Goal: Transaction & Acquisition: Purchase product/service

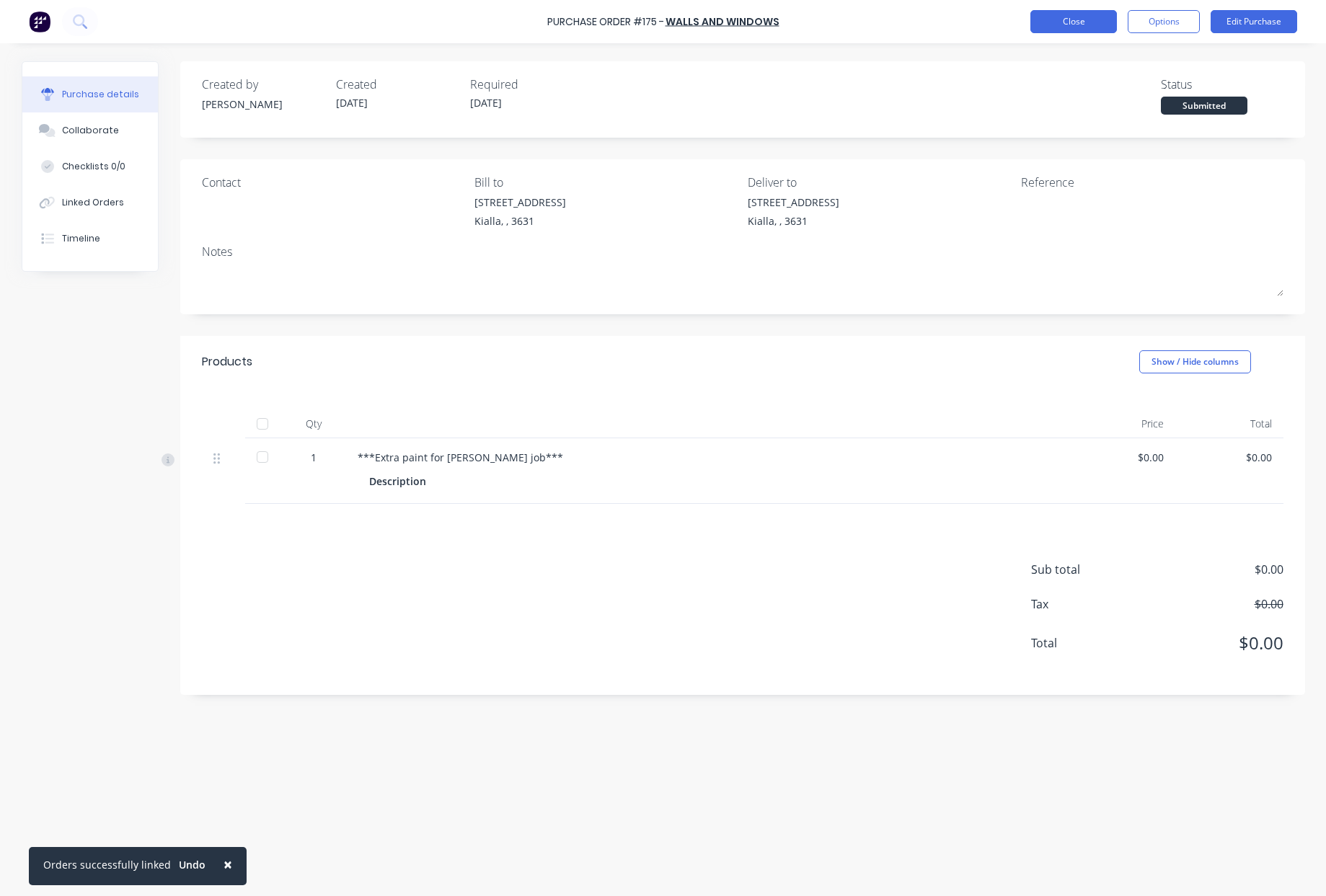
click at [1077, 20] on button "Close" at bounding box center [1074, 21] width 87 height 23
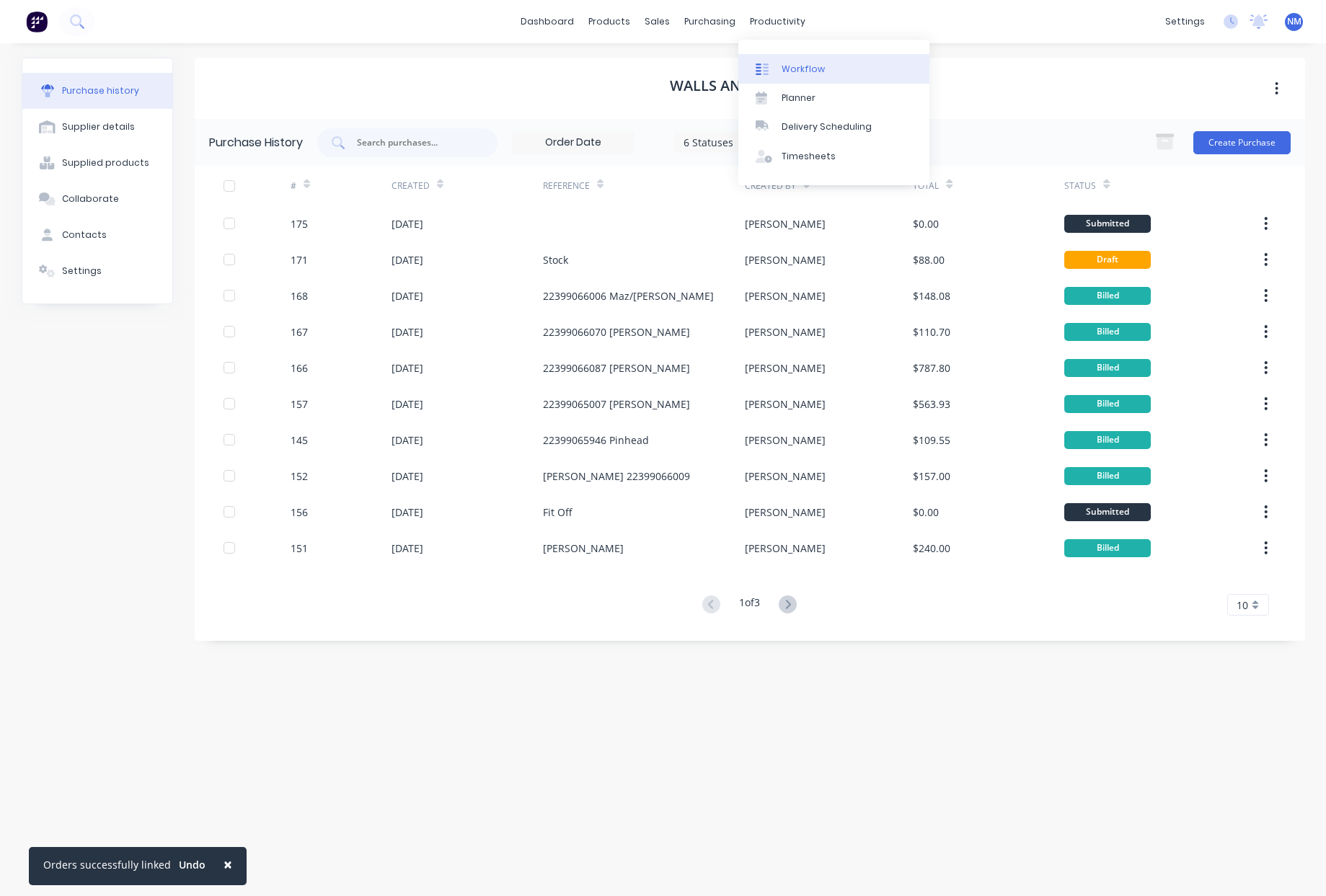
click at [823, 78] on link "Workflow" at bounding box center [834, 68] width 191 height 29
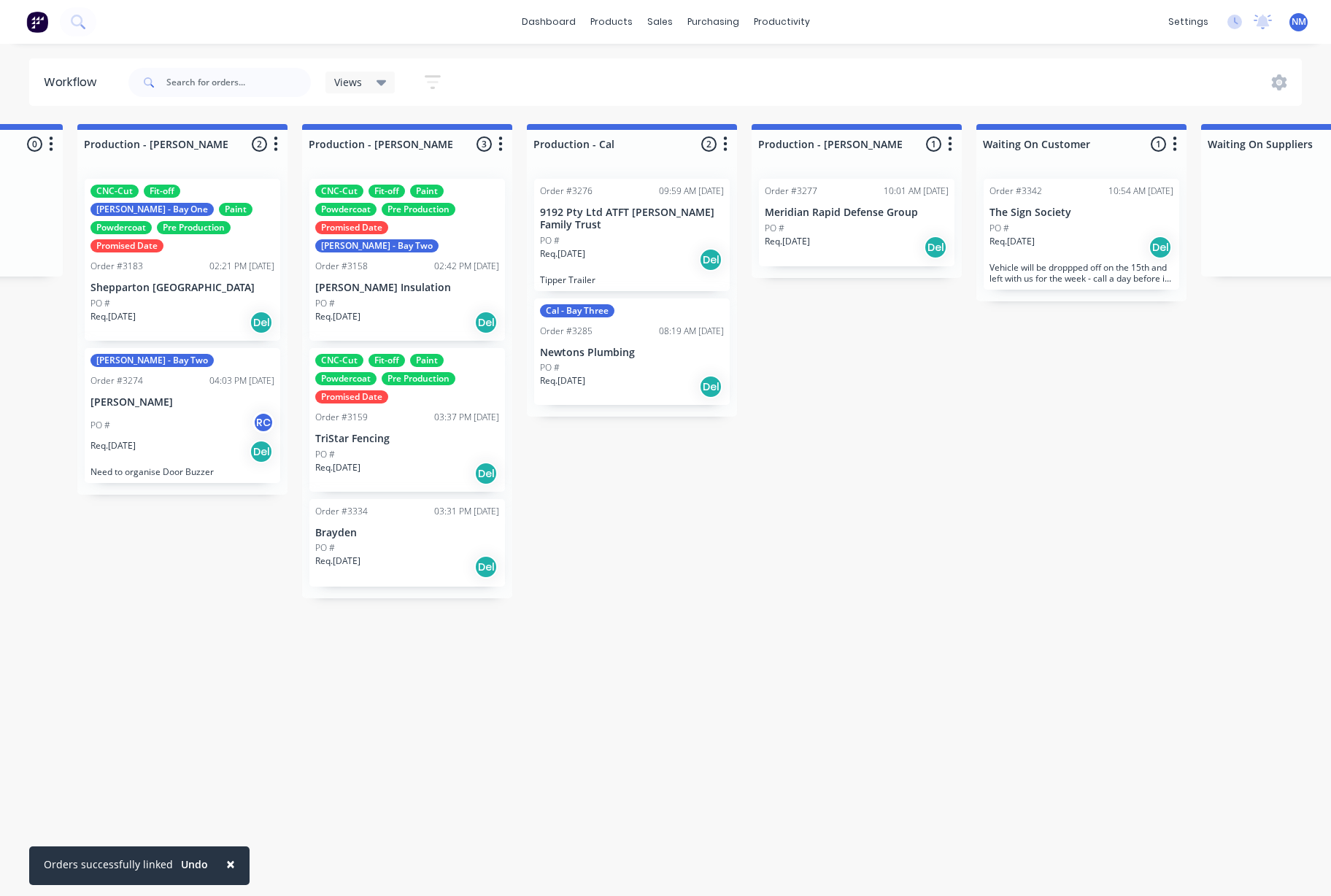
scroll to position [0, 1530]
click at [629, 338] on div "Cal - Bay Three Order #3285 08:19 AM [DATE] Newtons Plumbing PO # Req. [DATE] D…" at bounding box center [630, 351] width 195 height 107
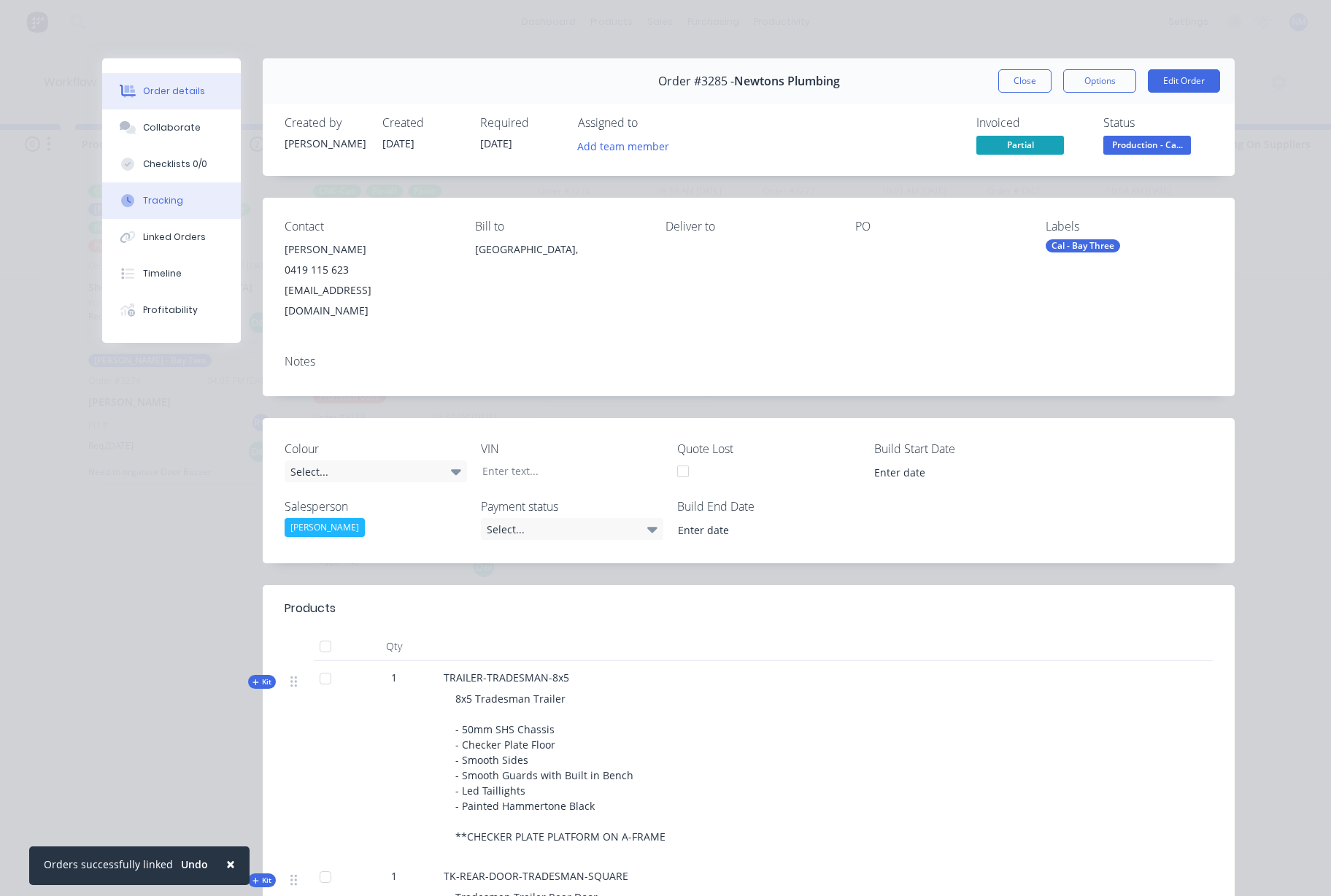
click at [156, 205] on div "Tracking" at bounding box center [163, 200] width 40 height 13
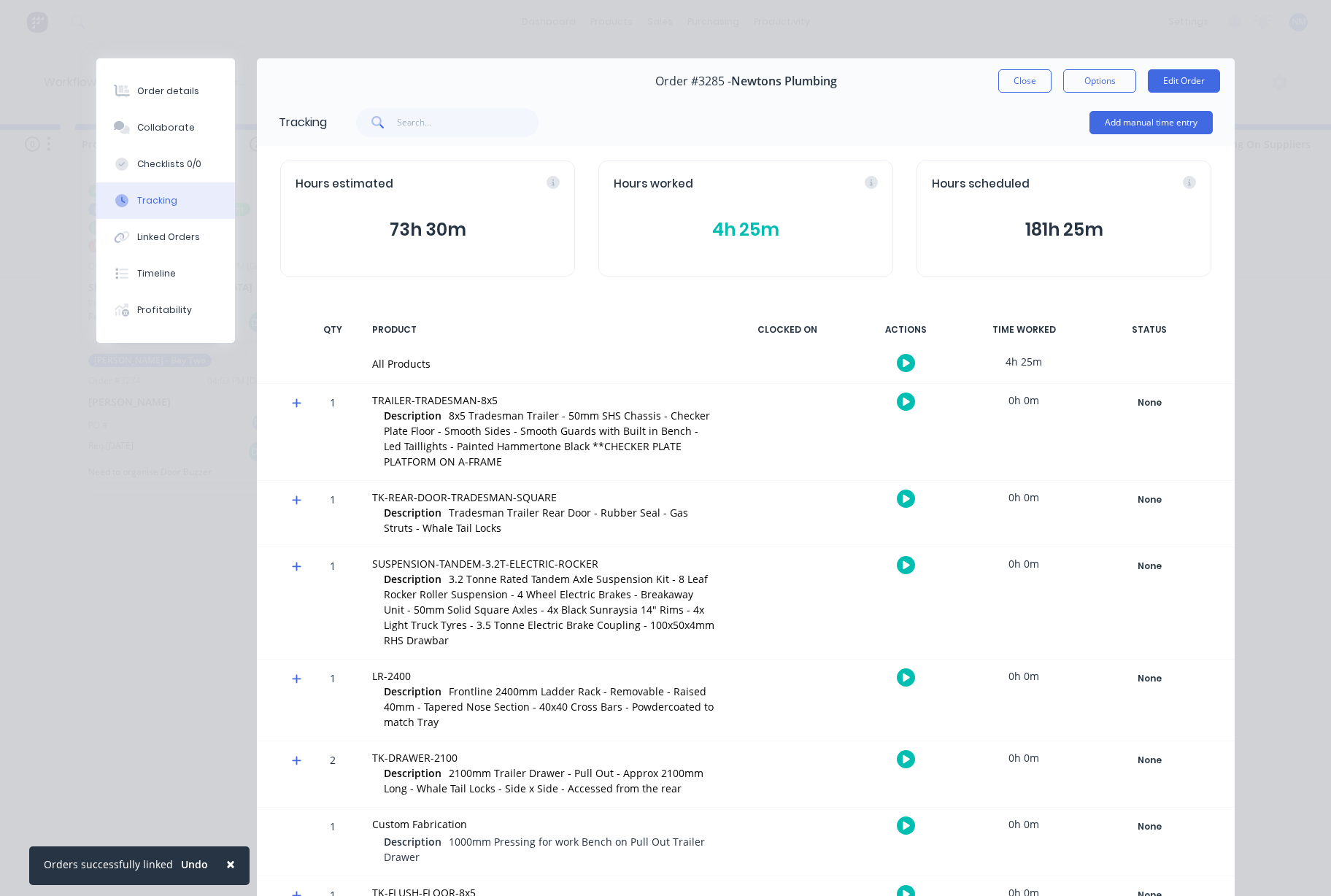
scroll to position [3, 0]
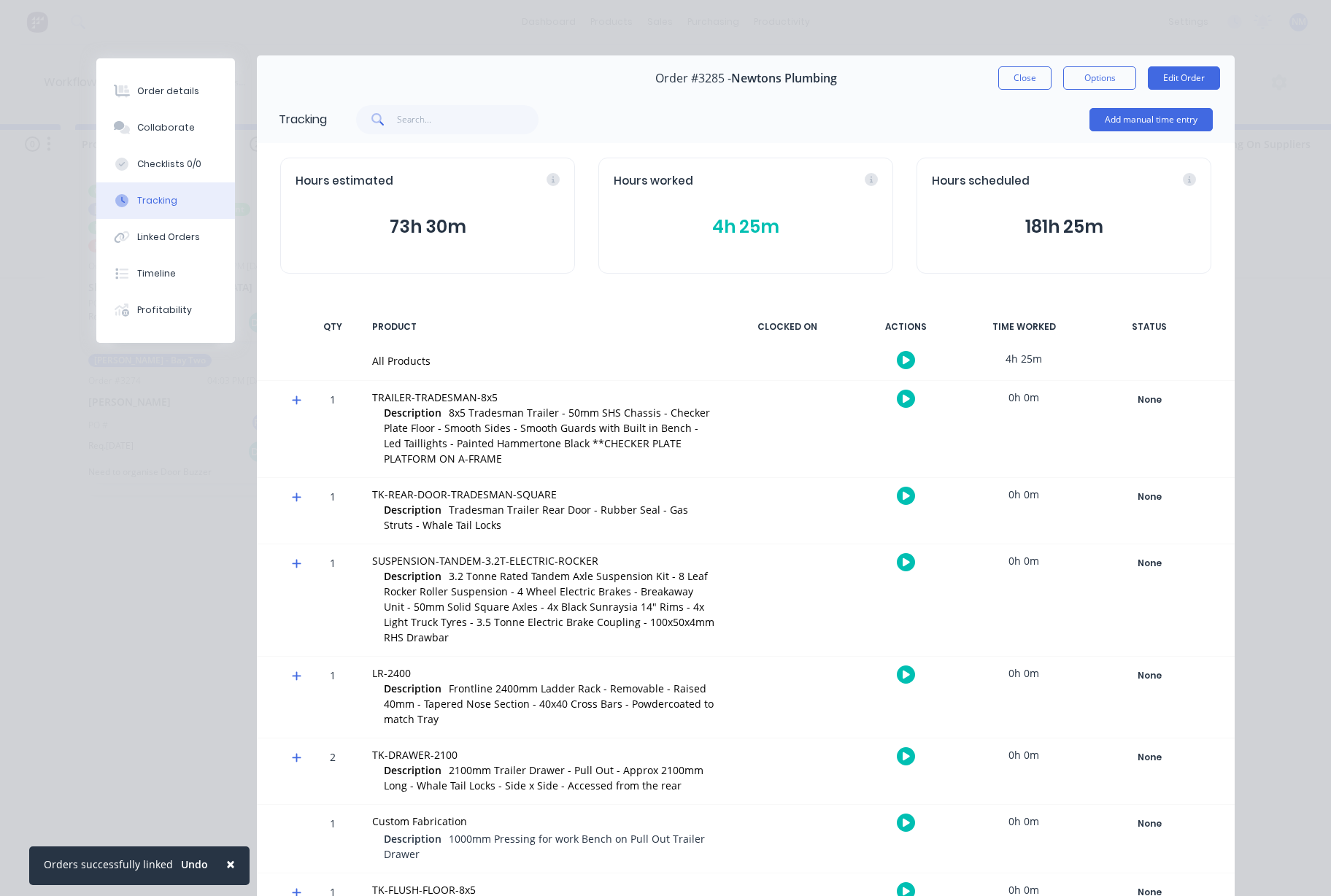
click at [903, 402] on icon "button" at bounding box center [906, 398] width 7 height 9
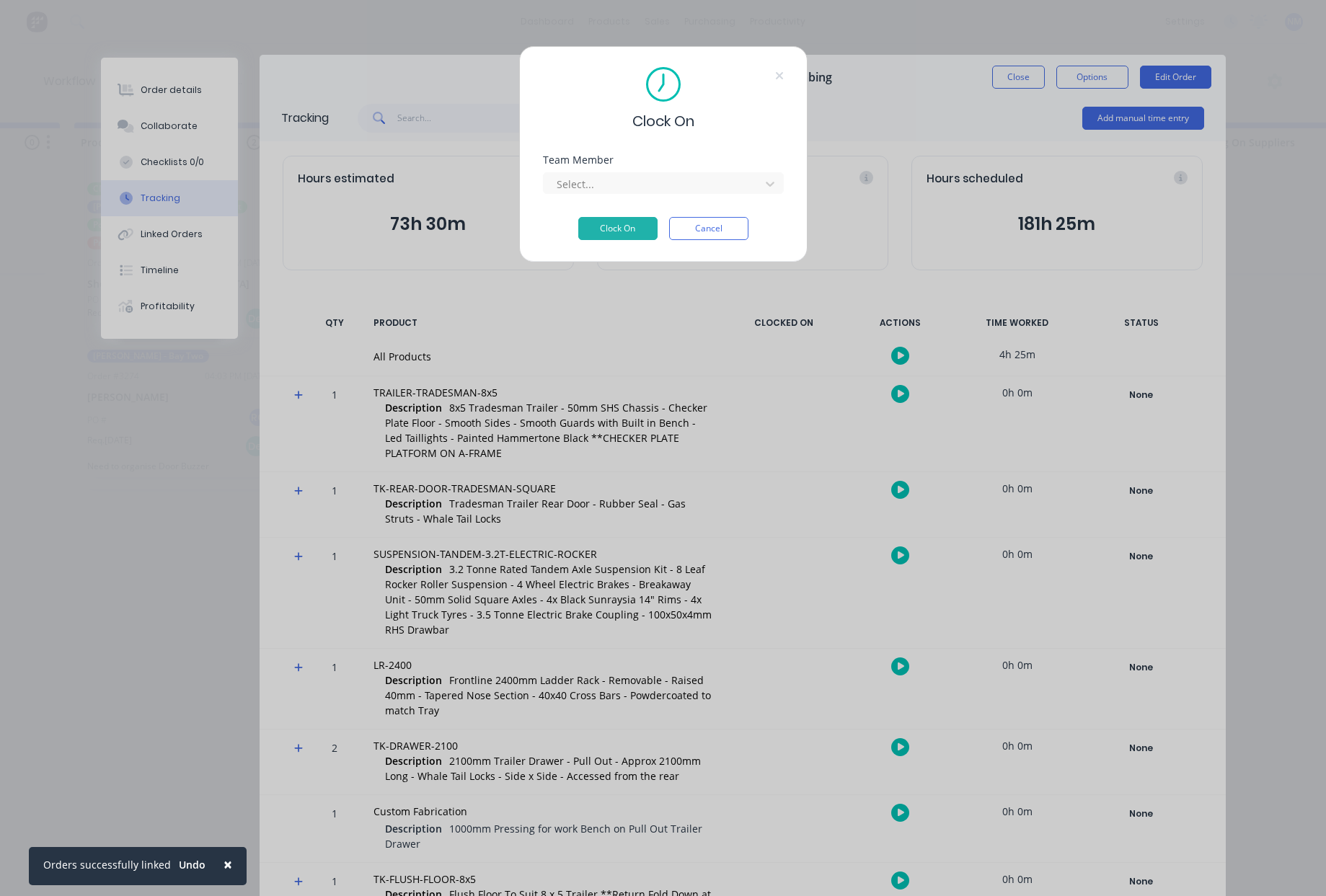
click at [733, 197] on div "Team Member Select..." at bounding box center [663, 186] width 241 height 62
click at [736, 189] on div at bounding box center [654, 185] width 198 height 18
click at [697, 188] on div at bounding box center [654, 185] width 198 height 18
type input "ca"
click at [635, 223] on button "Clock On" at bounding box center [618, 229] width 79 height 23
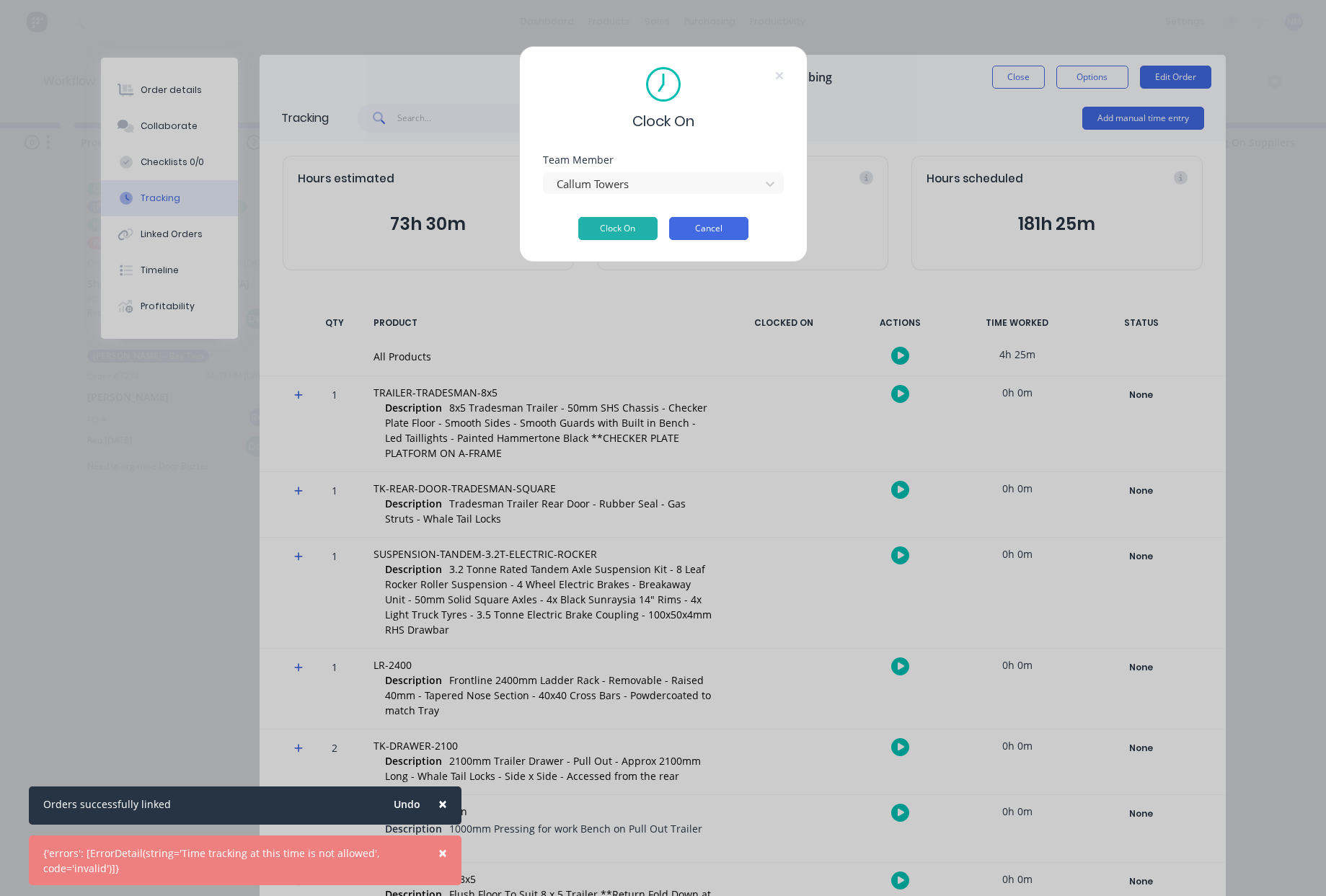
click at [722, 236] on button "Cancel" at bounding box center [708, 229] width 79 height 23
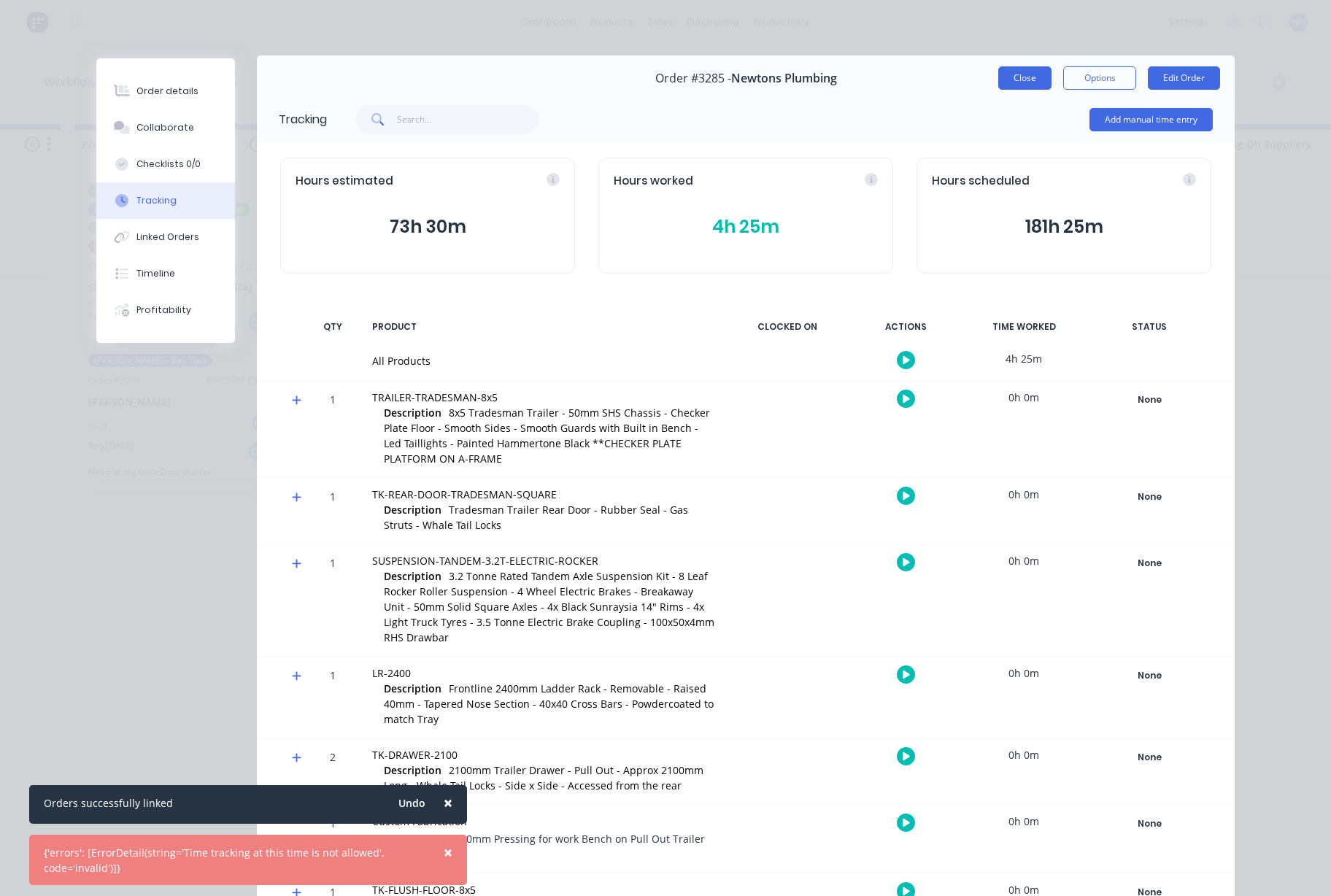
click at [1016, 88] on button "Close" at bounding box center [1025, 78] width 53 height 23
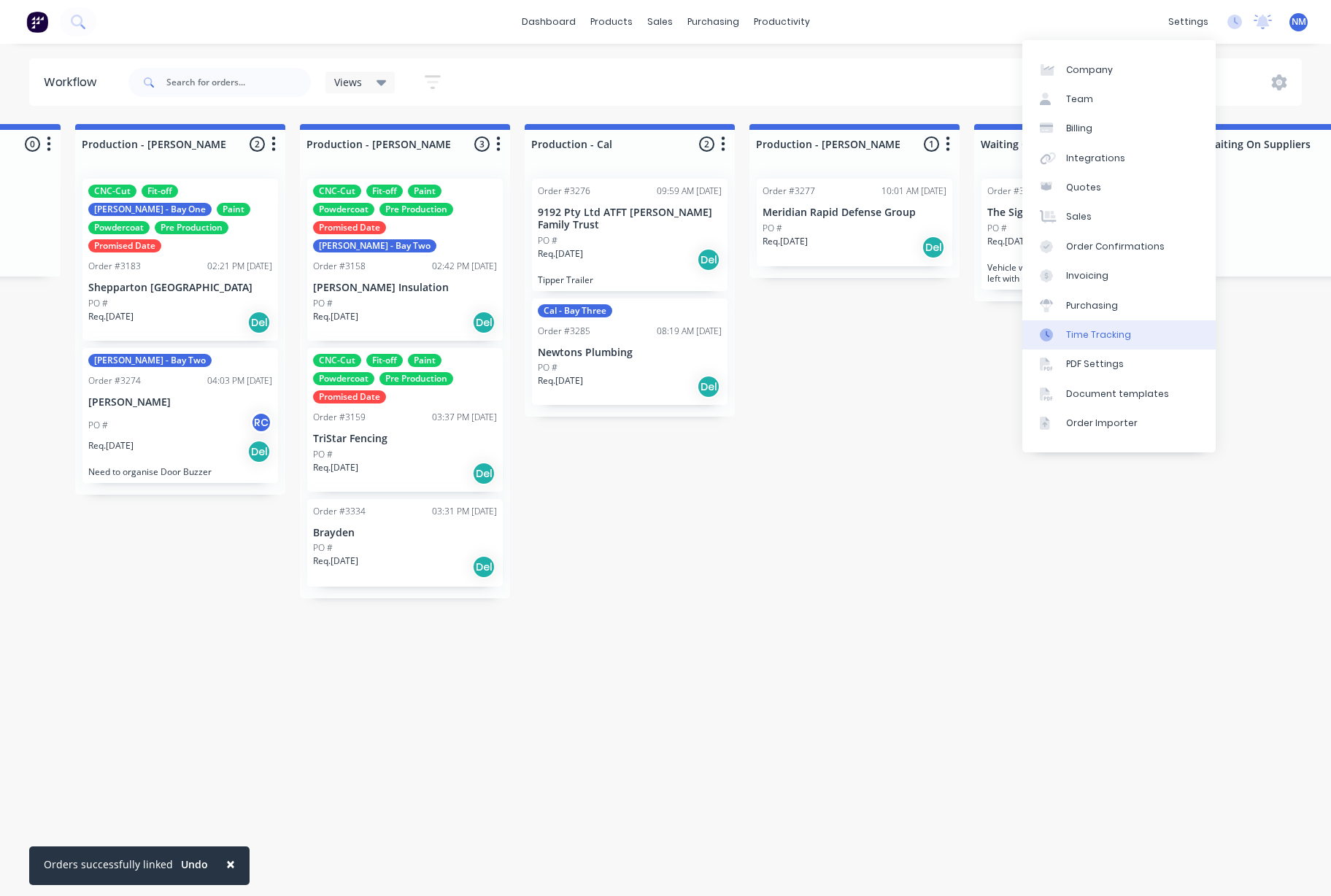
click at [1143, 332] on link "Time Tracking" at bounding box center [1119, 335] width 193 height 29
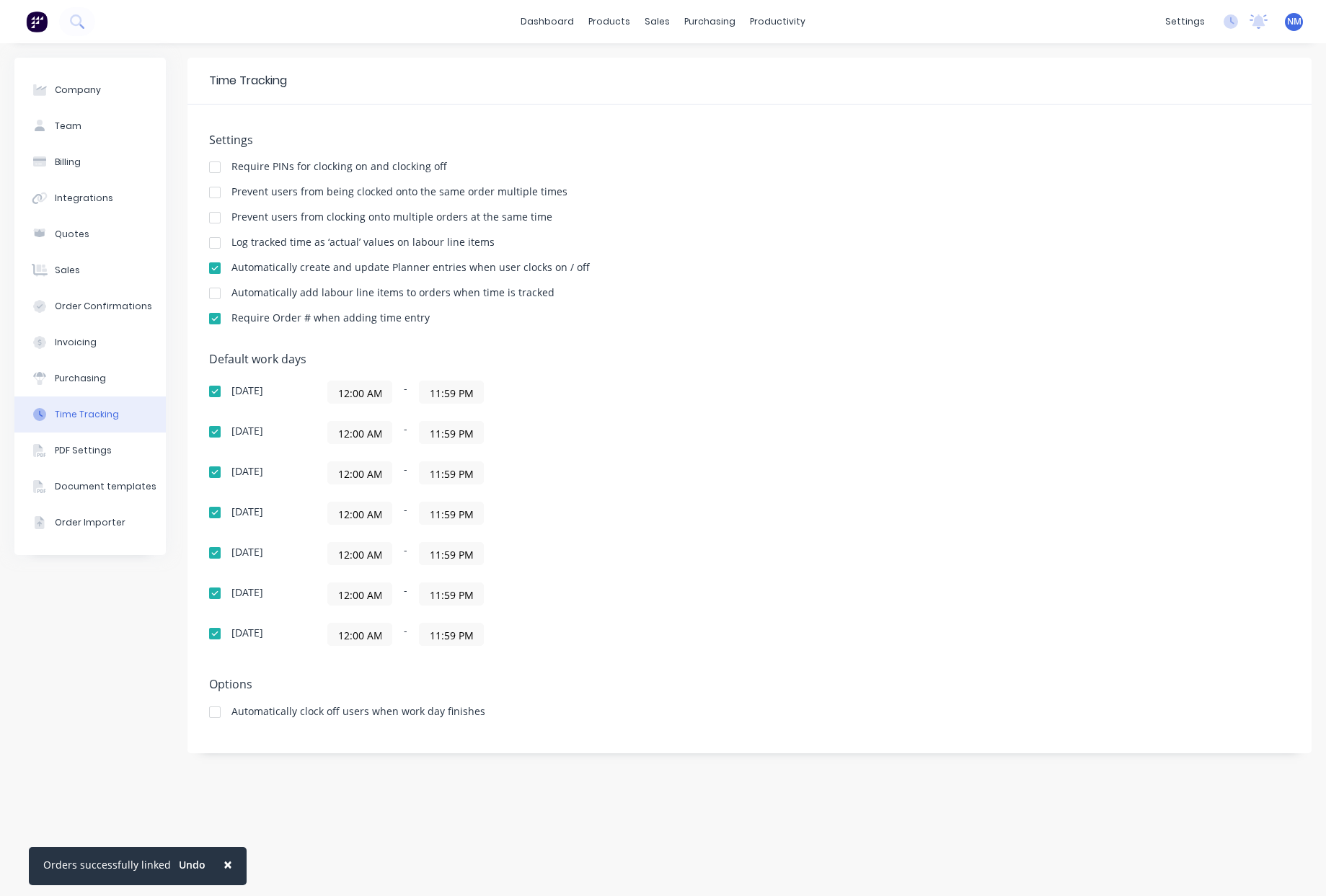
click at [957, 746] on div "Settings Require PINs for clocking on and clocking off Prevent users from being…" at bounding box center [749, 429] width 1124 height 649
click at [40, 21] on img at bounding box center [36, 21] width 21 height 21
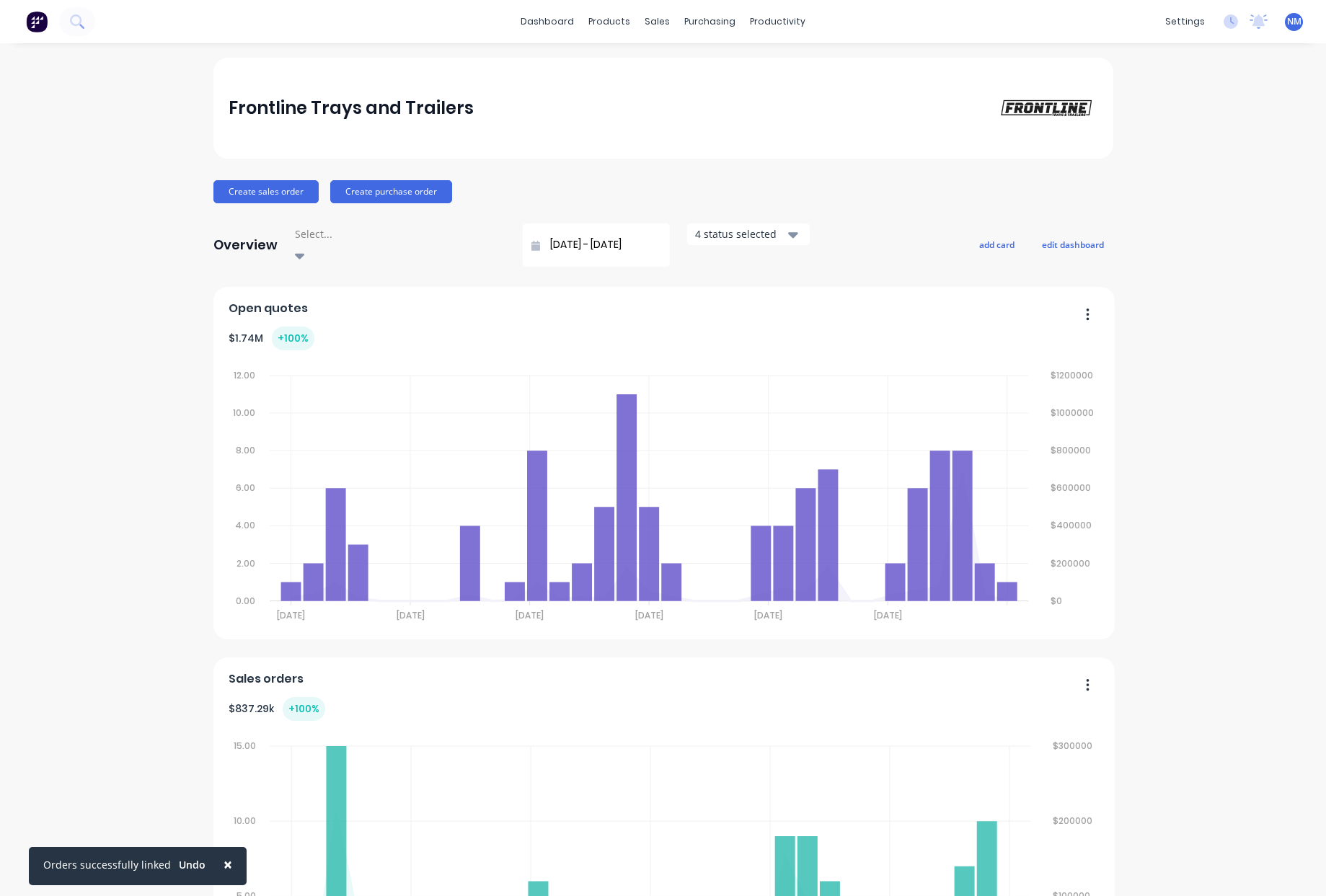
click at [223, 865] on span "×" at bounding box center [227, 864] width 8 height 21
click at [1282, 864] on div "Frontline Trays and Trailers Create sales order Create purchase order Overview …" at bounding box center [663, 904] width 1326 height 1694
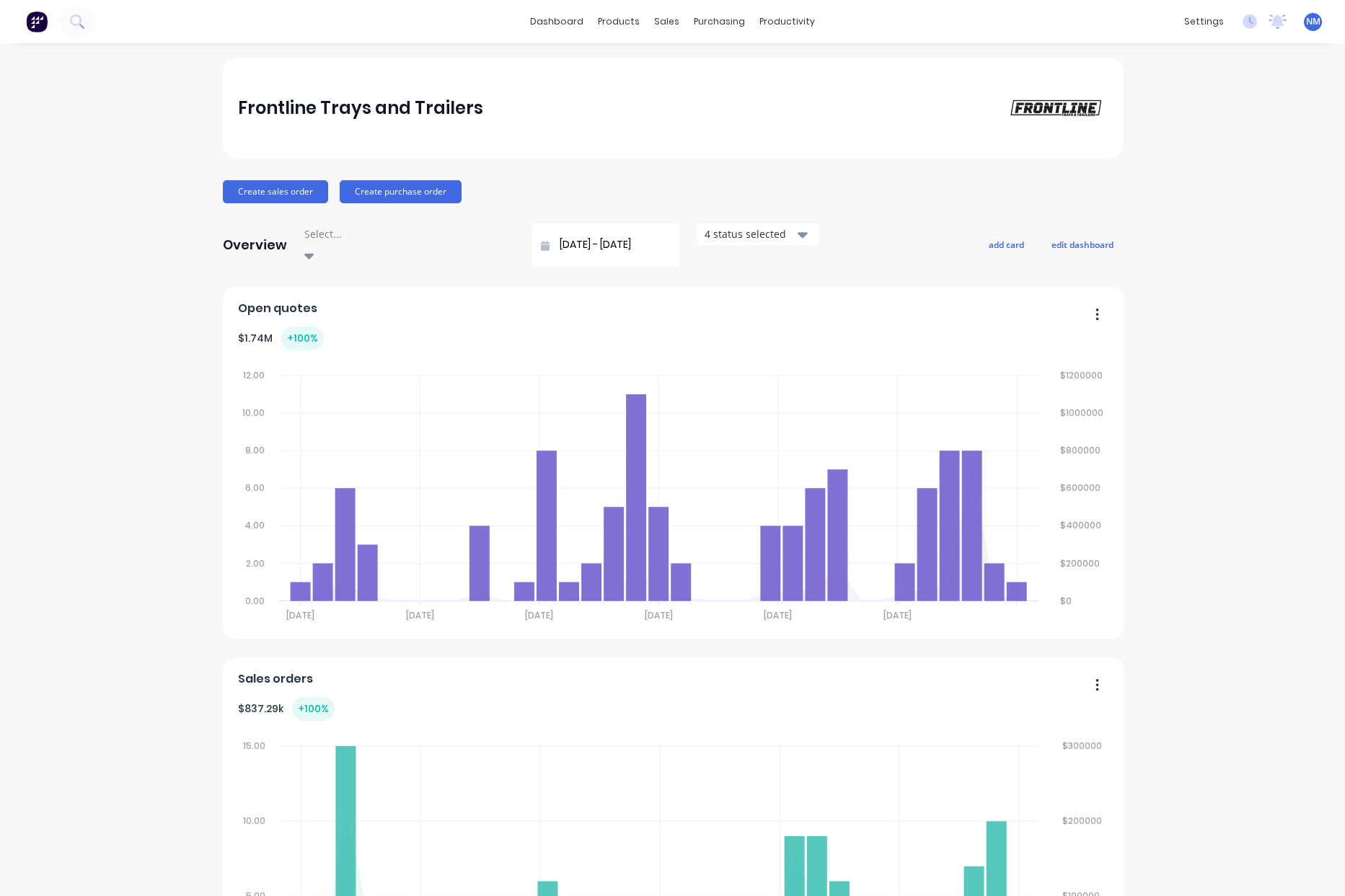
click at [1168, 218] on div "Frontline Trays and Trailers Create sales order Create purchase order Overview …" at bounding box center [672, 904] width 1345 height 1694
click at [722, 71] on div "Sales Orders" at bounding box center [715, 69] width 59 height 13
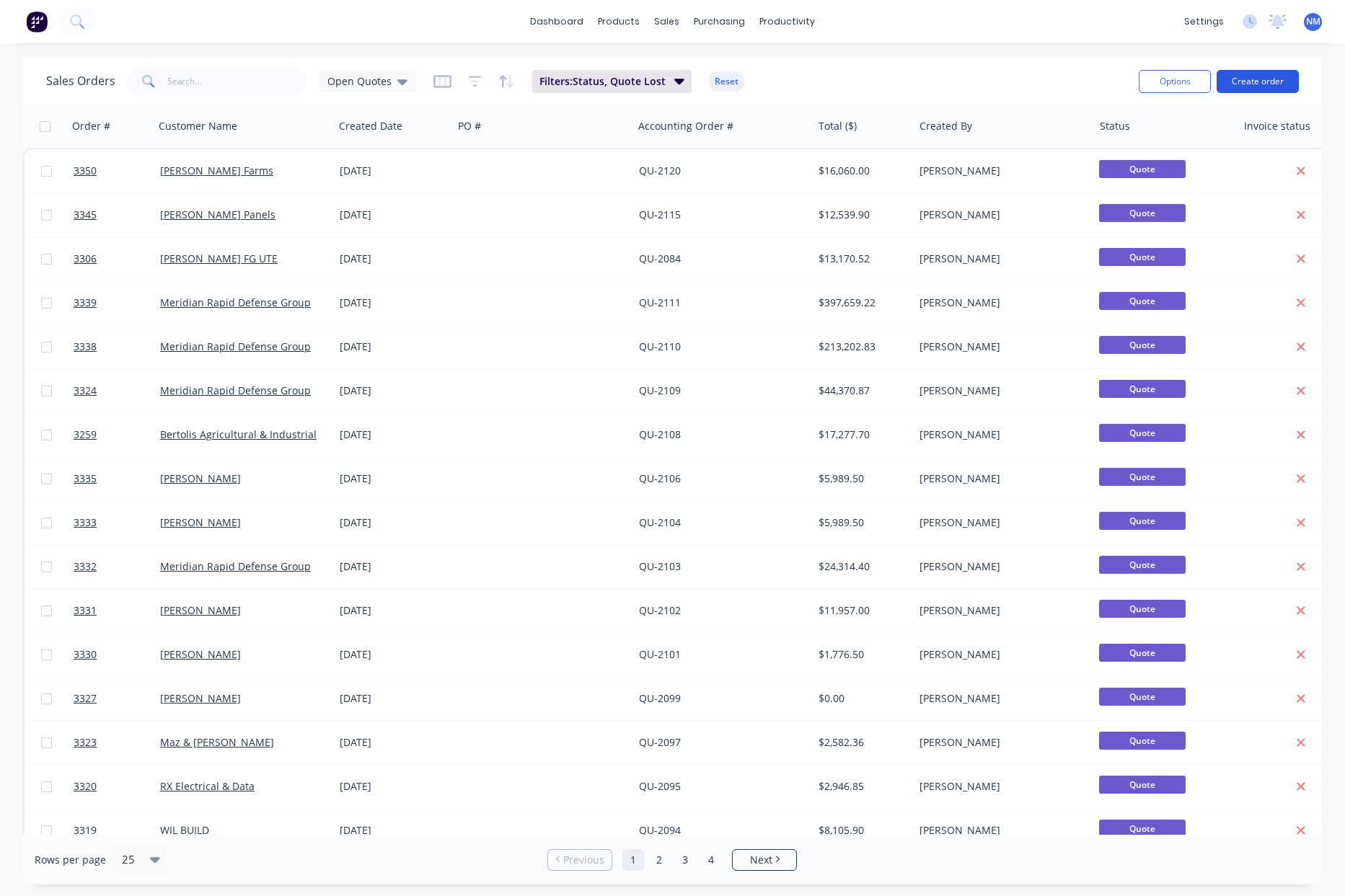
click at [1279, 84] on button "Create order" at bounding box center [1258, 81] width 82 height 23
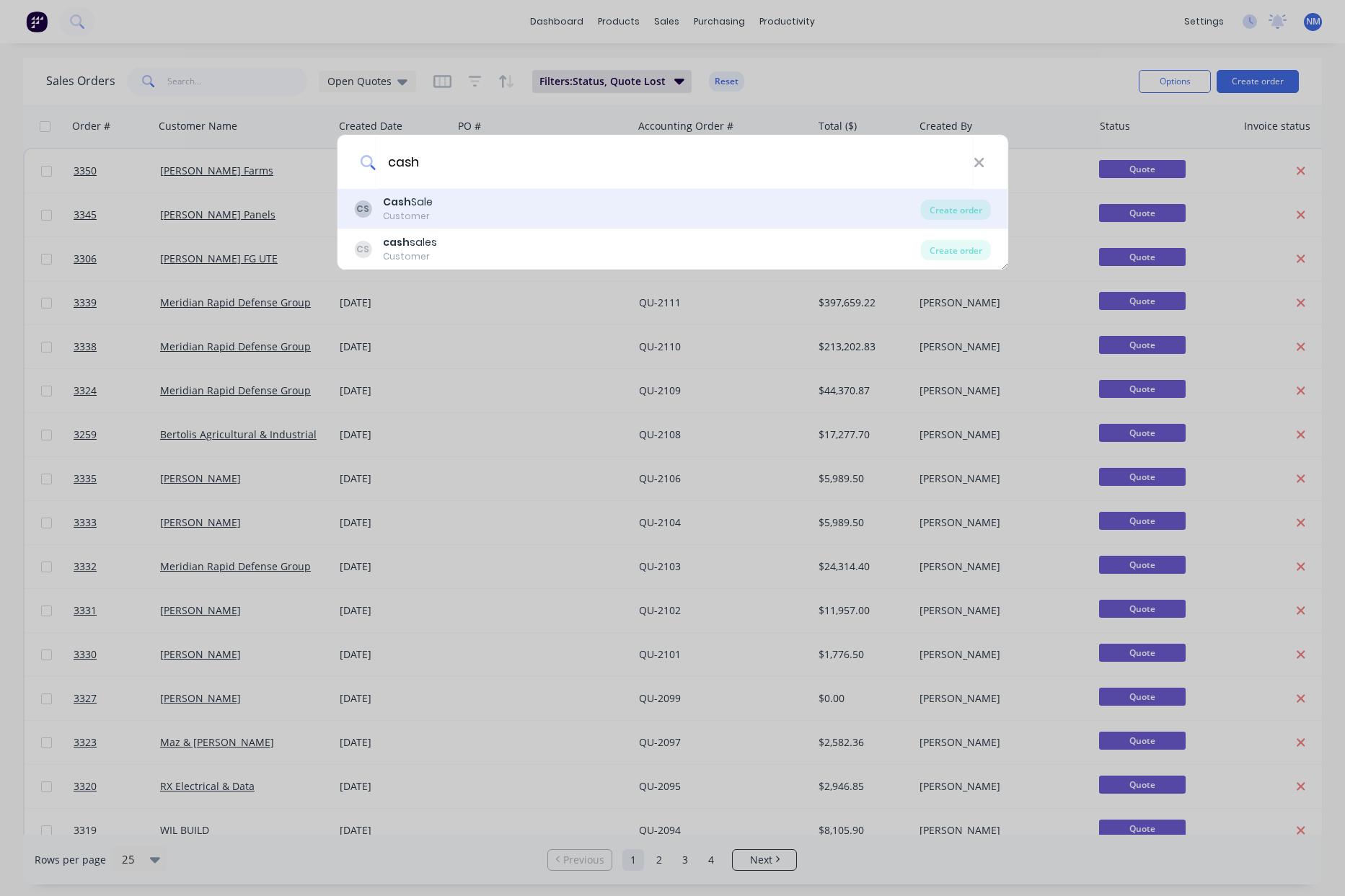
type input "cash"
click at [544, 214] on div "CS Cash Sale Customer" at bounding box center [638, 208] width 567 height 28
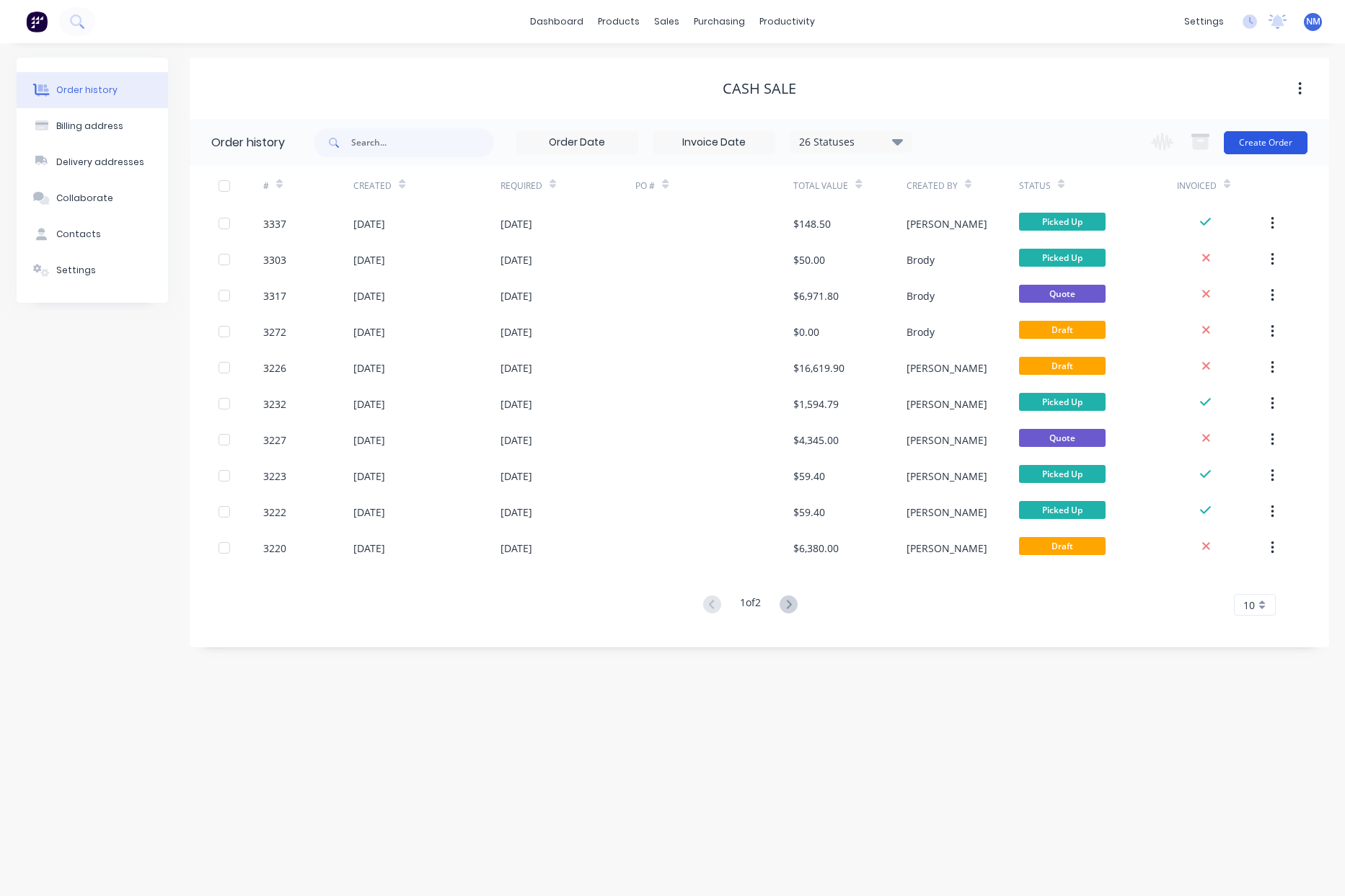
click at [1245, 145] on button "Create Order" at bounding box center [1266, 143] width 84 height 23
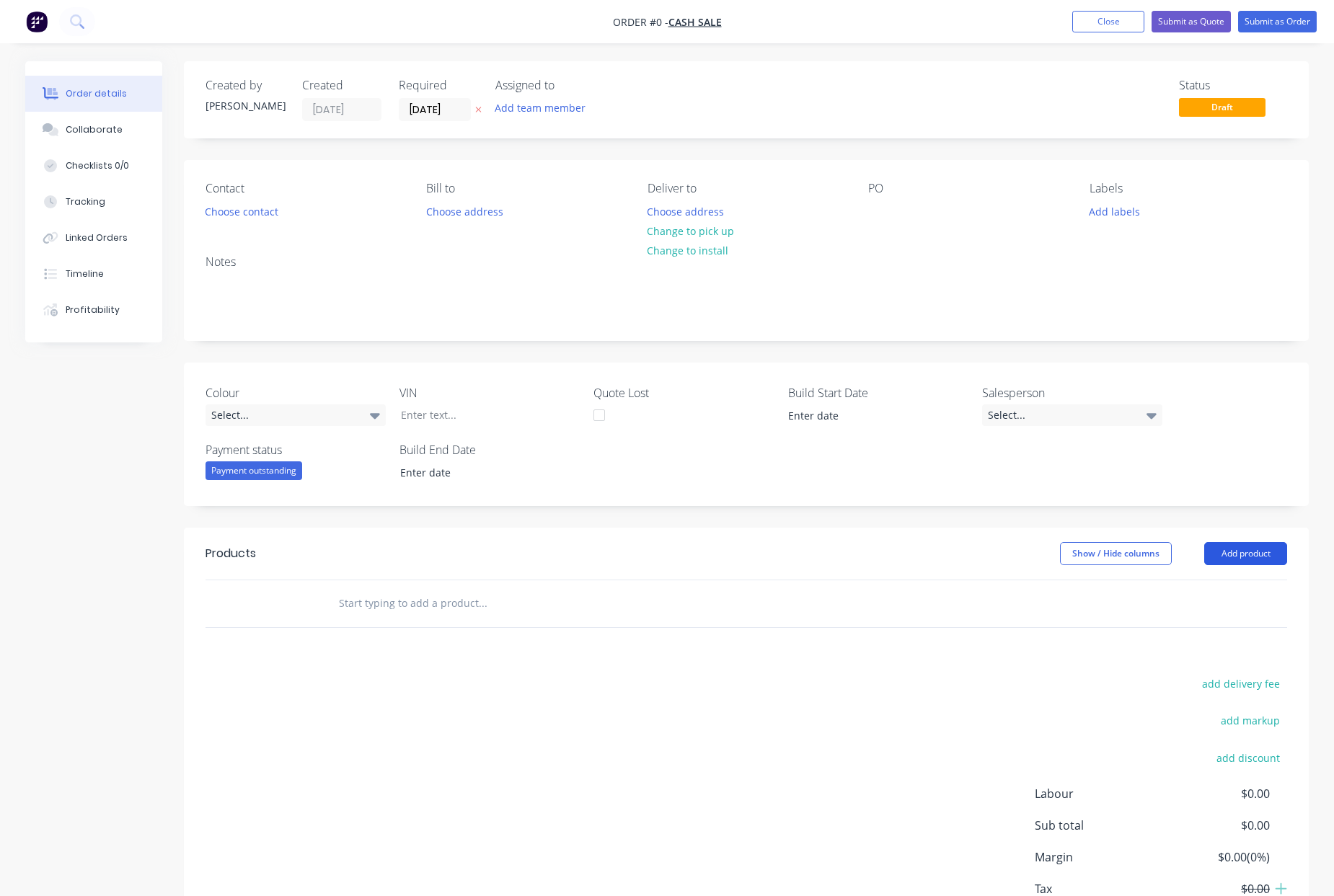
click at [1250, 553] on button "Add product" at bounding box center [1245, 553] width 83 height 23
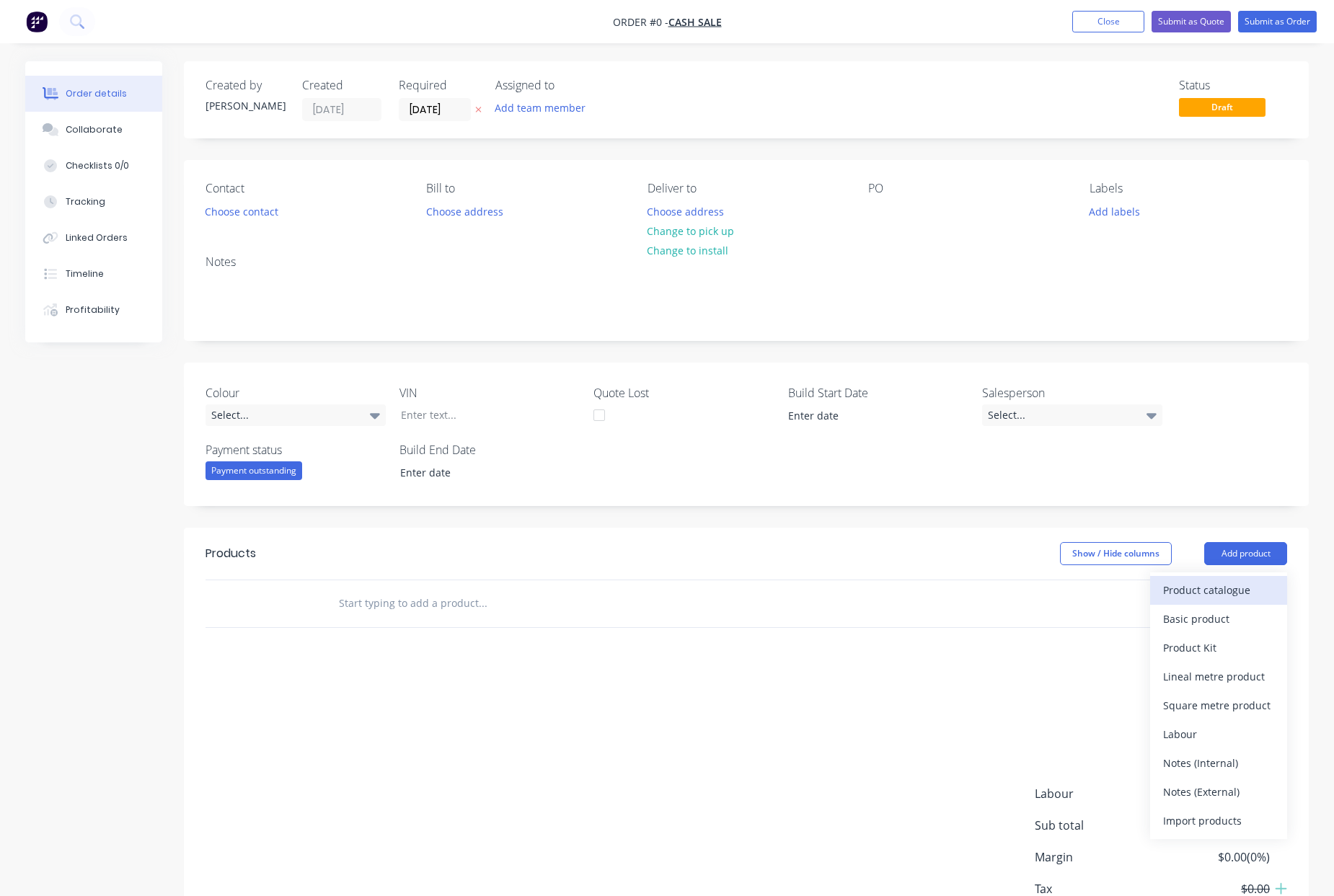
click at [1227, 584] on div "Product catalogue" at bounding box center [1218, 590] width 111 height 21
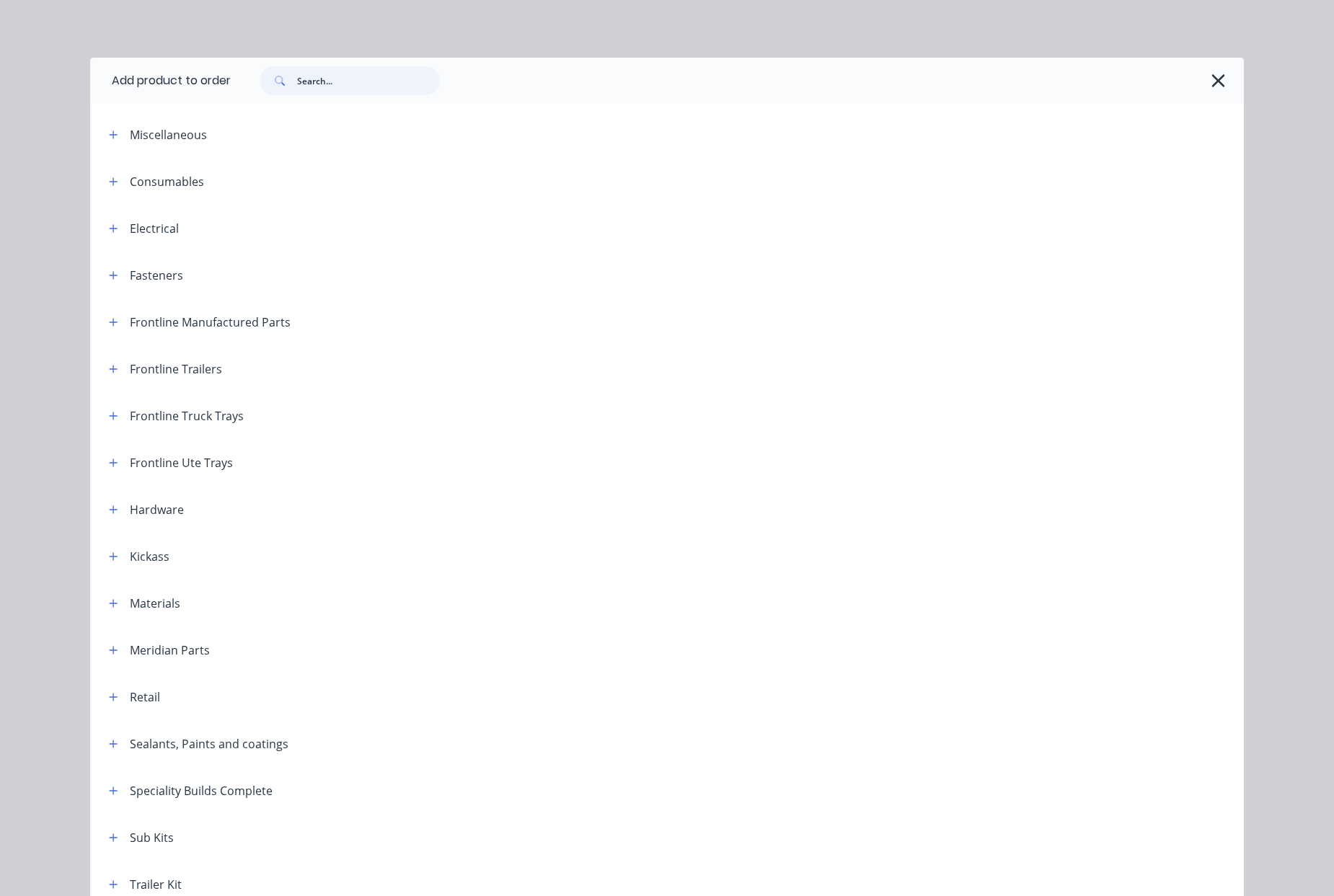
click at [337, 85] on input "text" at bounding box center [369, 81] width 143 height 29
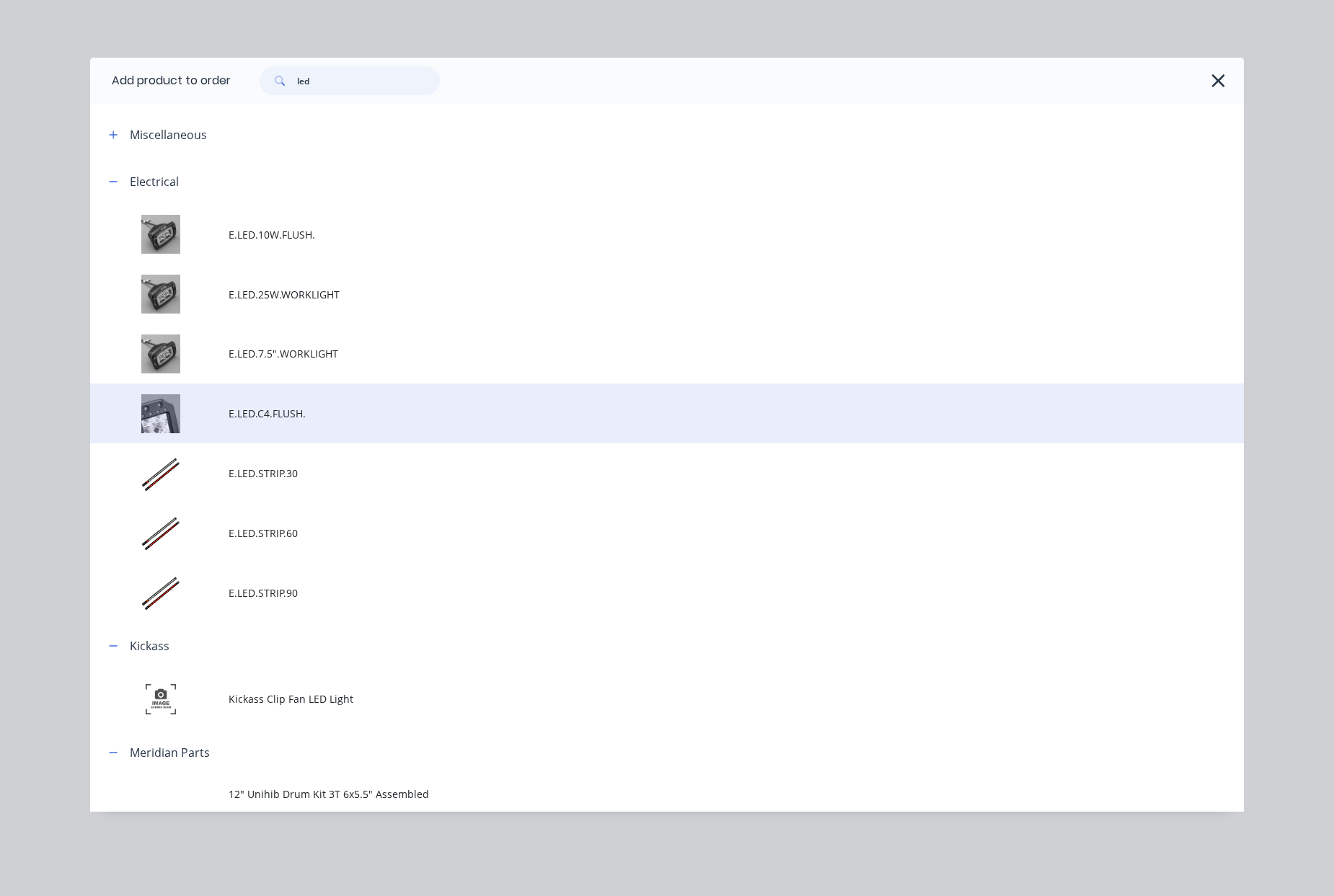
scroll to position [3, 0]
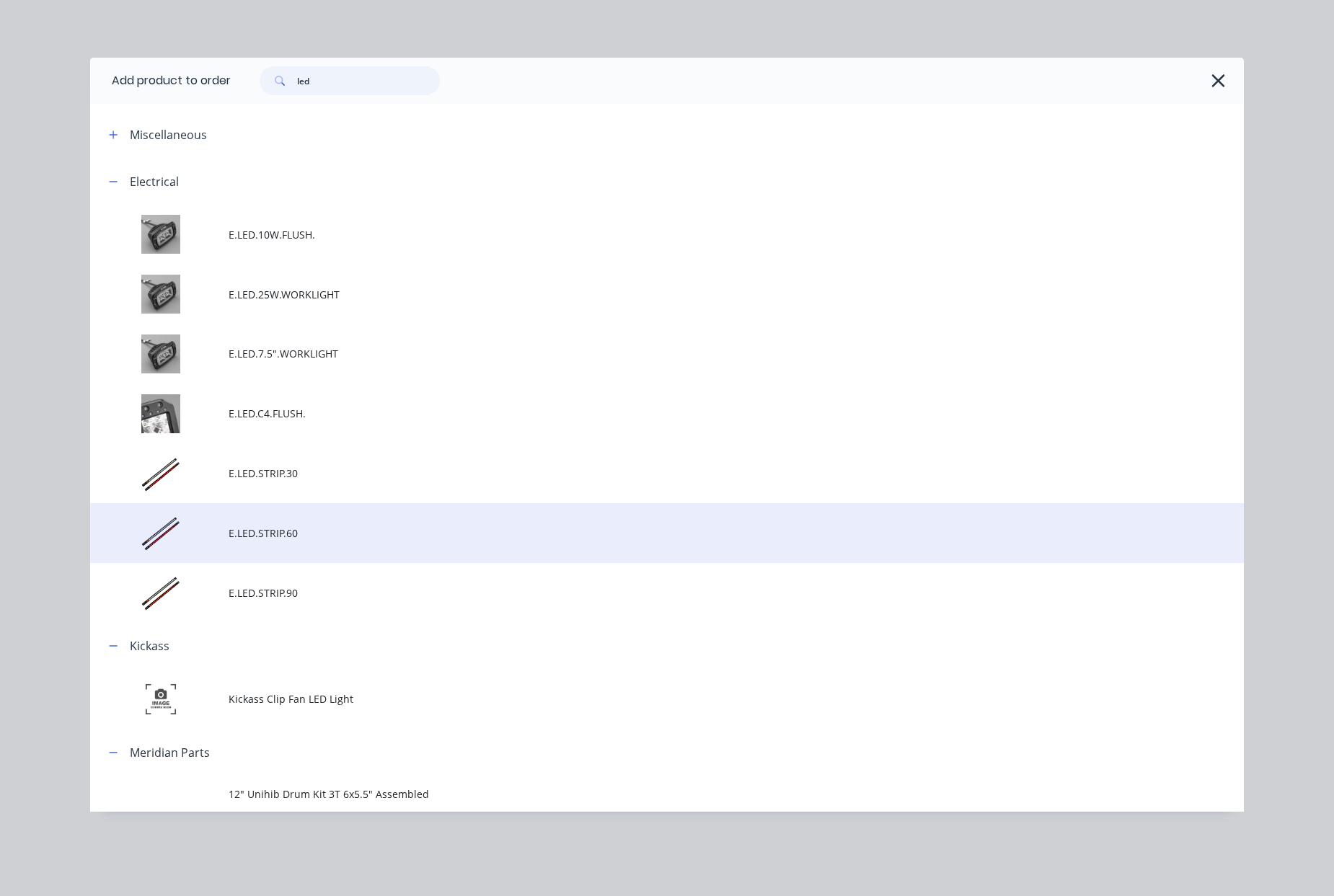
type input "led"
click at [310, 524] on td "E.LED.STRIP.60" at bounding box center [737, 533] width 1016 height 60
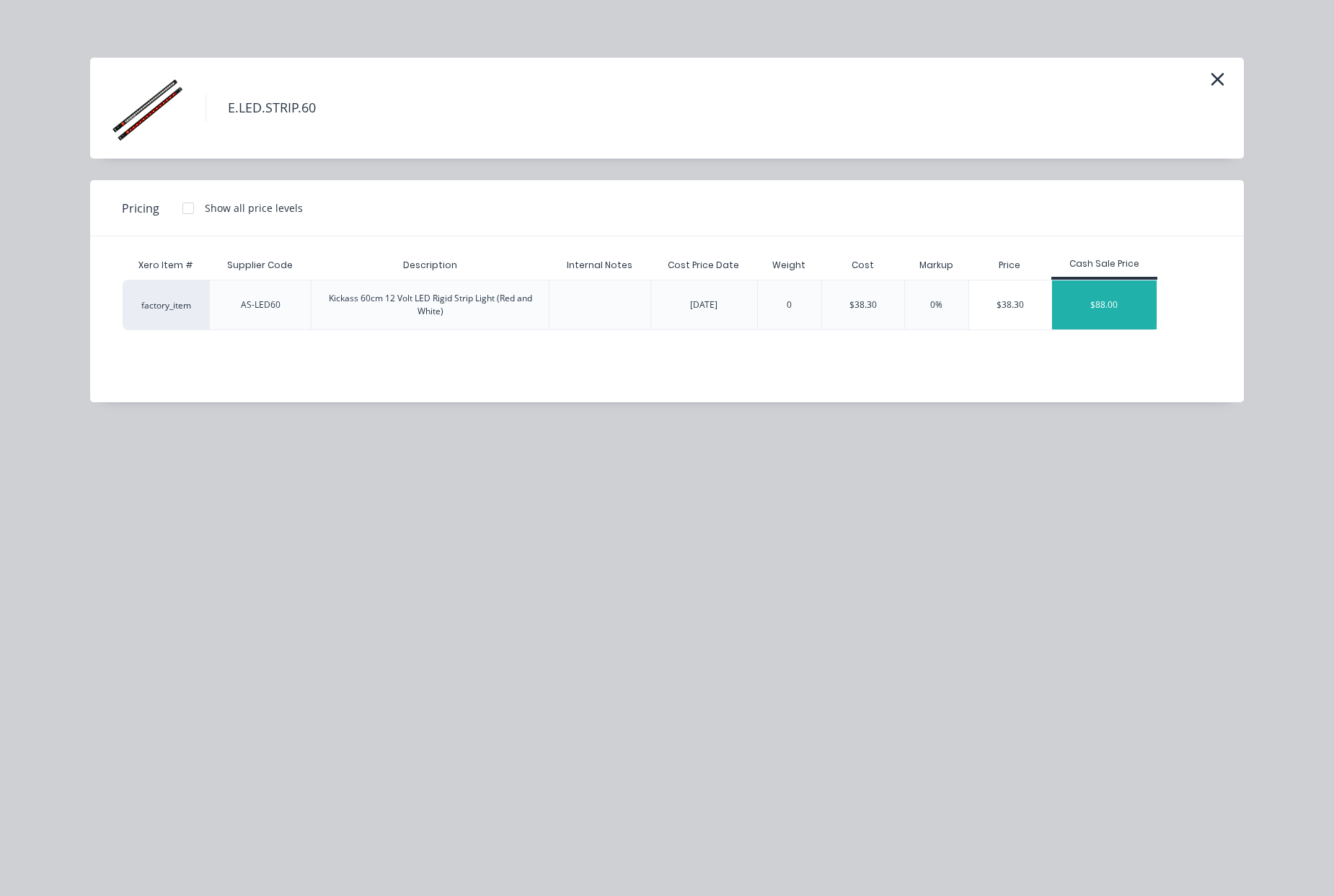
click at [1107, 313] on div "$88.00" at bounding box center [1104, 305] width 106 height 49
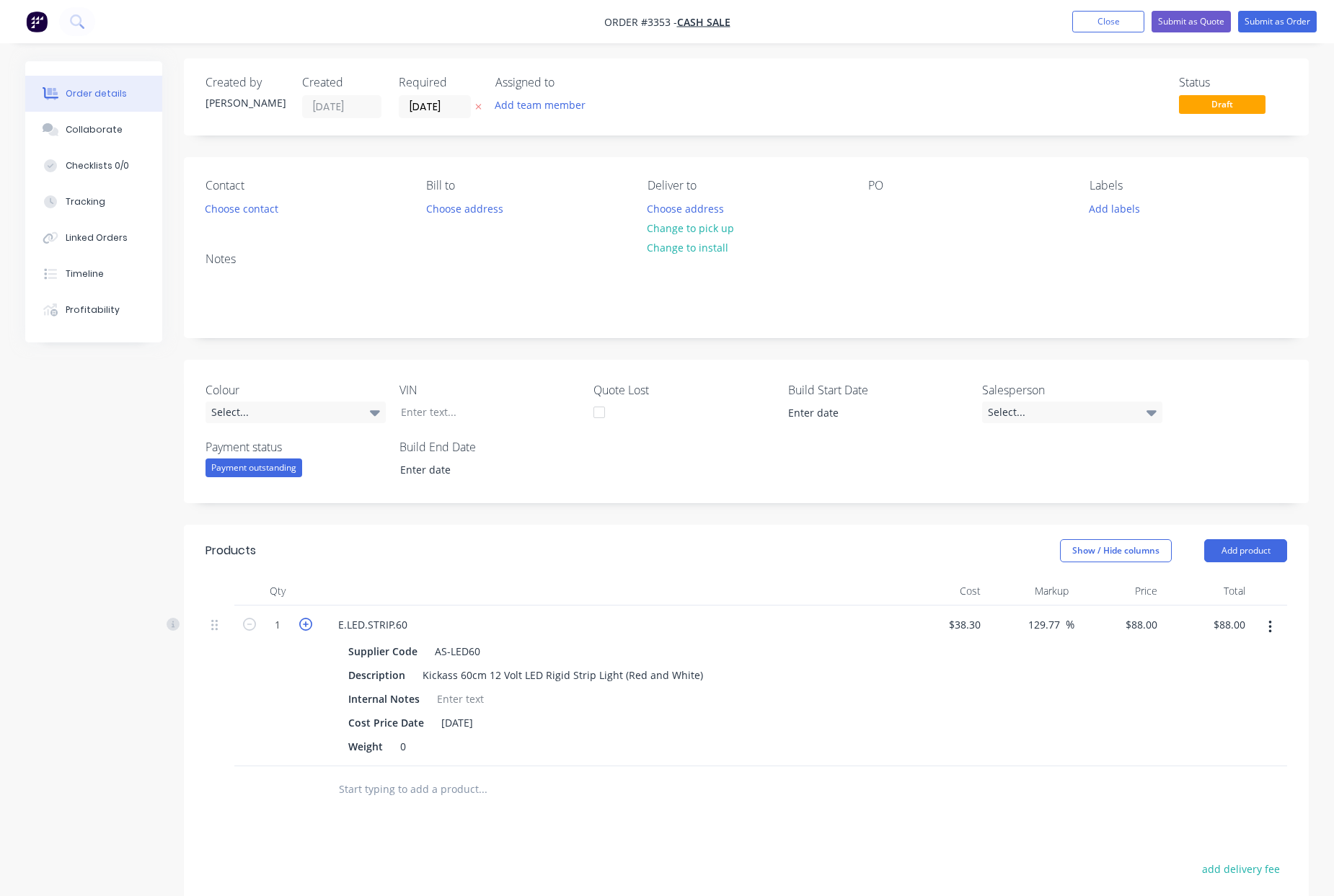
click at [306, 625] on icon "button" at bounding box center [306, 624] width 13 height 13
type input "2"
type input "$176.00"
click at [654, 803] on div at bounding box center [543, 790] width 433 height 29
click at [1251, 545] on button "Add product" at bounding box center [1245, 551] width 83 height 23
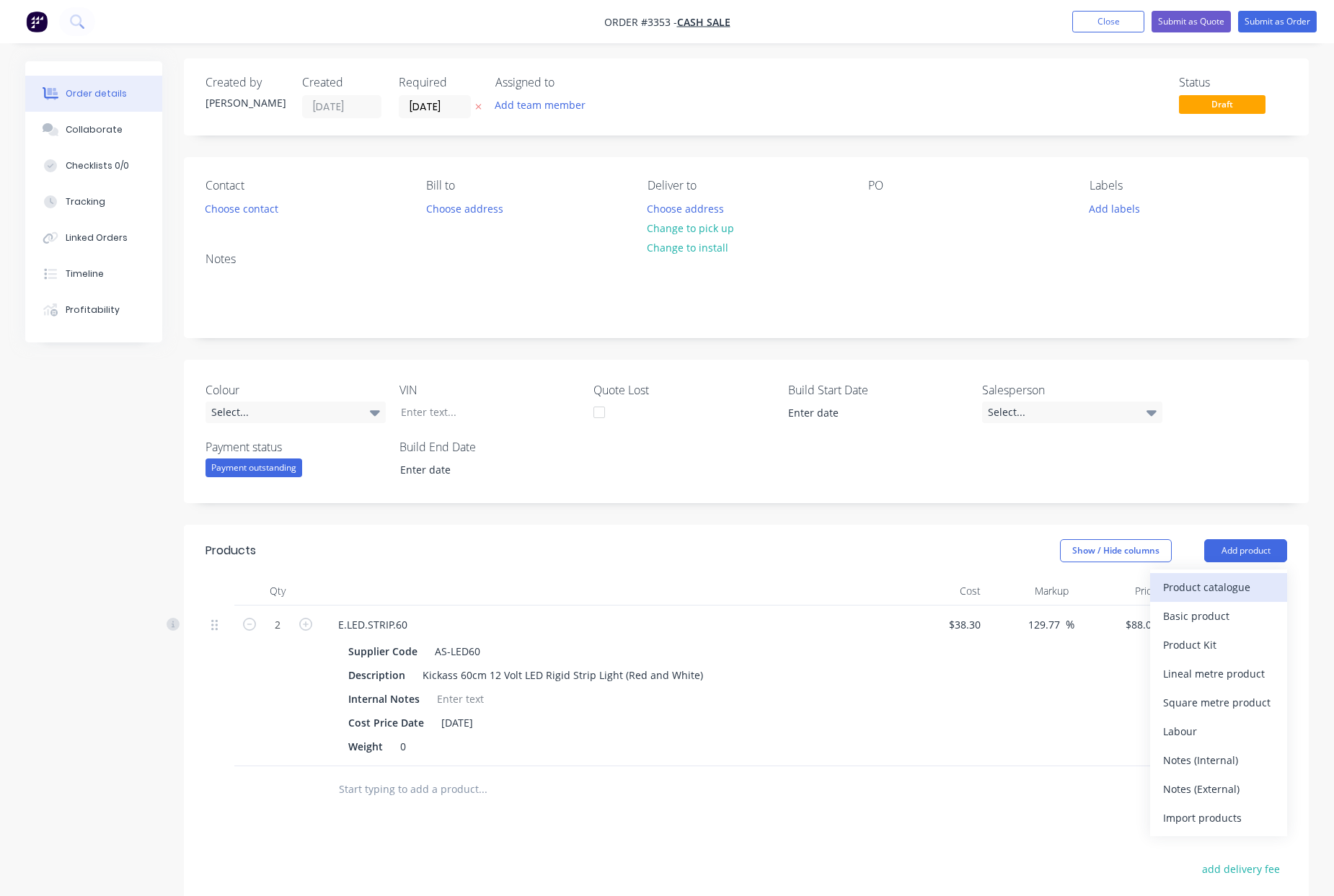
click at [1196, 584] on div "Product catalogue" at bounding box center [1218, 587] width 111 height 21
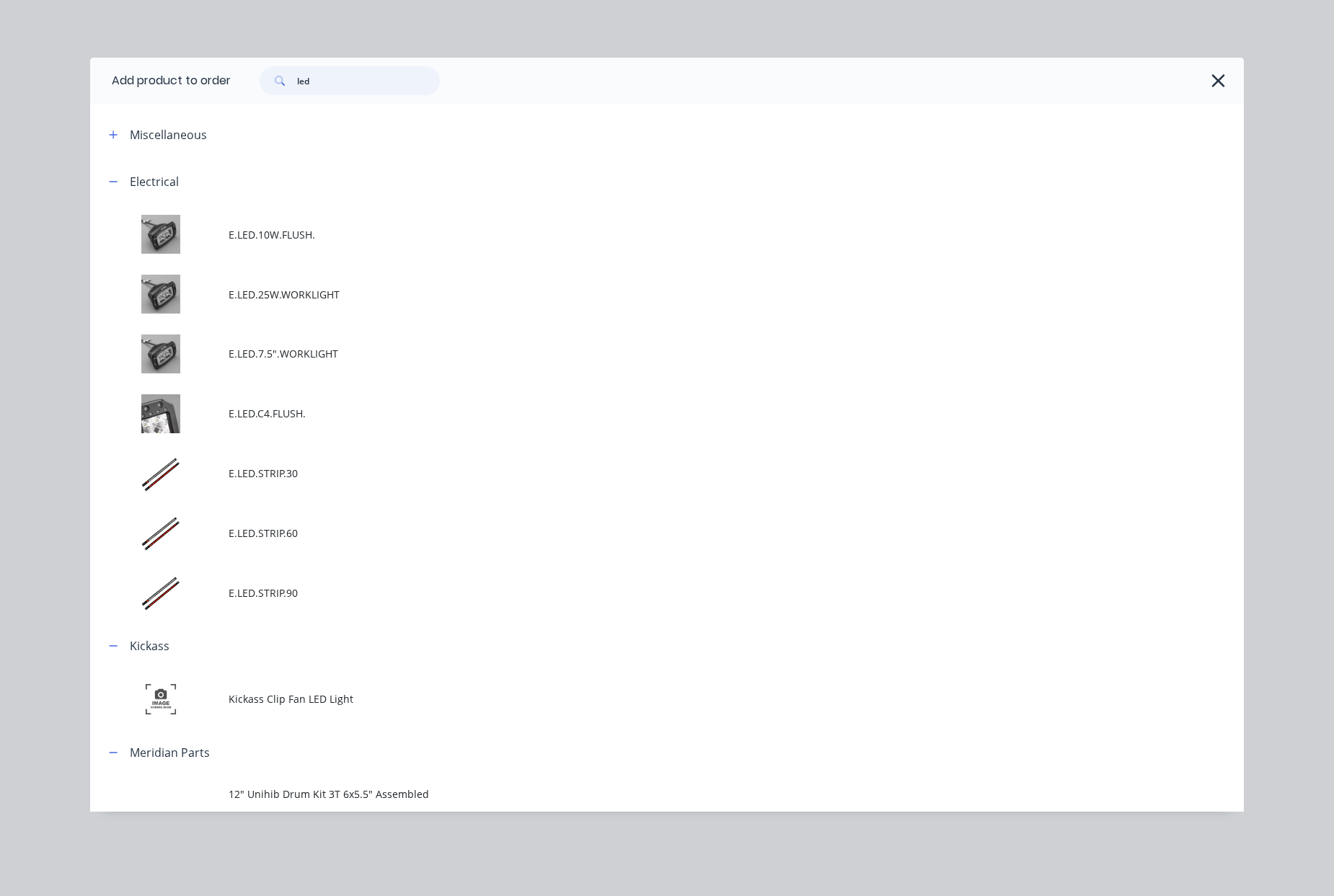
drag, startPoint x: 321, startPoint y: 84, endPoint x: 175, endPoint y: 80, distance: 146.1
click at [175, 80] on header "Add product to order led" at bounding box center [667, 81] width 1154 height 46
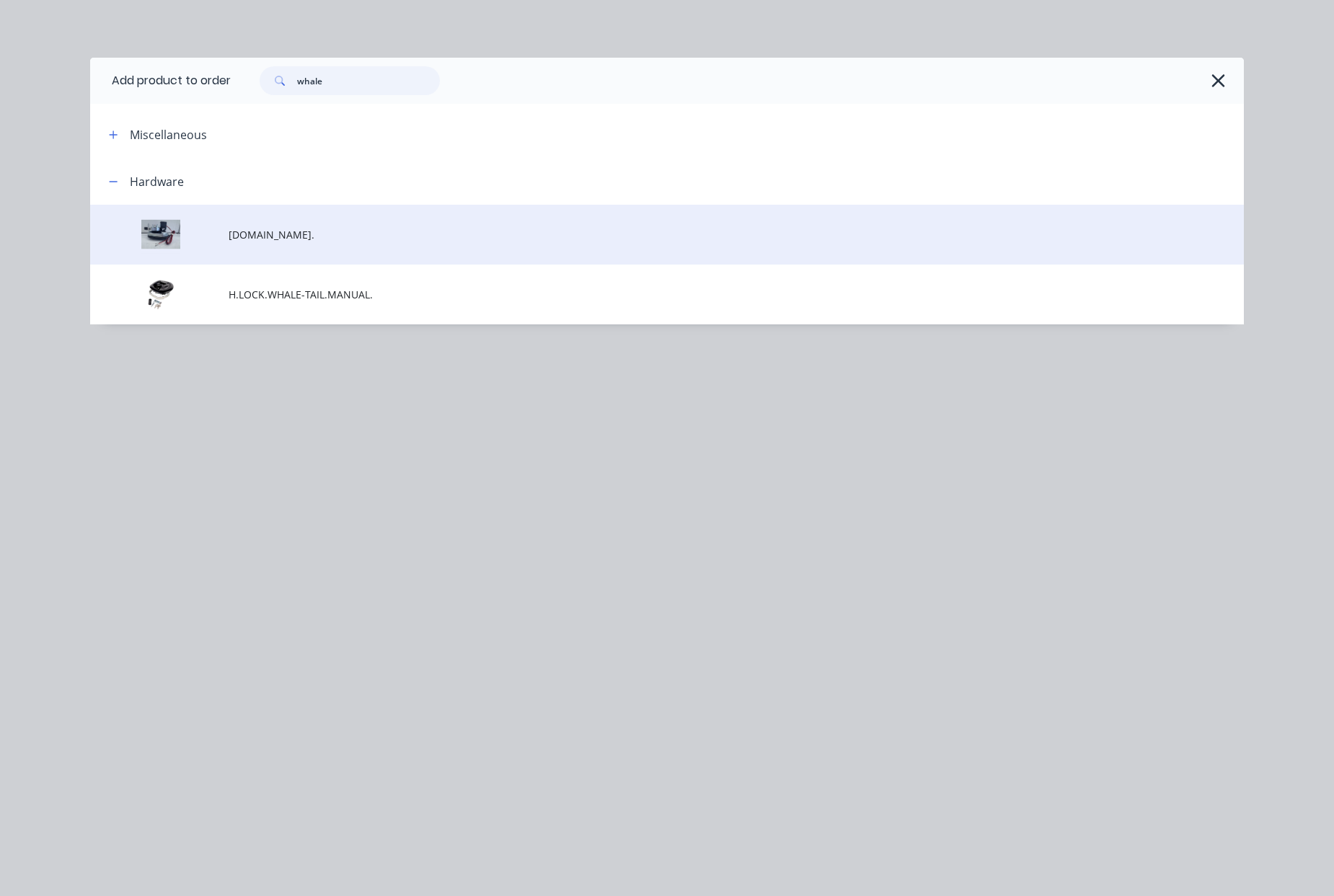
type input "whale"
click at [306, 241] on span "[DOMAIN_NAME]." at bounding box center [635, 235] width 812 height 15
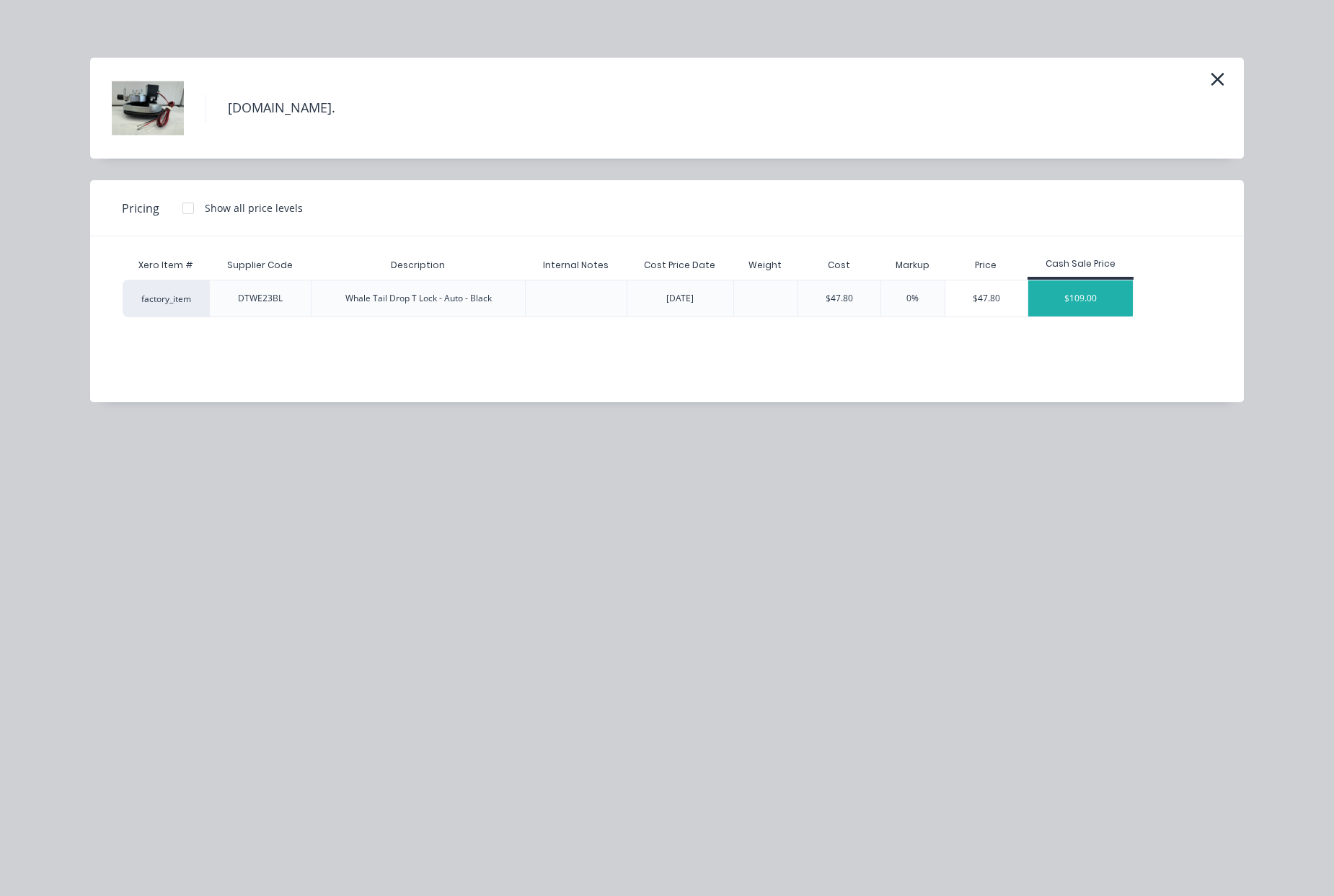
scroll to position [6, 0]
click at [1076, 303] on div "$109.00" at bounding box center [1081, 298] width 106 height 36
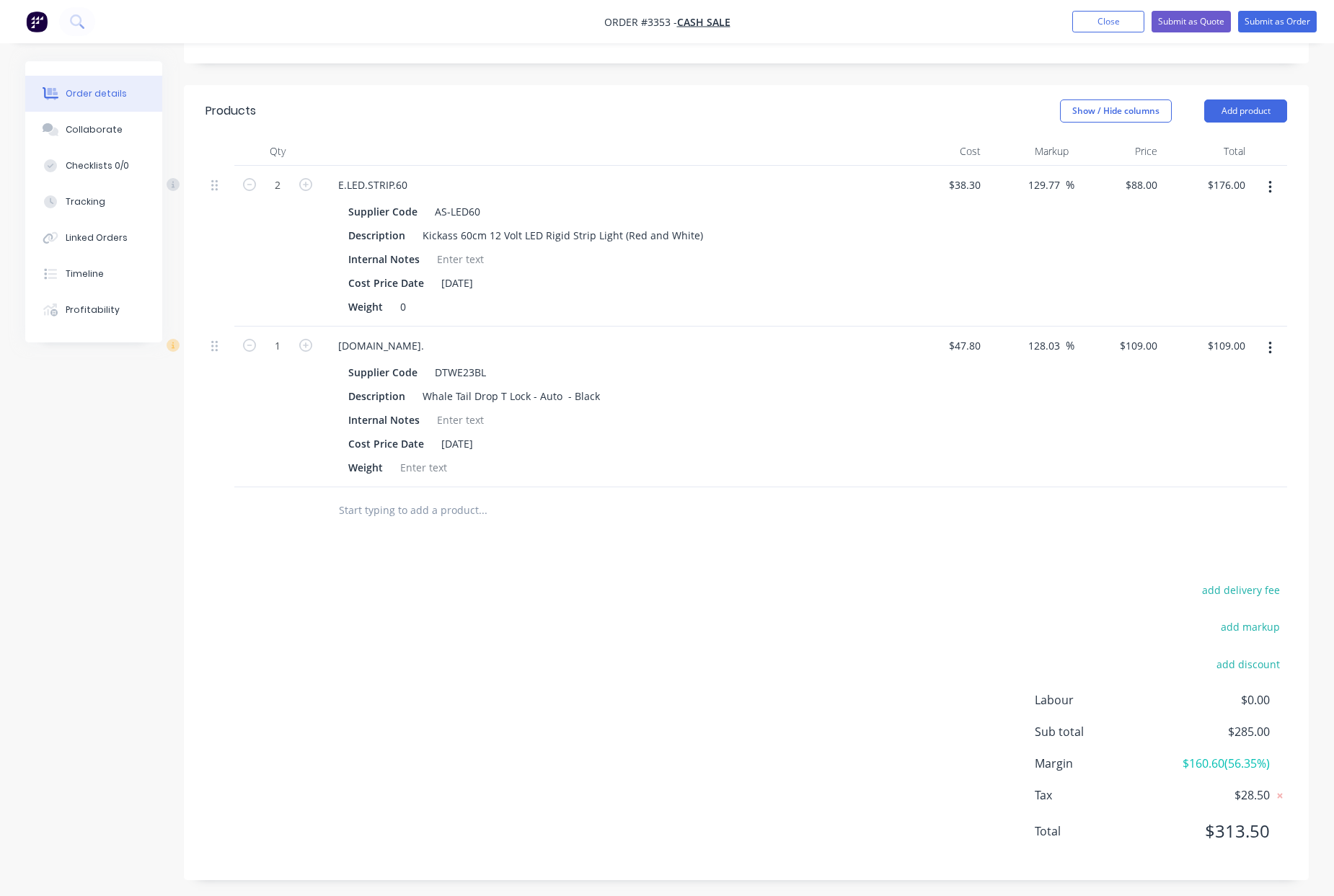
scroll to position [448, 0]
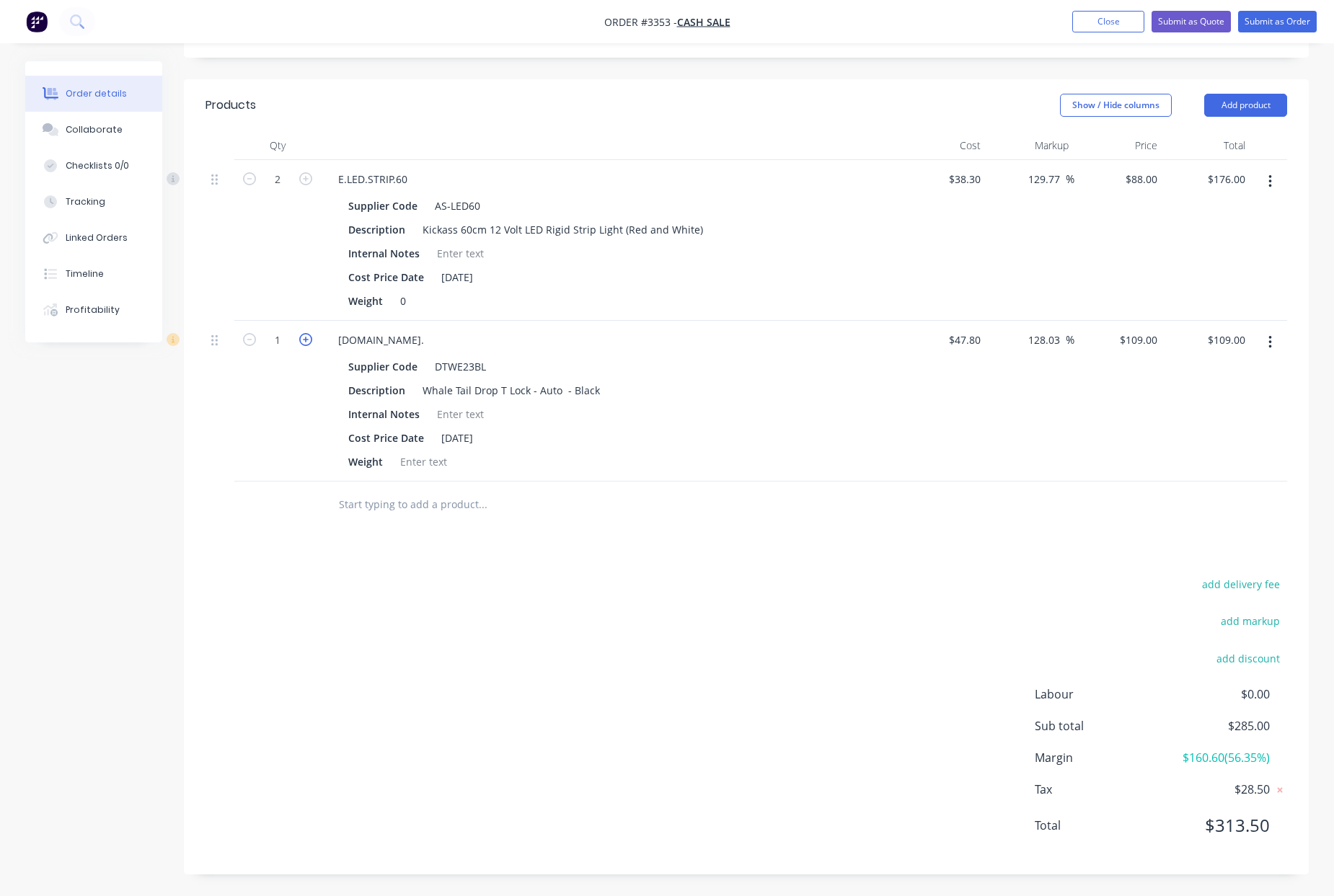
click at [306, 341] on icon "button" at bounding box center [306, 339] width 13 height 13
type input "2"
type input "$218.00"
click at [1238, 103] on button "Add product" at bounding box center [1245, 105] width 83 height 23
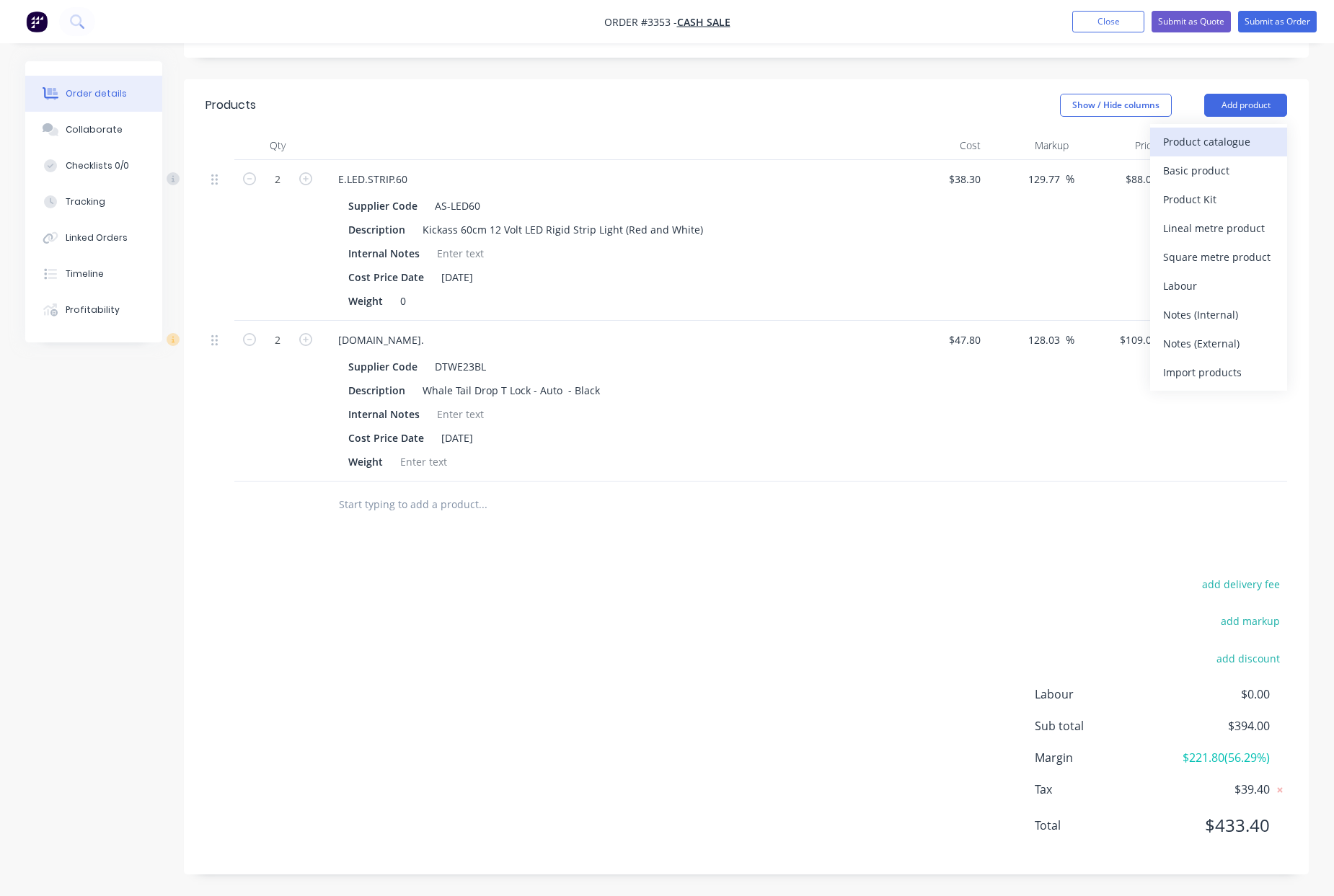
click at [1198, 148] on div "Product catalogue" at bounding box center [1218, 142] width 111 height 21
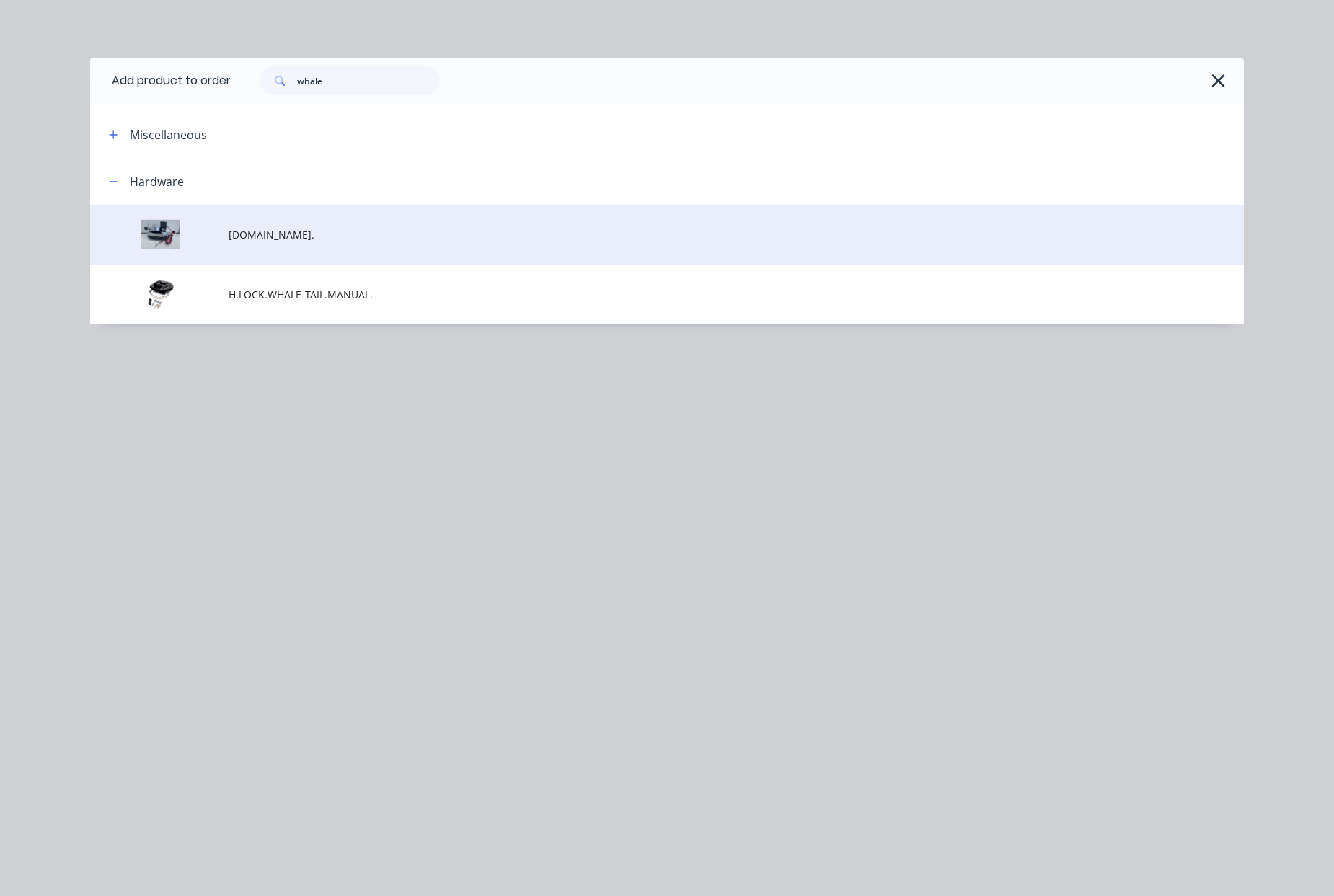
click at [365, 245] on td "[DOMAIN_NAME]." at bounding box center [737, 234] width 1016 height 60
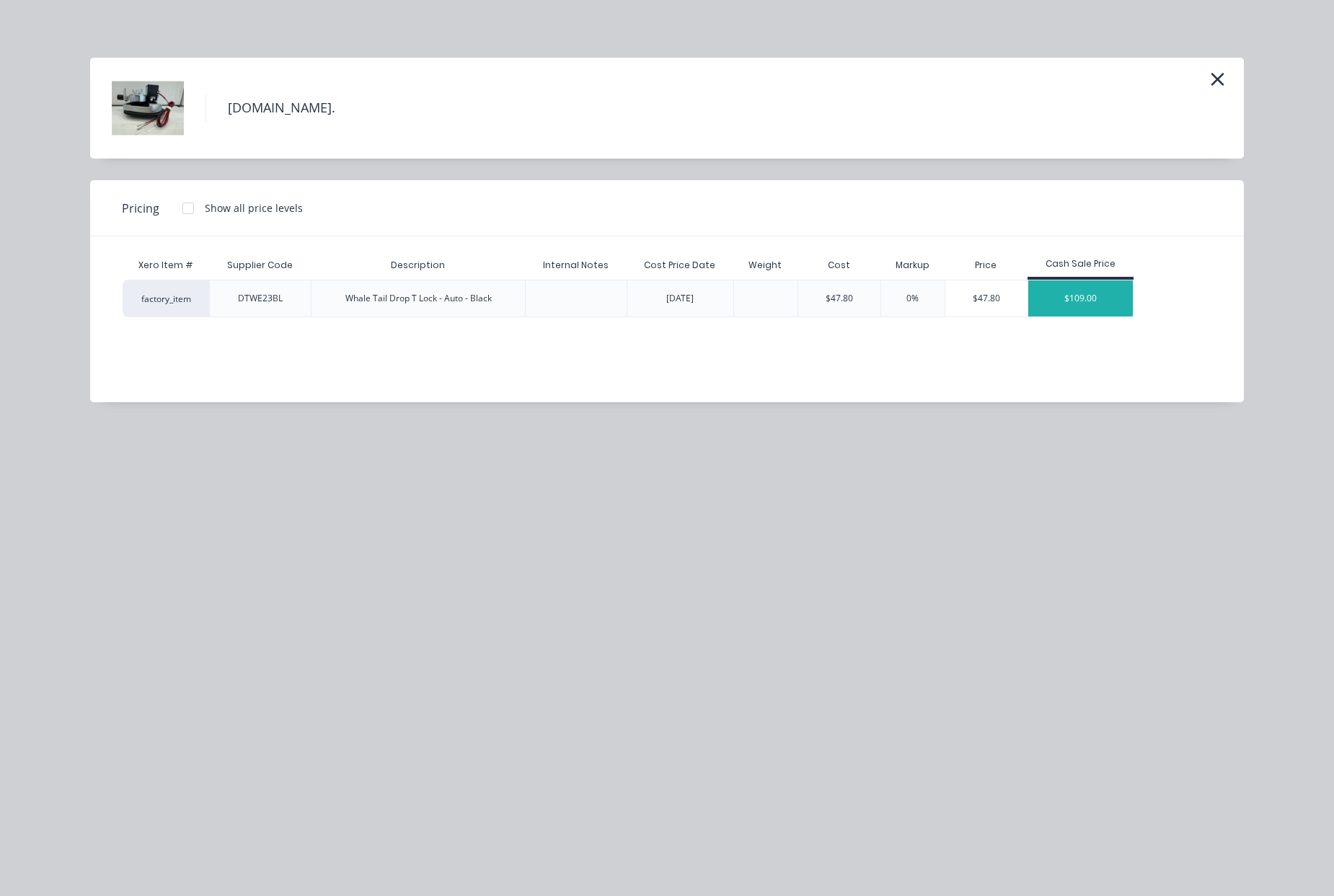
click at [1049, 306] on div "$109.00" at bounding box center [1081, 298] width 106 height 36
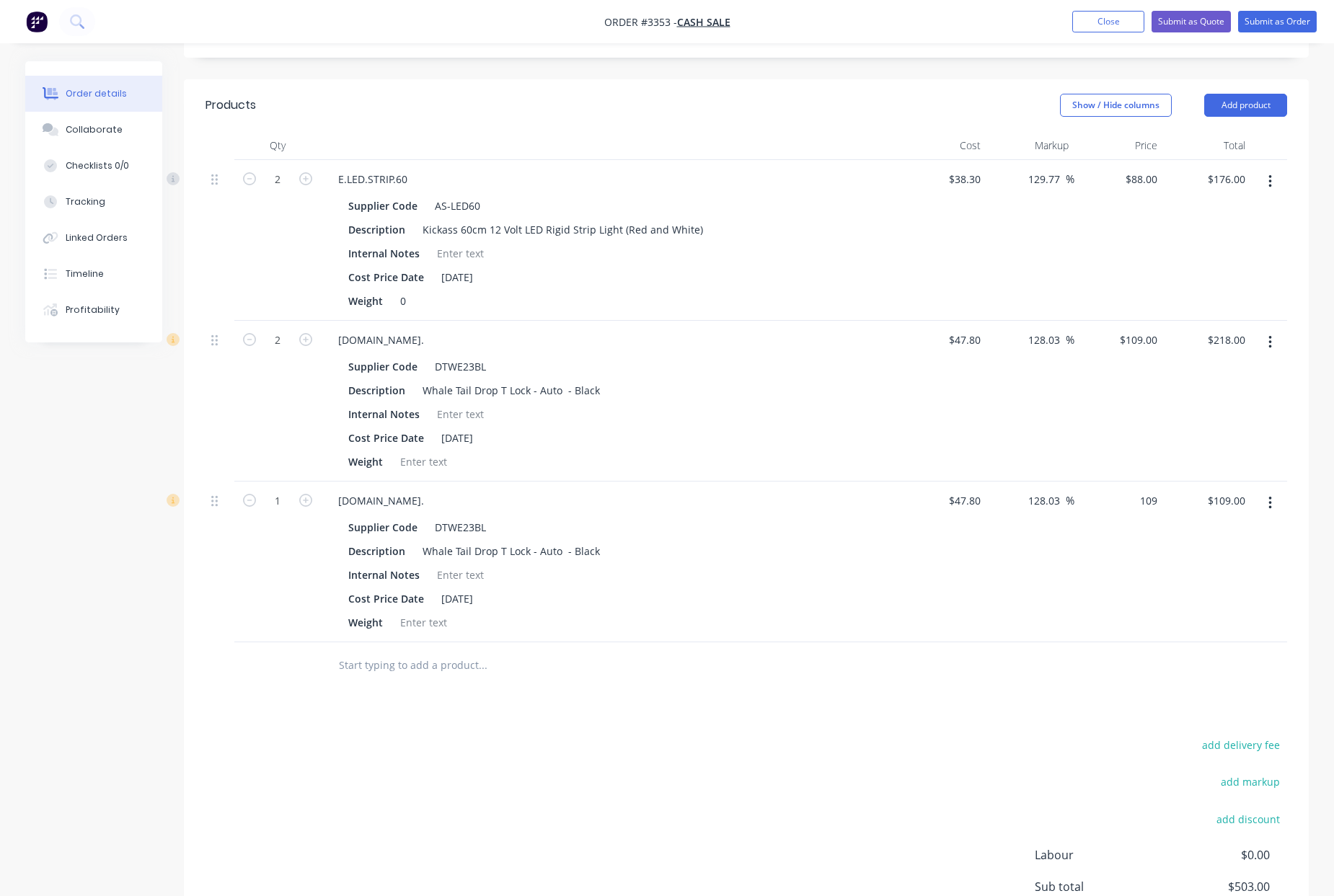
click at [1133, 506] on div "109 $109.00" at bounding box center [1119, 562] width 89 height 161
drag, startPoint x: 1139, startPoint y: 502, endPoint x: 1193, endPoint y: 499, distance: 54.1
click at [1193, 499] on div "1 [DOMAIN_NAME]. Supplier Code DTWE23BL Description Whale Tail Drop T Lock - Au…" at bounding box center [746, 562] width 1082 height 161
type input "139"
type input "190.79"
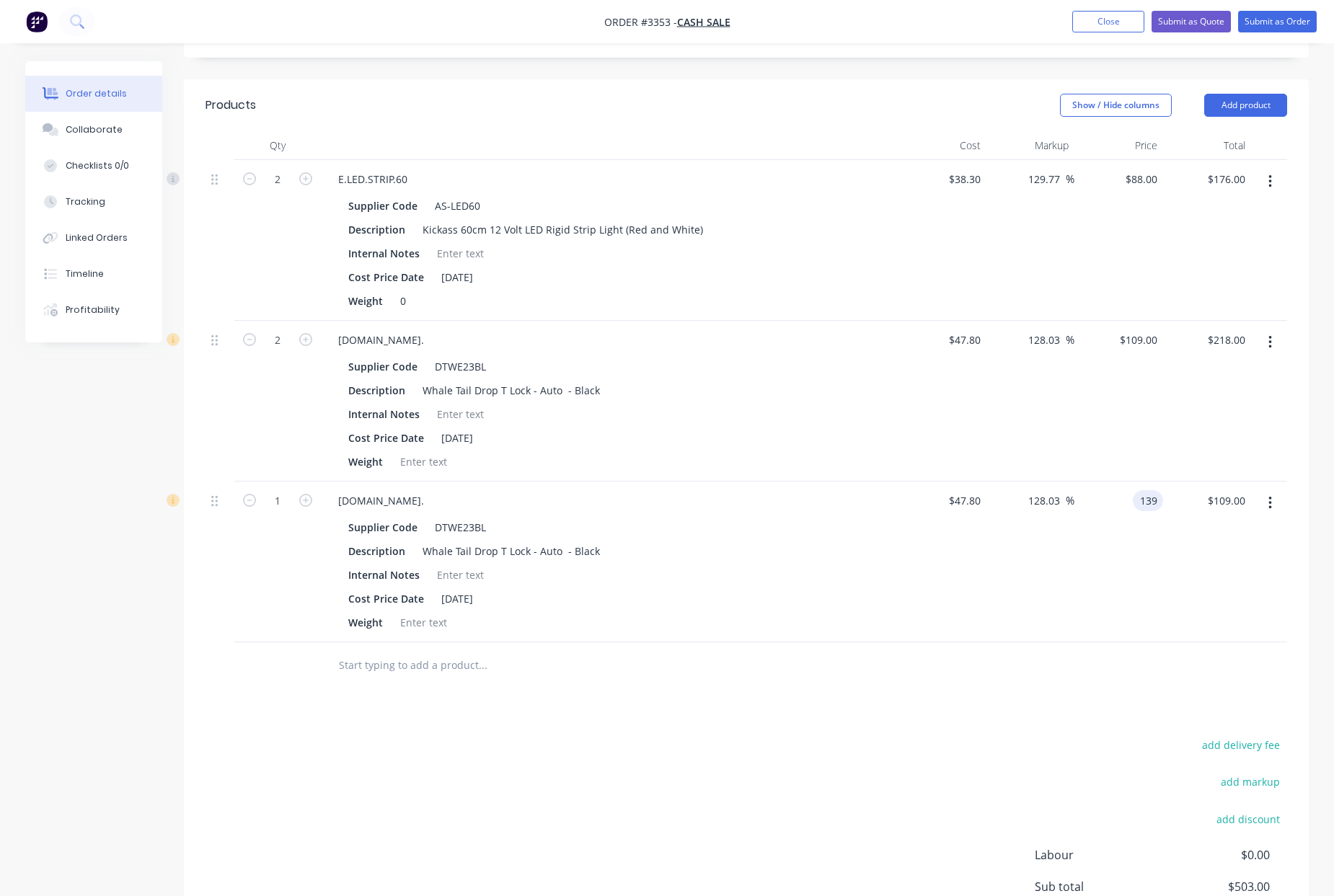
type input "$139.00"
click at [1062, 585] on div "190.79 190.79 %" at bounding box center [1031, 562] width 89 height 161
click at [1140, 341] on input "109" at bounding box center [1151, 340] width 24 height 21
type input "100"
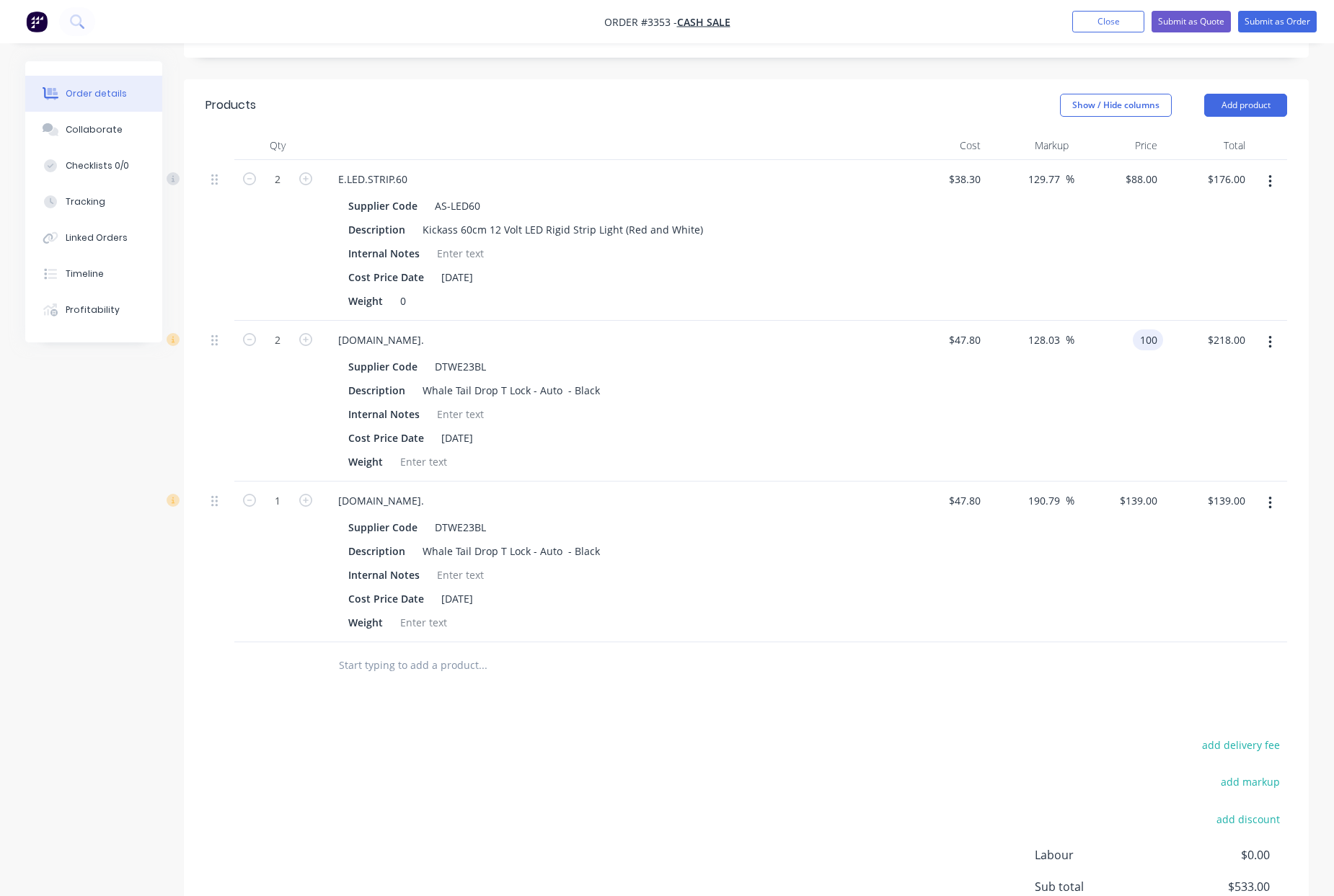
type input "109.21"
type input "$100.00"
type input "$200.00"
click at [1114, 542] on div "$139.00 $139.00" at bounding box center [1119, 562] width 89 height 161
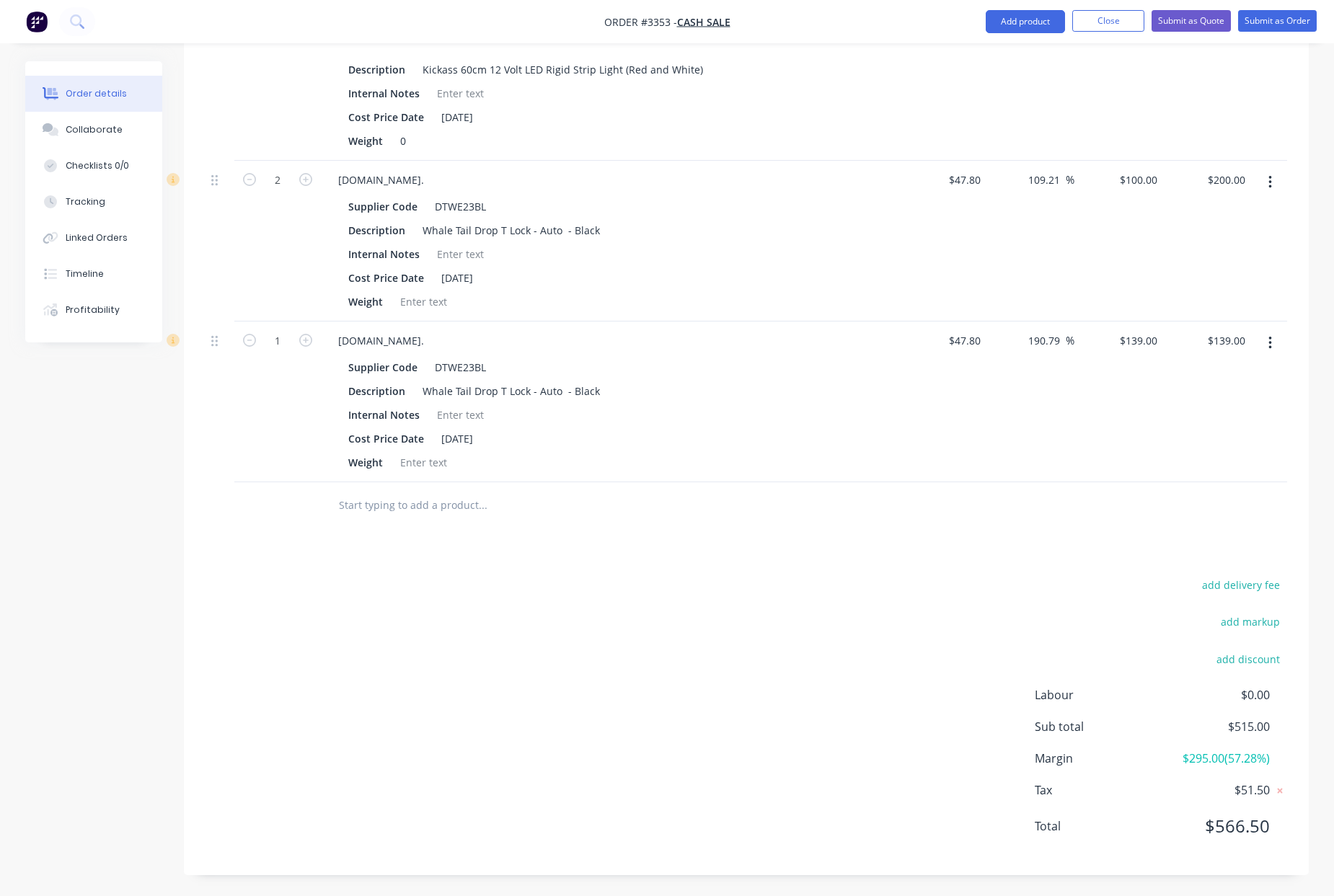
scroll to position [609, 0]
click at [1298, 21] on button "Submit as Order" at bounding box center [1277, 21] width 78 height 21
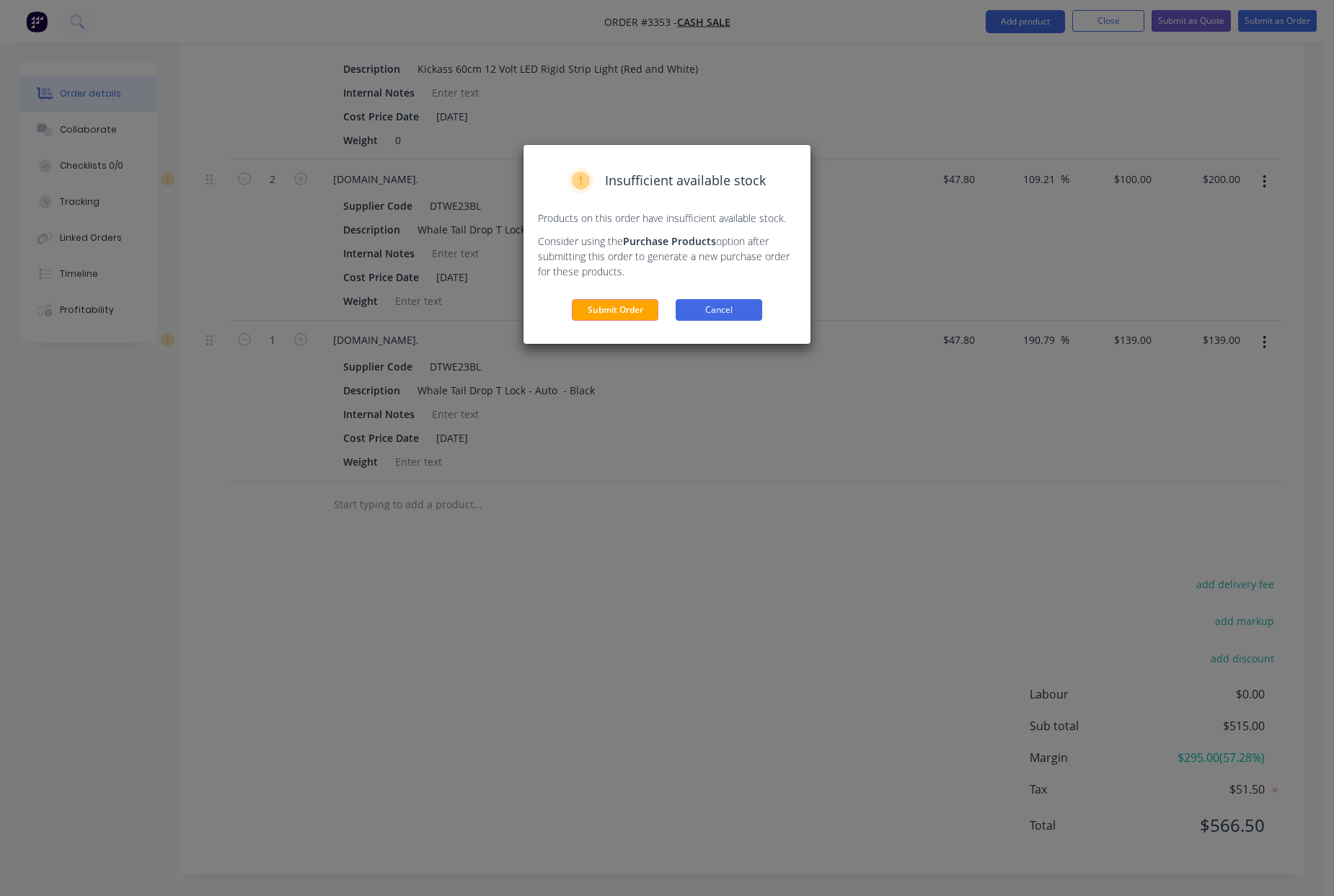
click at [735, 314] on button "Cancel" at bounding box center [719, 310] width 87 height 21
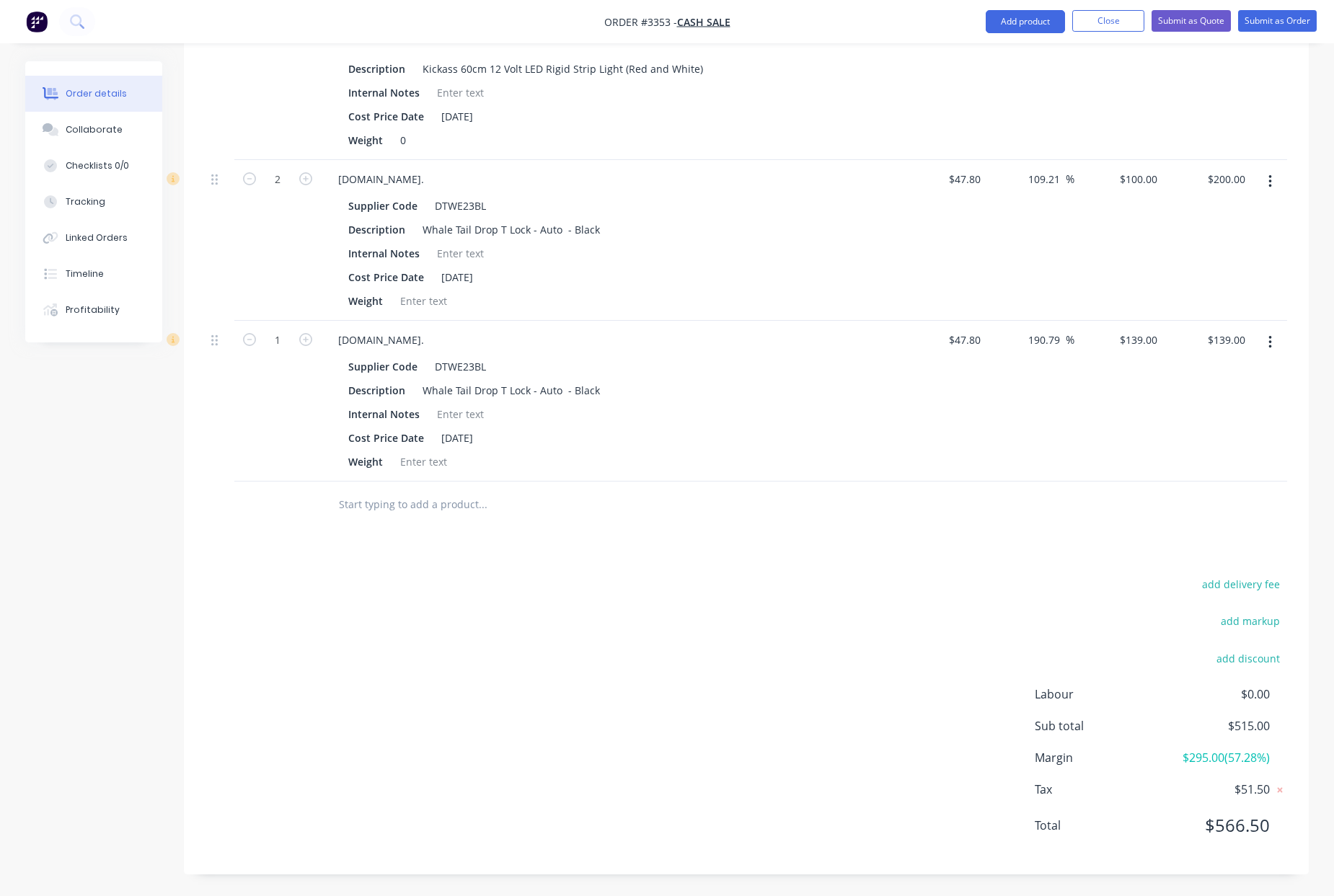
click at [298, 344] on button "button" at bounding box center [306, 338] width 19 height 15
type input "2"
type input "$278.00"
click at [252, 342] on icon "button" at bounding box center [249, 339] width 13 height 13
type input "1"
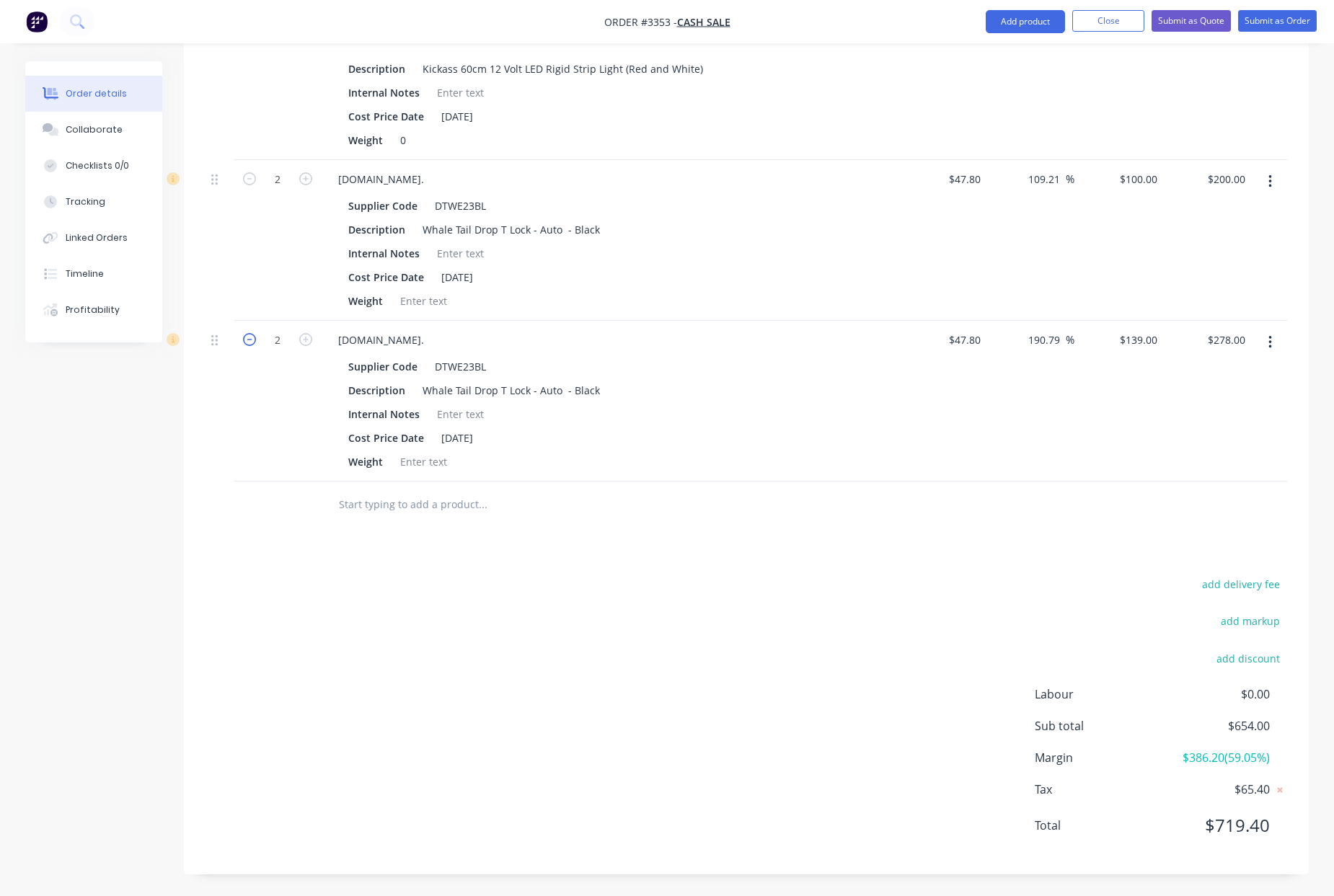
type input "$139.00"
click at [1253, 23] on button "Submit as Order" at bounding box center [1277, 21] width 78 height 21
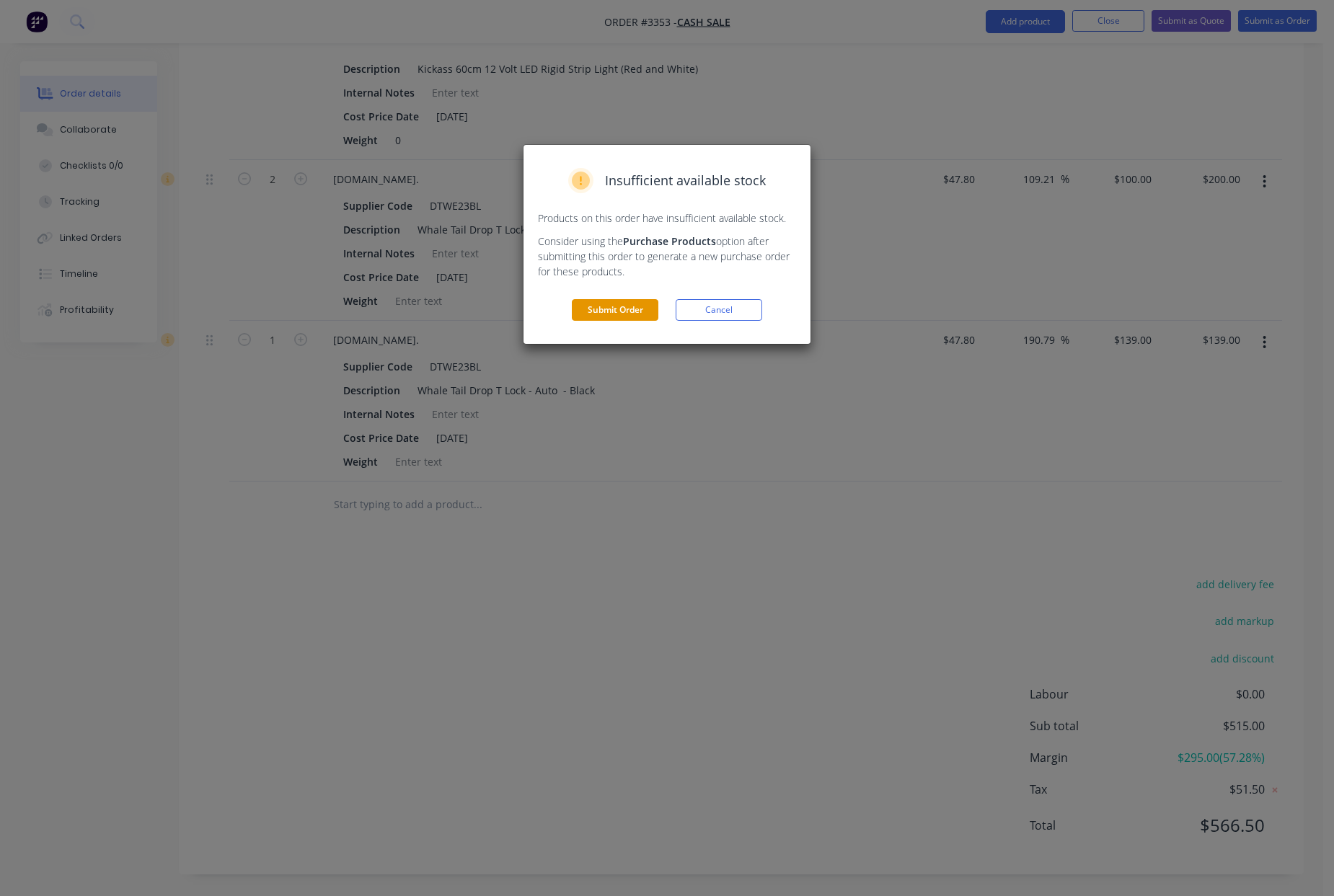
click at [609, 315] on button "Submit Order" at bounding box center [615, 310] width 87 height 21
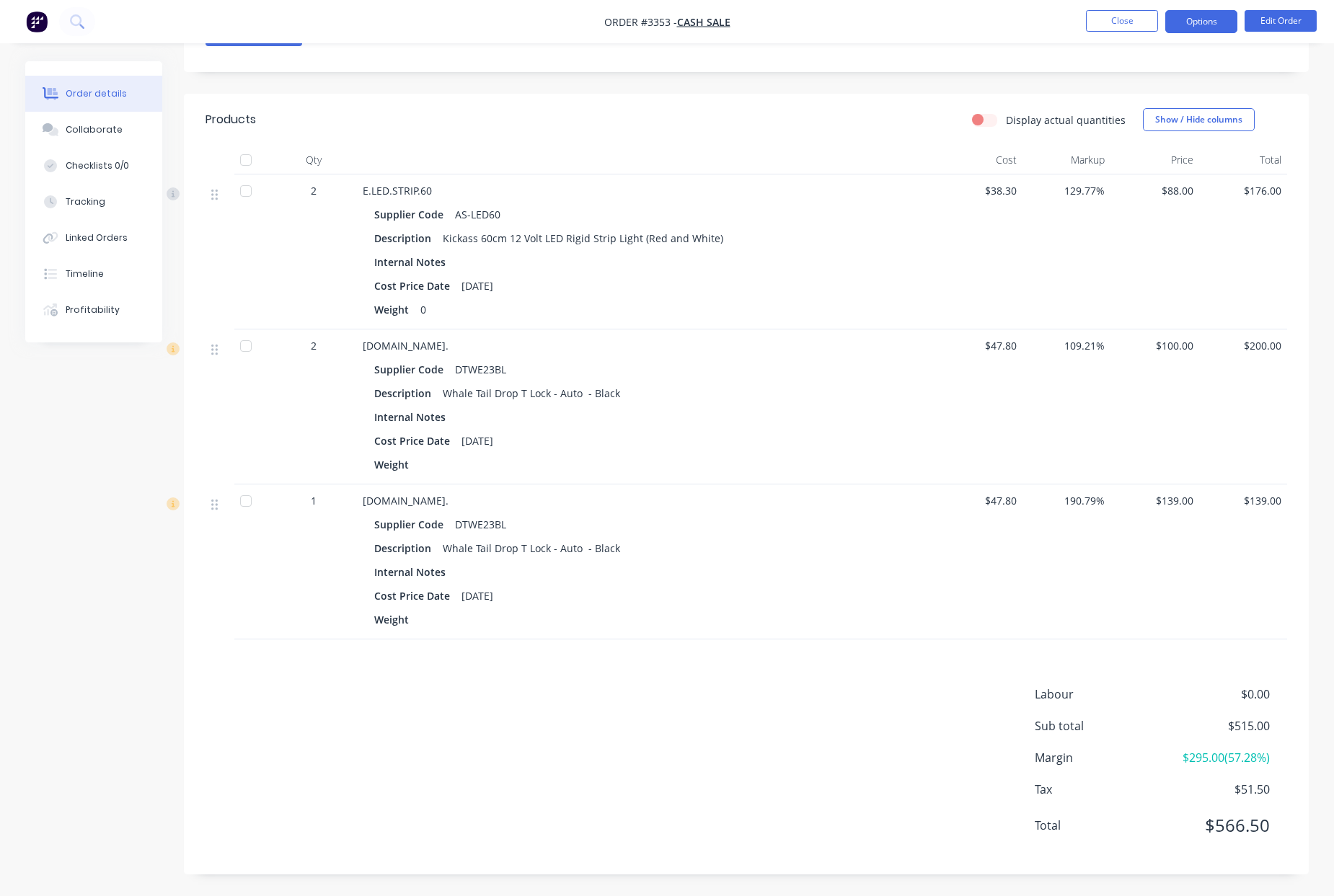
click at [1208, 29] on button "Options" at bounding box center [1201, 21] width 72 height 23
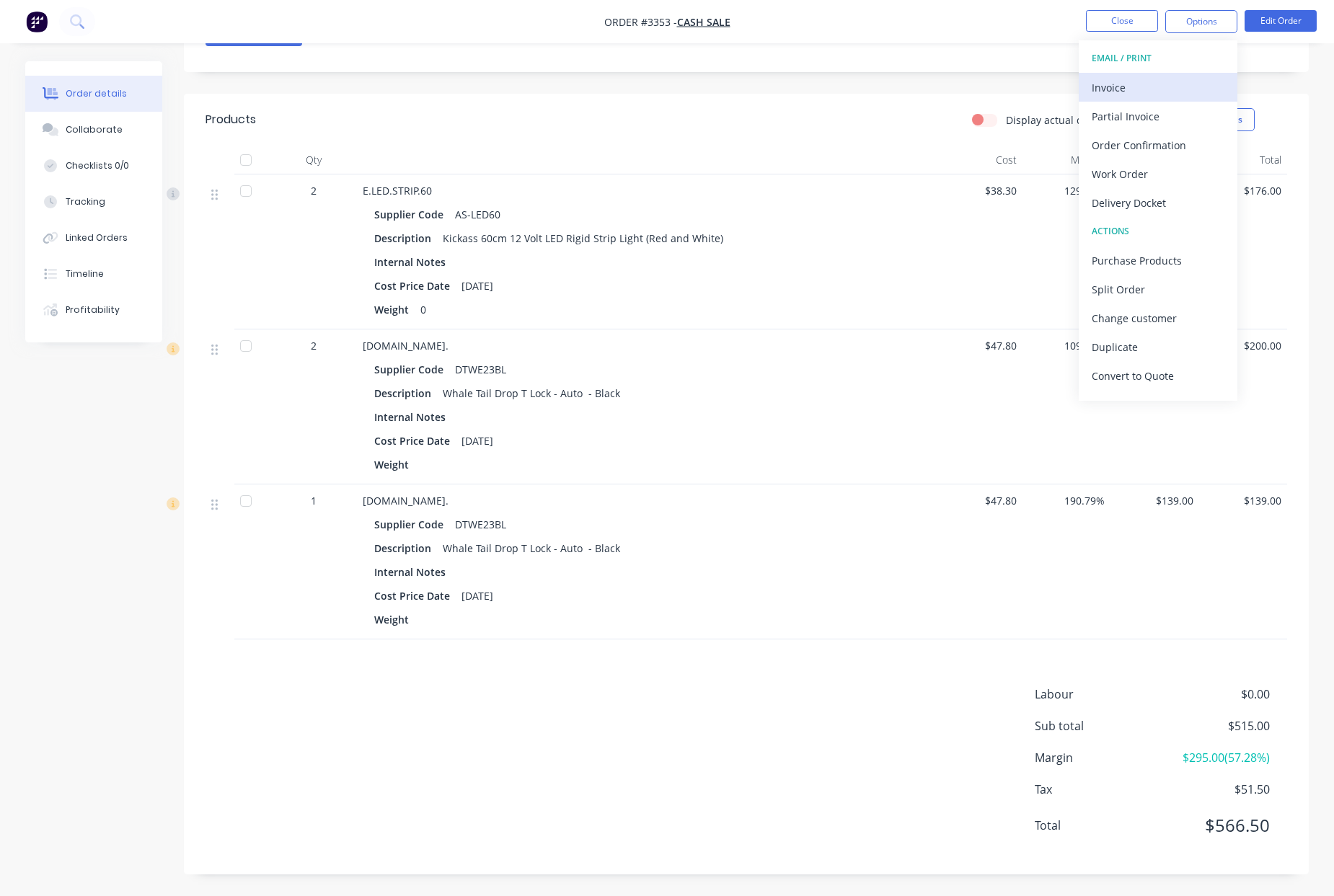
click at [1134, 94] on div "Invoice" at bounding box center [1158, 88] width 133 height 21
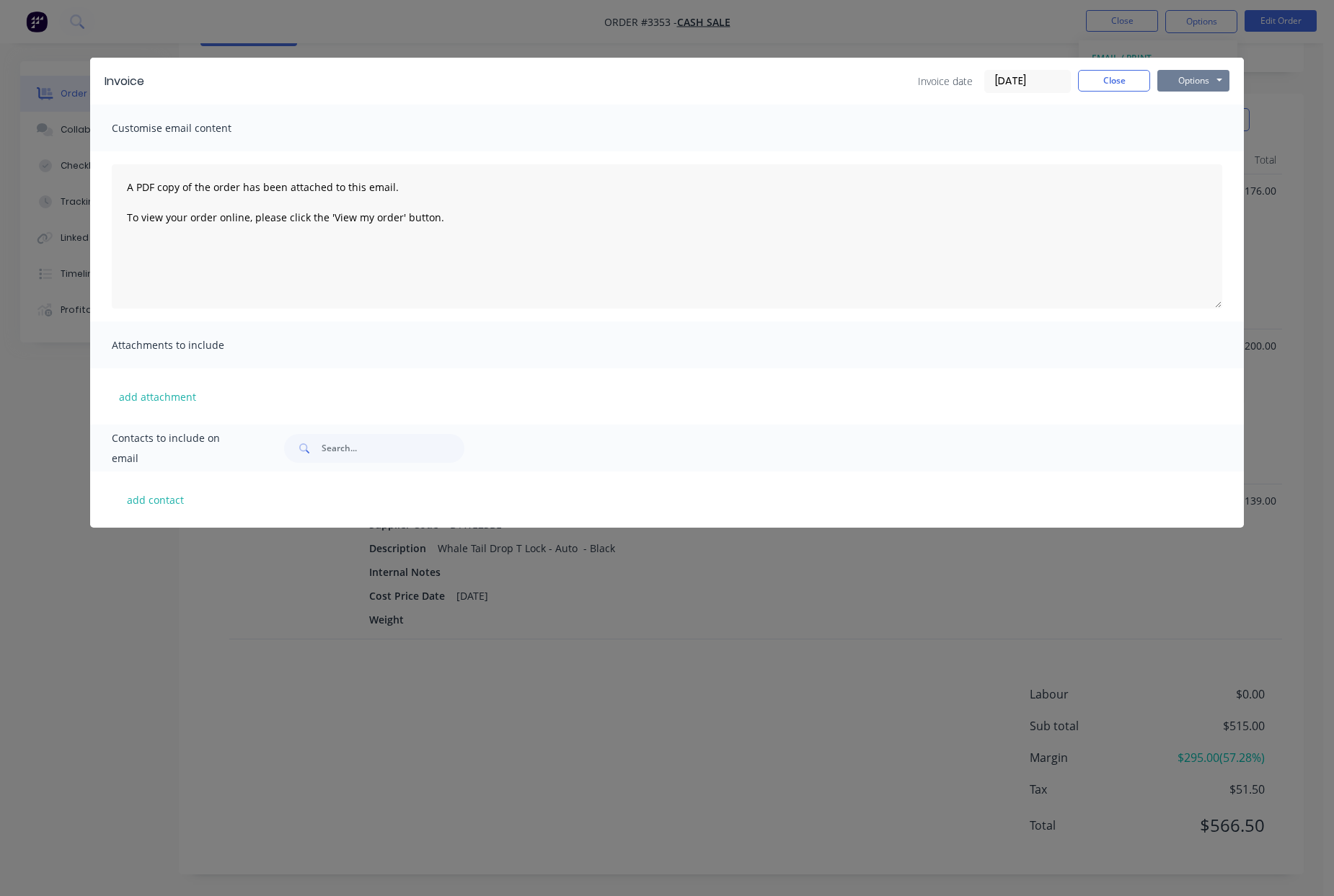
click at [1203, 82] on button "Options" at bounding box center [1193, 81] width 72 height 21
click at [1211, 131] on button "Print" at bounding box center [1203, 130] width 92 height 24
click at [1115, 78] on button "Close" at bounding box center [1114, 81] width 72 height 21
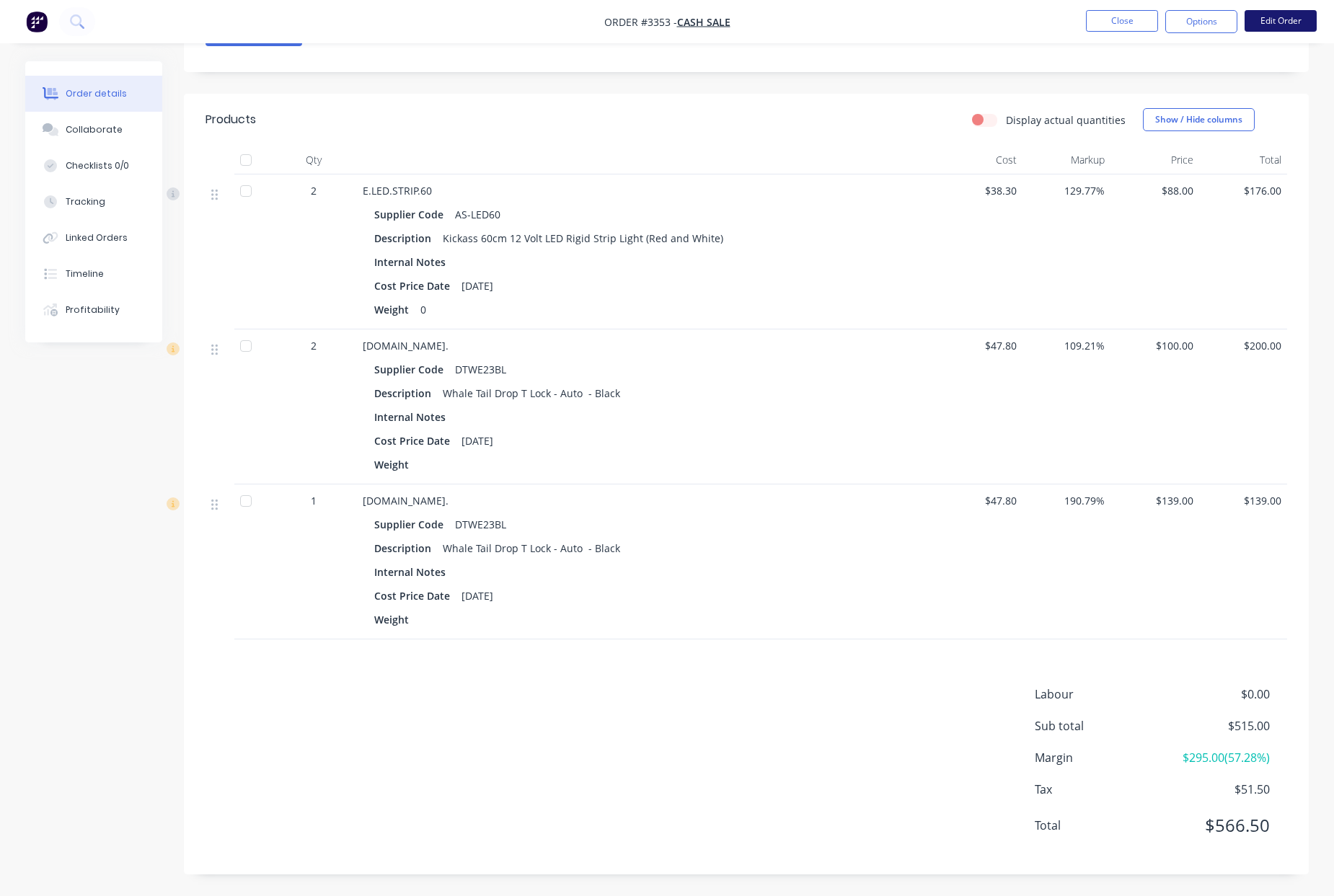
click at [1293, 15] on button "Edit Order" at bounding box center [1281, 21] width 72 height 21
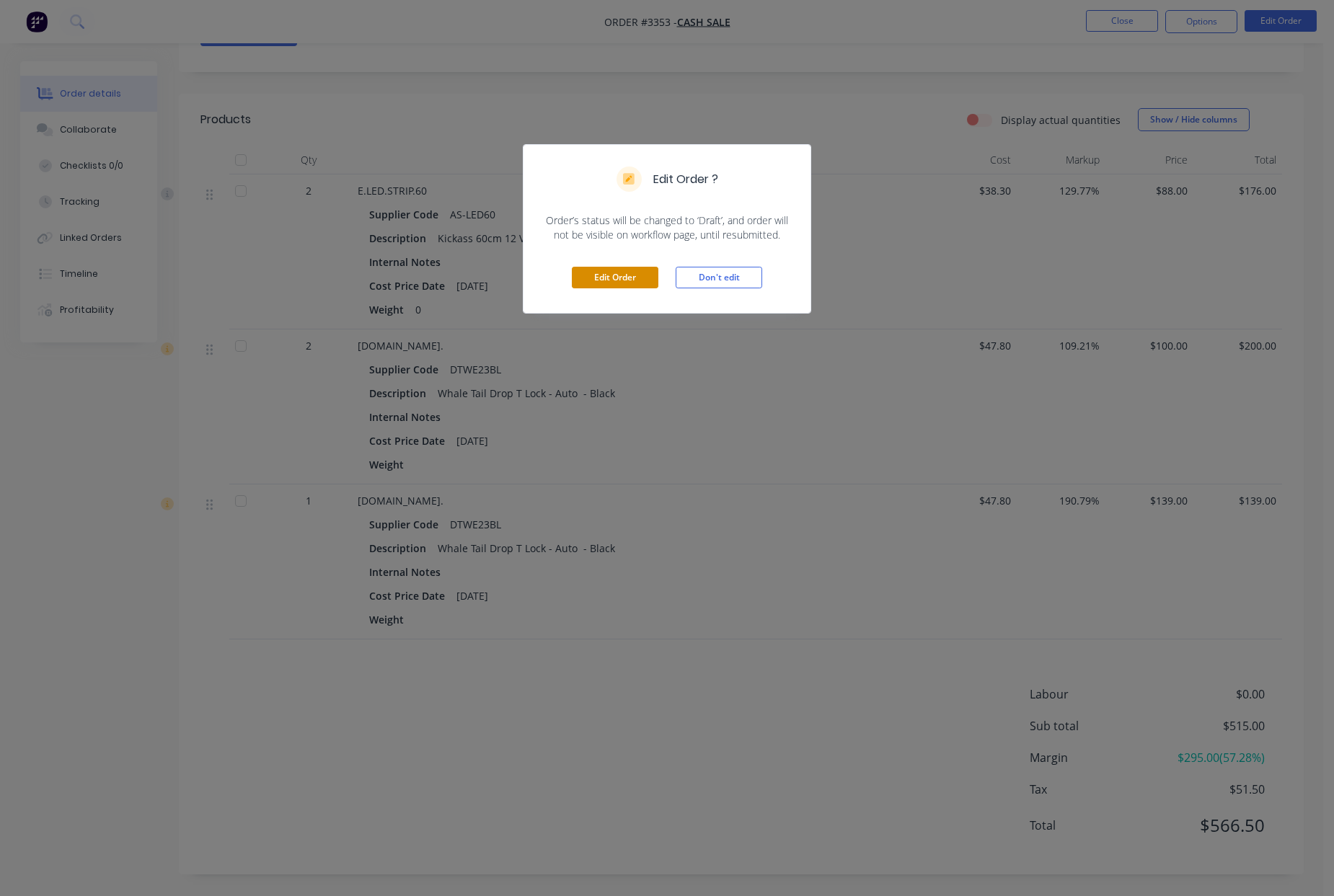
click at [619, 284] on button "Edit Order" at bounding box center [615, 277] width 87 height 21
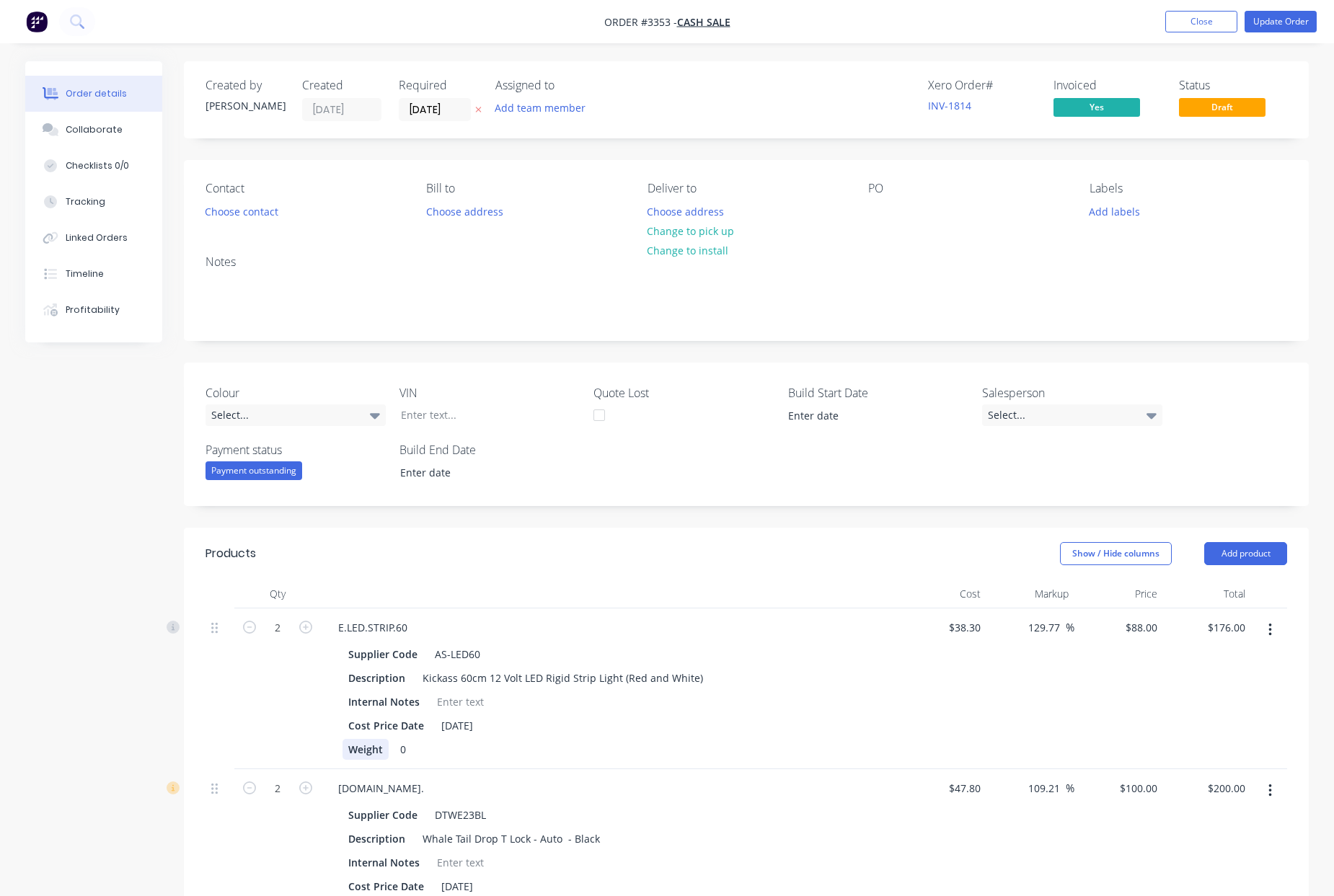
scroll to position [609, 0]
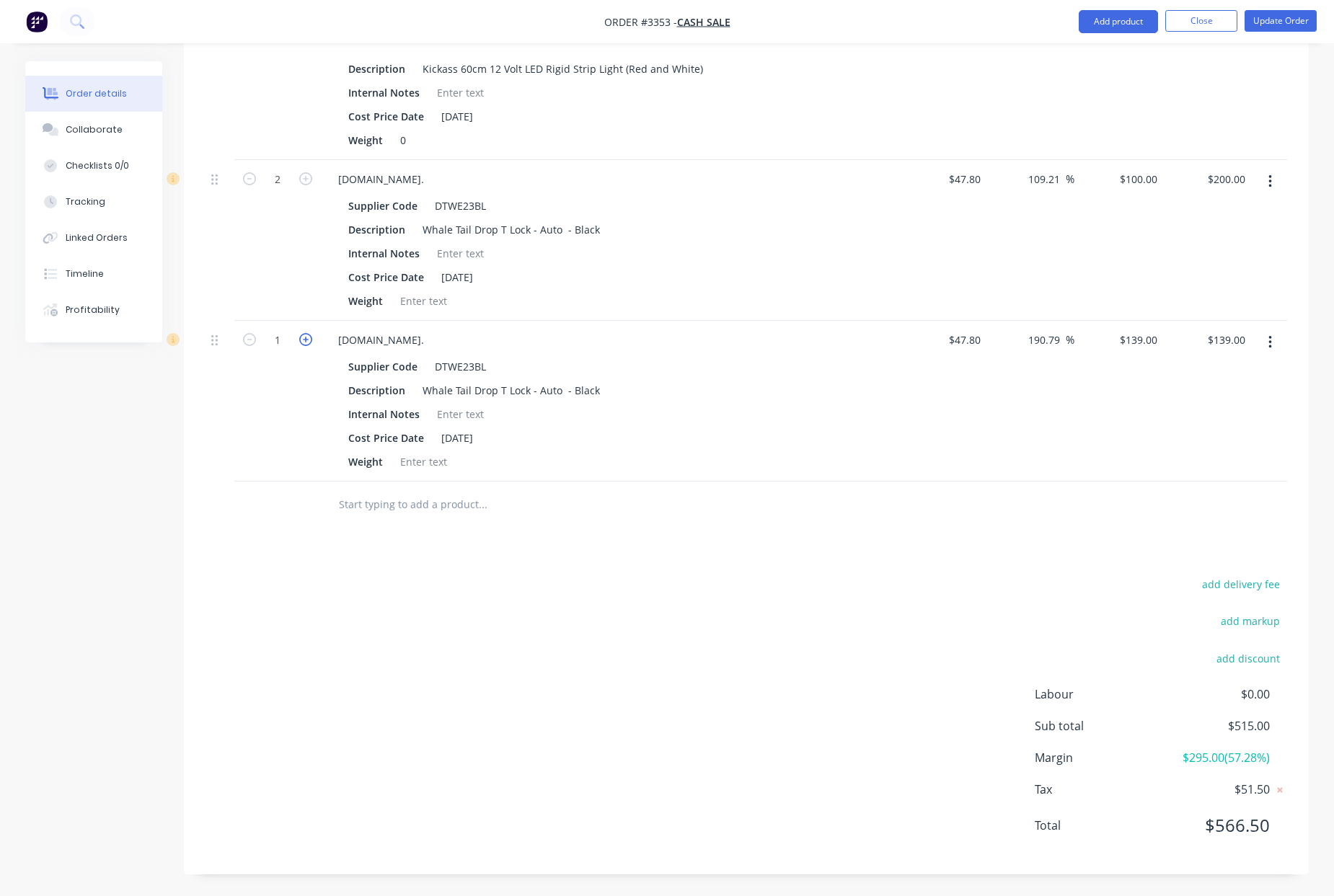
click at [306, 343] on icon "button" at bounding box center [306, 339] width 13 height 13
type input "2"
type input "$278.00"
click at [251, 179] on icon "button" at bounding box center [249, 179] width 13 height 13
type input "1"
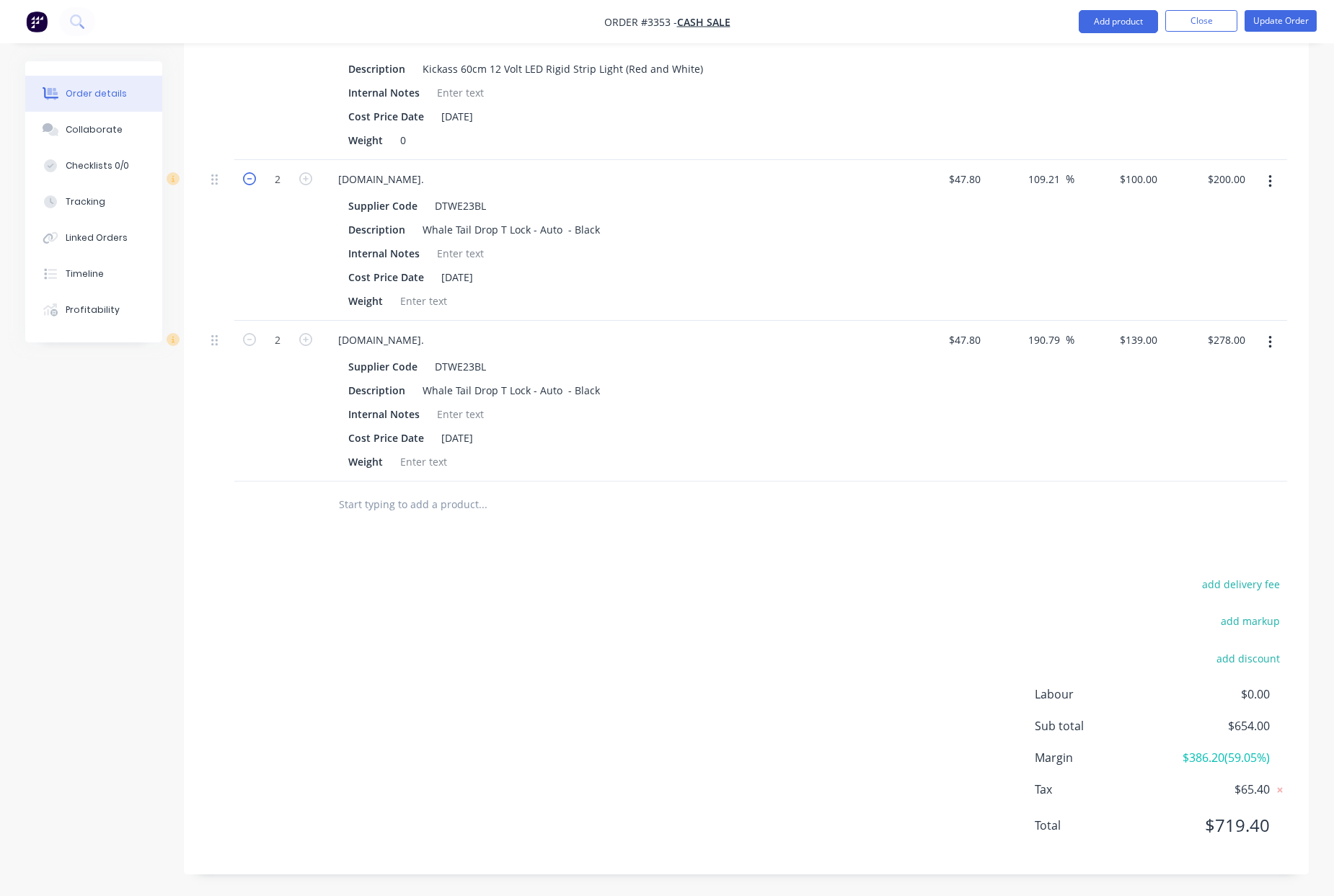
type input "$100.00"
click at [310, 182] on icon "button" at bounding box center [306, 179] width 13 height 13
type input "2"
type input "$200.00"
click at [1127, 176] on div "100 100" at bounding box center [1119, 241] width 89 height 161
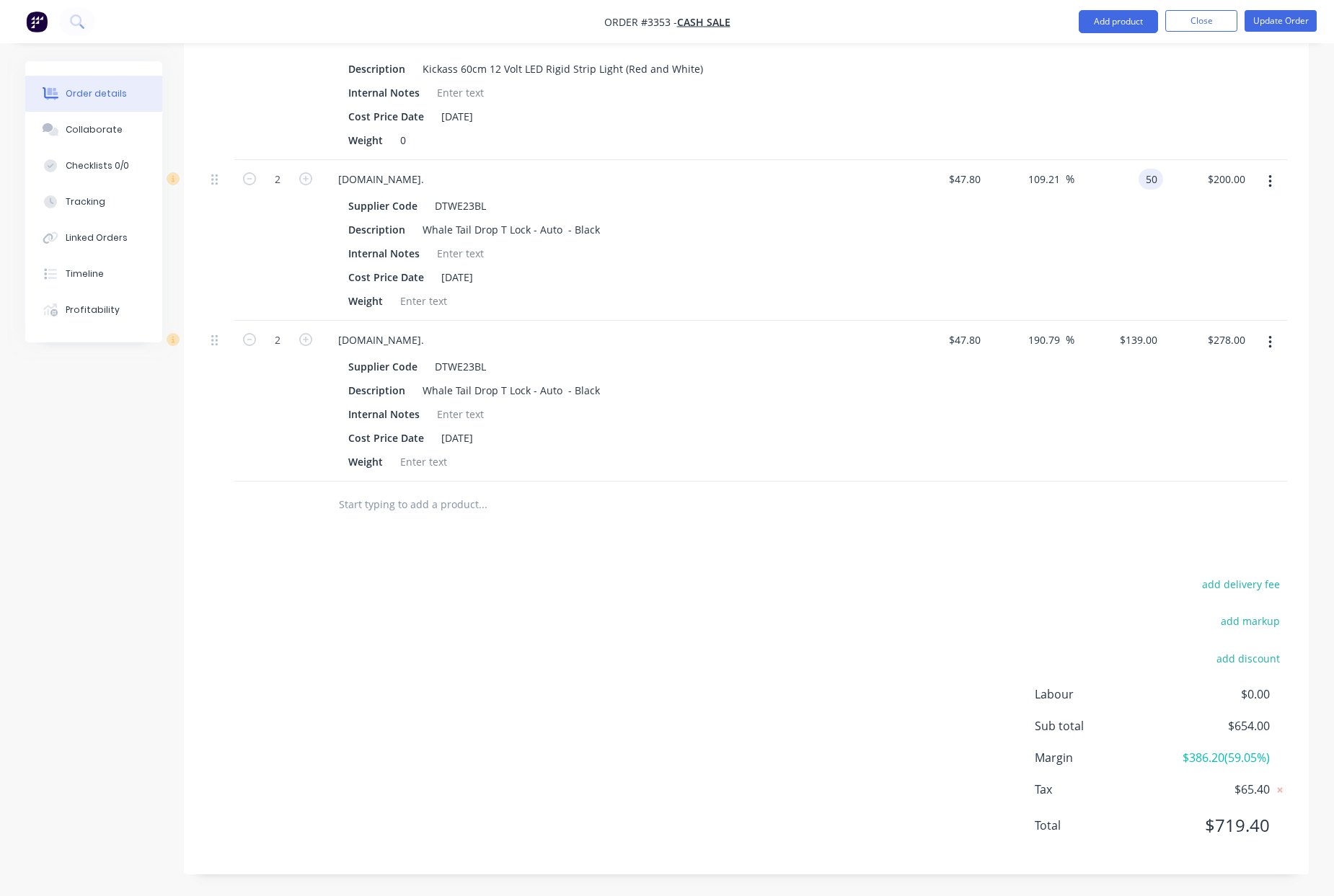
type input "50"
type input "4.6"
type input "$50.00"
type input "$100.00"
click at [891, 416] on div "Supplier Code DTWE23BL Description Whale Tail Drop T Lock - Auto - Black Intern…" at bounding box center [610, 413] width 566 height 119
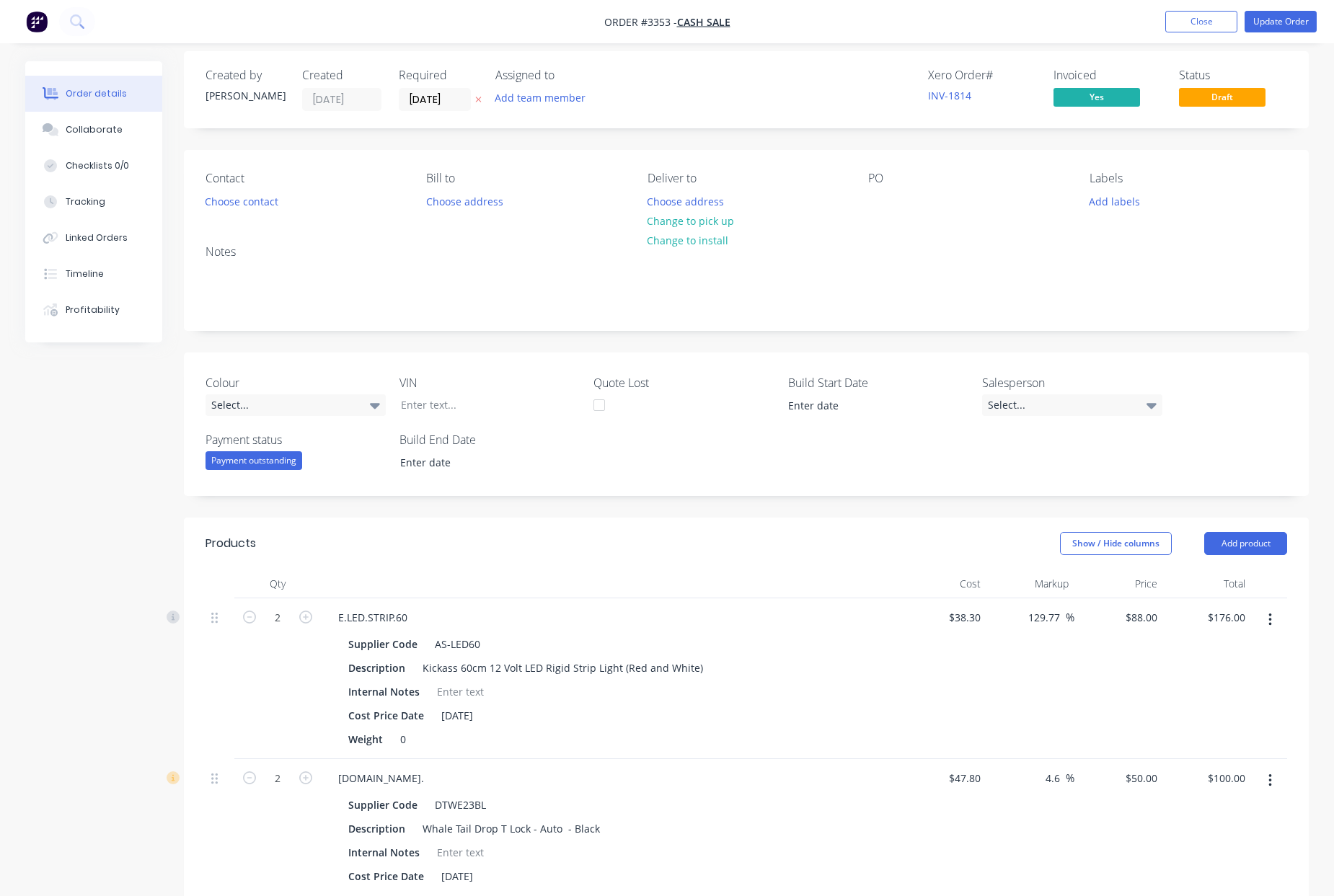
scroll to position [0, 0]
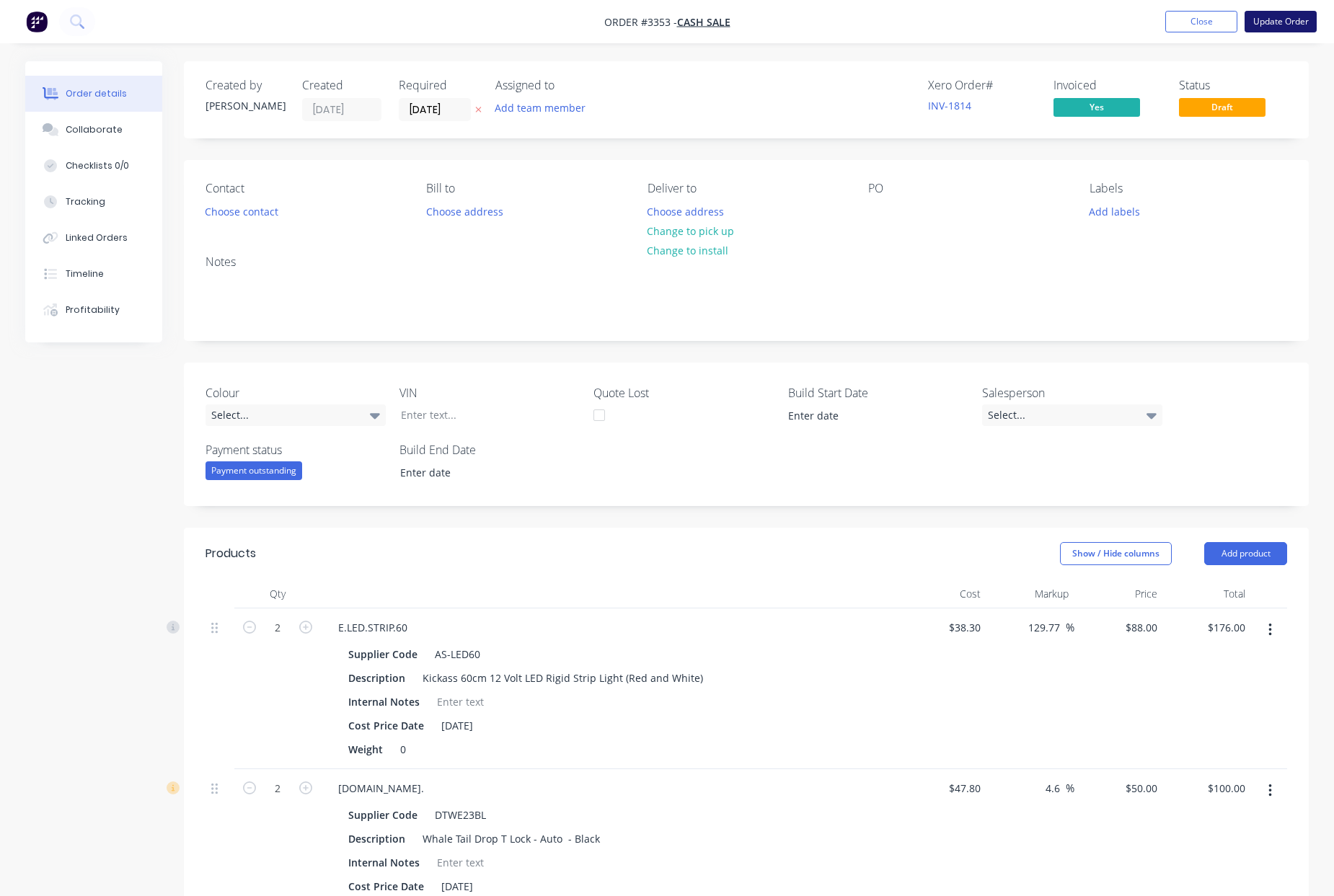
click at [1281, 23] on button "Update Order" at bounding box center [1281, 21] width 72 height 21
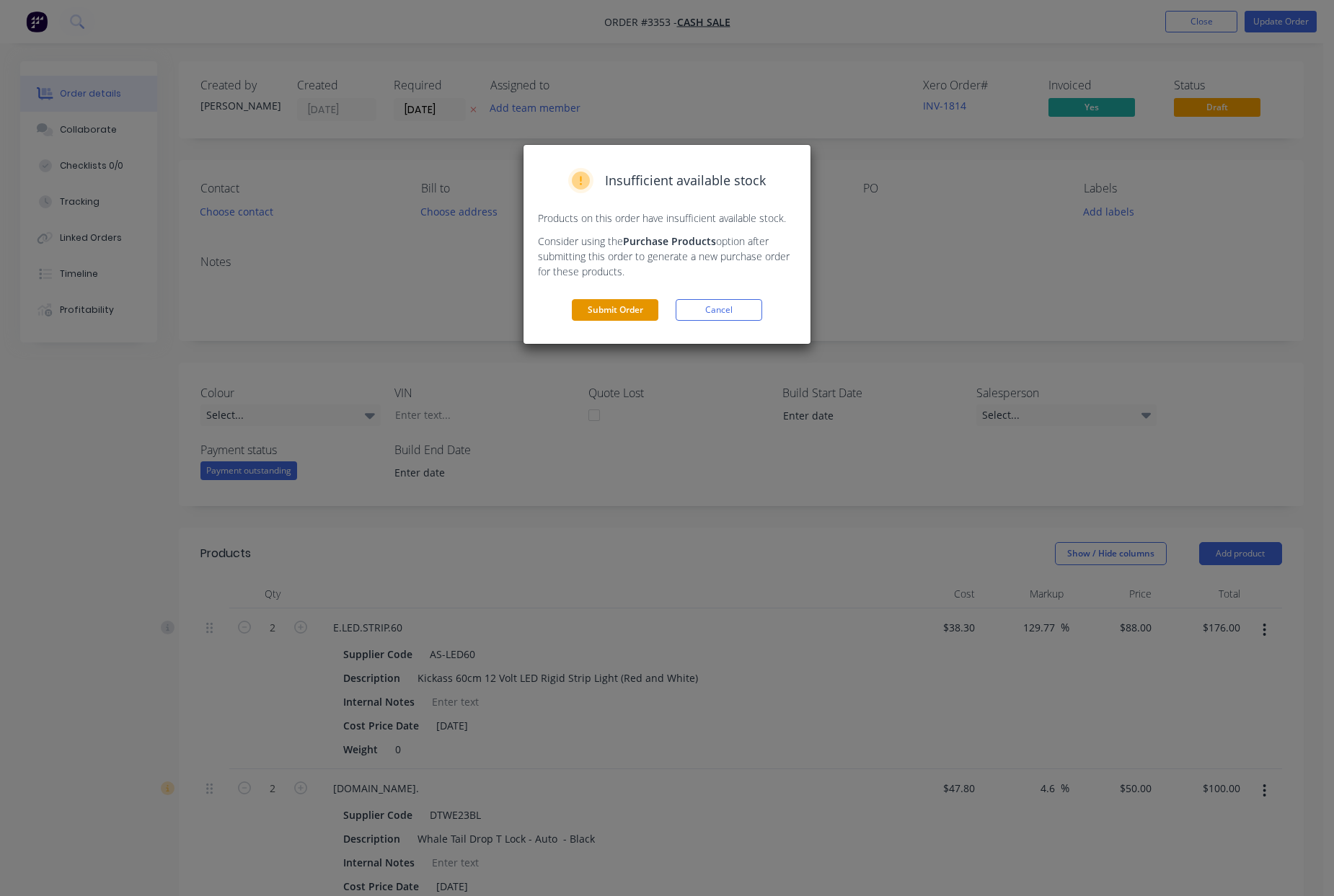
click at [621, 316] on button "Submit Order" at bounding box center [615, 310] width 87 height 21
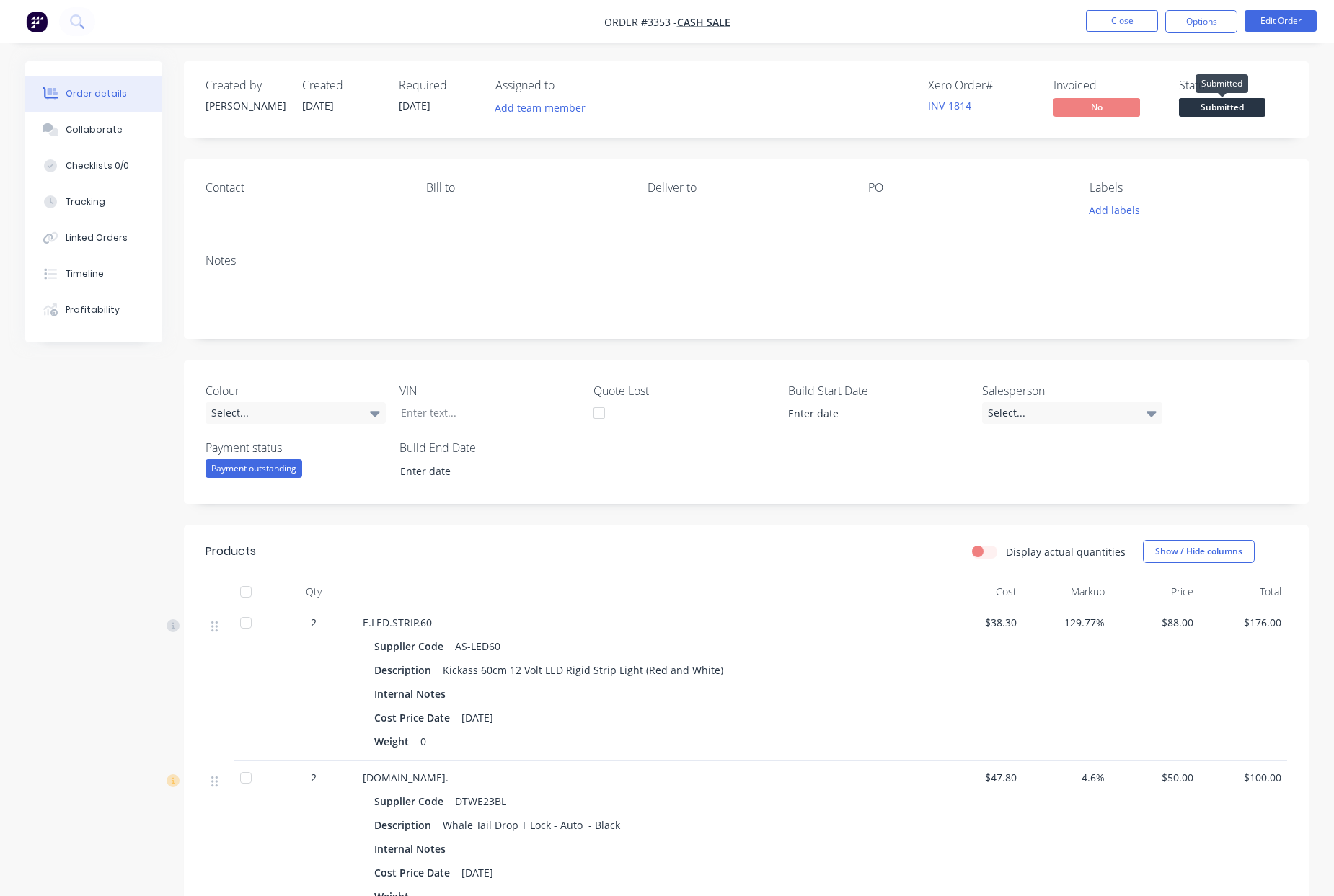
click at [1230, 112] on span "Submitted" at bounding box center [1222, 107] width 87 height 18
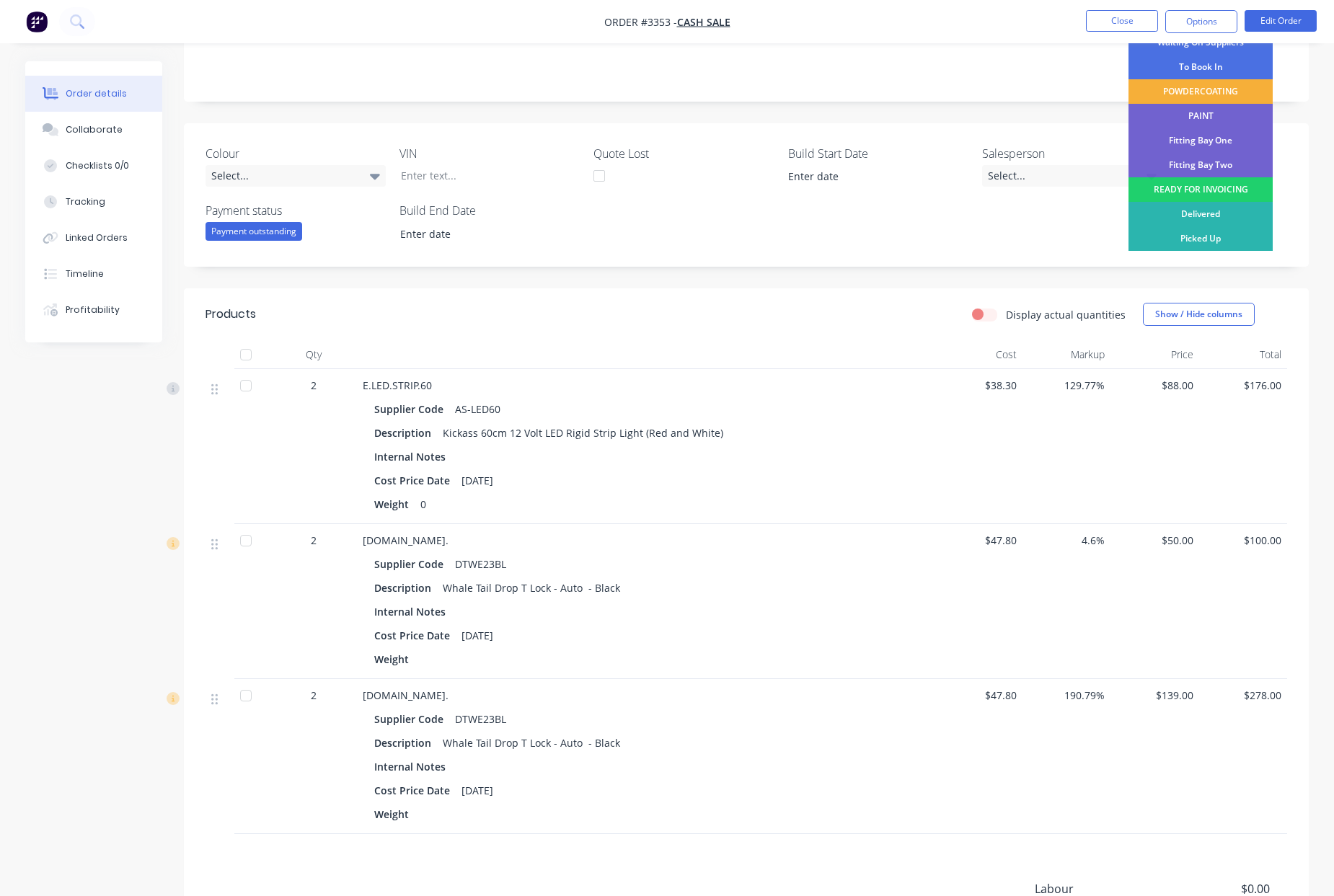
scroll to position [432, 0]
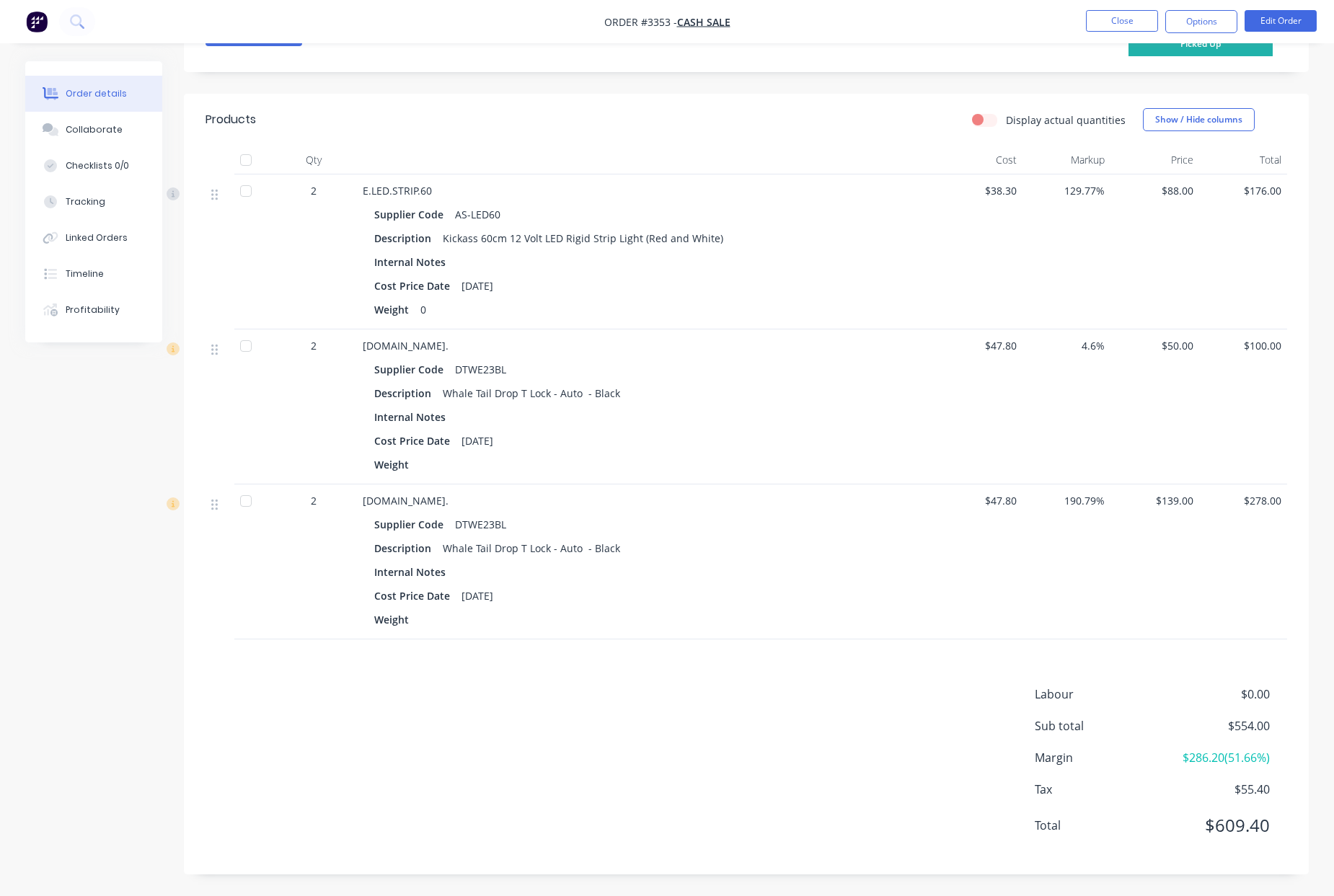
click at [1202, 49] on div "Picked Up" at bounding box center [1201, 44] width 144 height 24
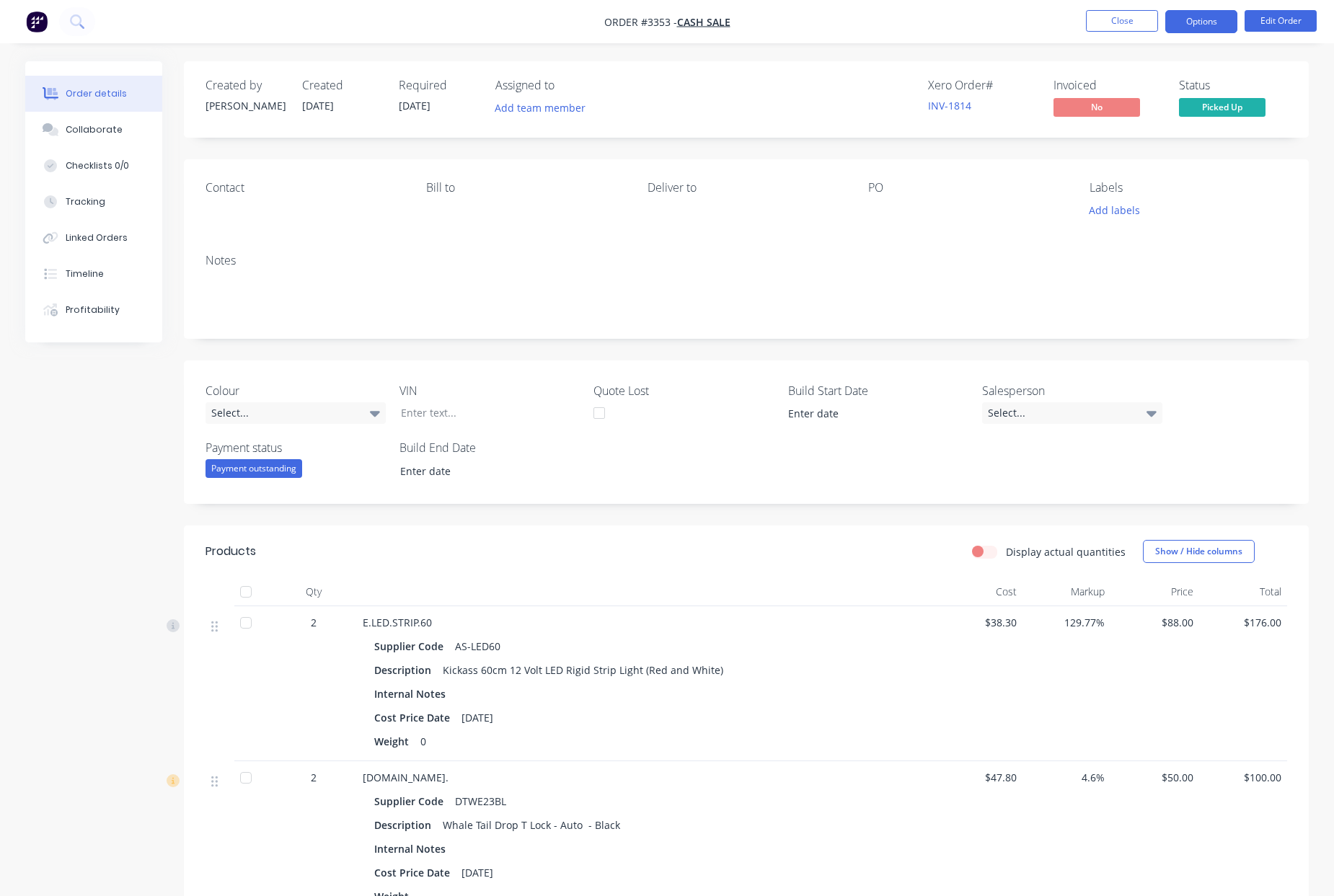
click at [1189, 25] on button "Options" at bounding box center [1201, 21] width 72 height 23
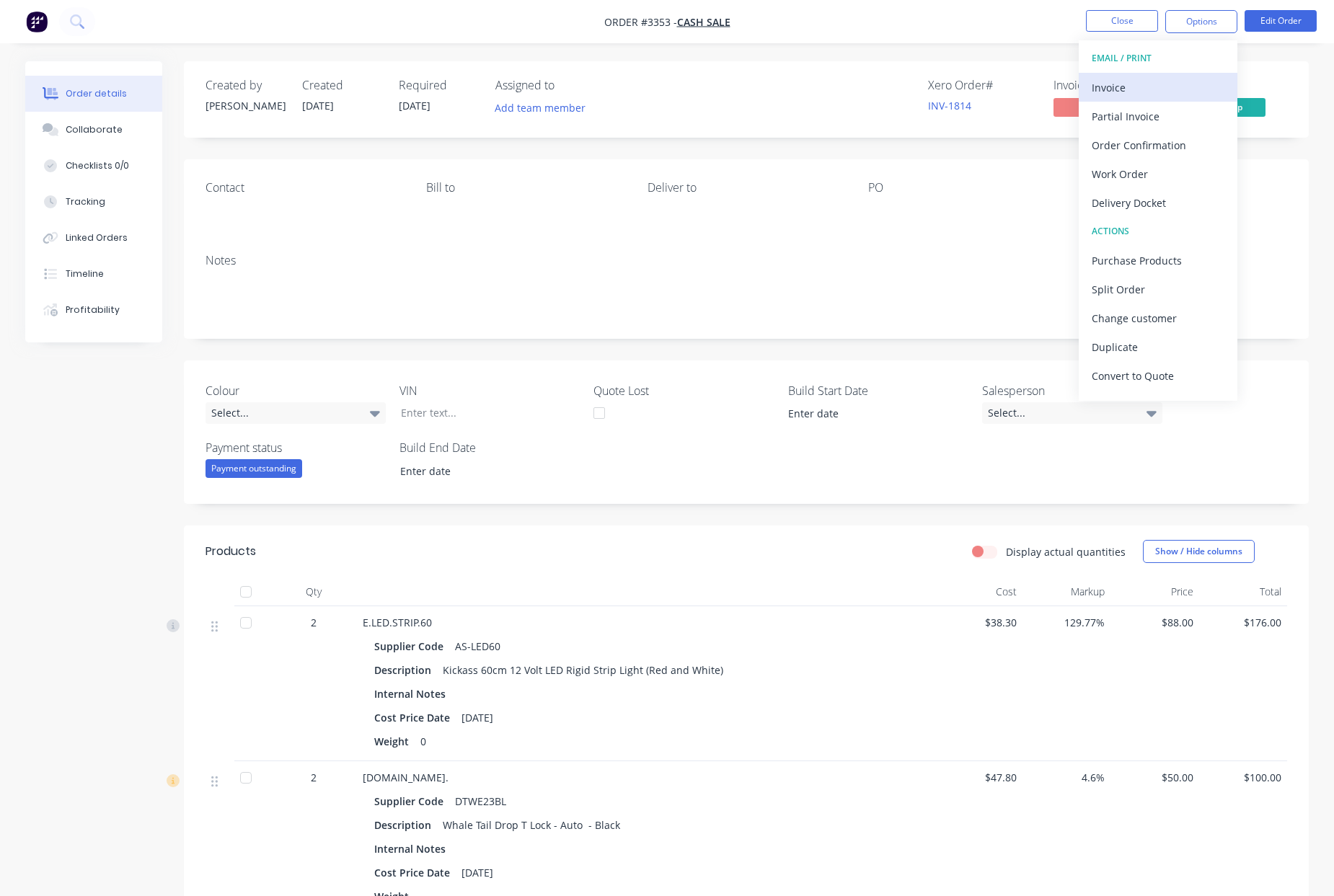
click at [1155, 81] on div "Invoice" at bounding box center [1158, 88] width 133 height 21
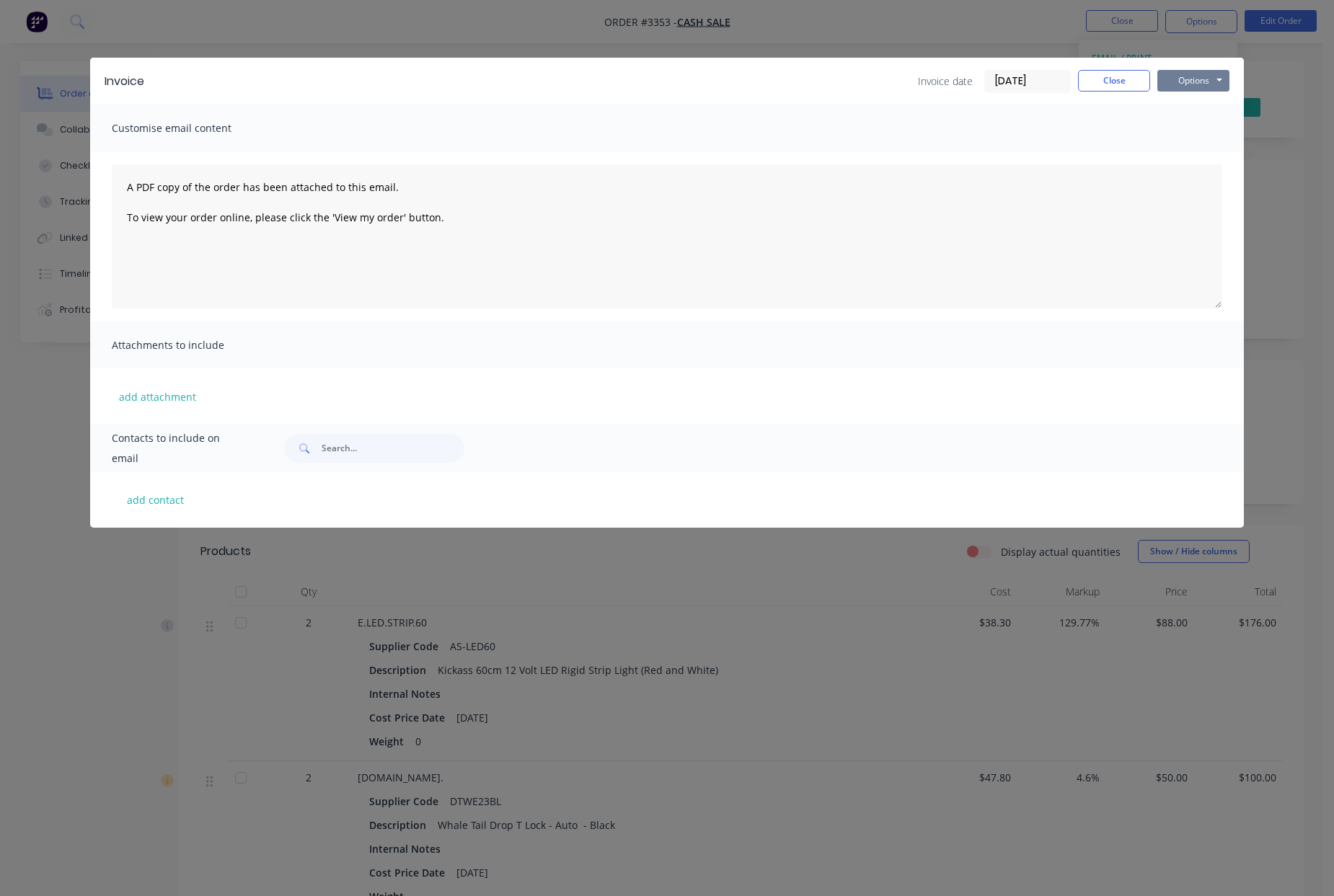
click at [1206, 86] on button "Options" at bounding box center [1193, 81] width 72 height 21
click at [1209, 134] on button "Print" at bounding box center [1203, 130] width 92 height 24
click at [1115, 86] on button "Close" at bounding box center [1114, 81] width 72 height 21
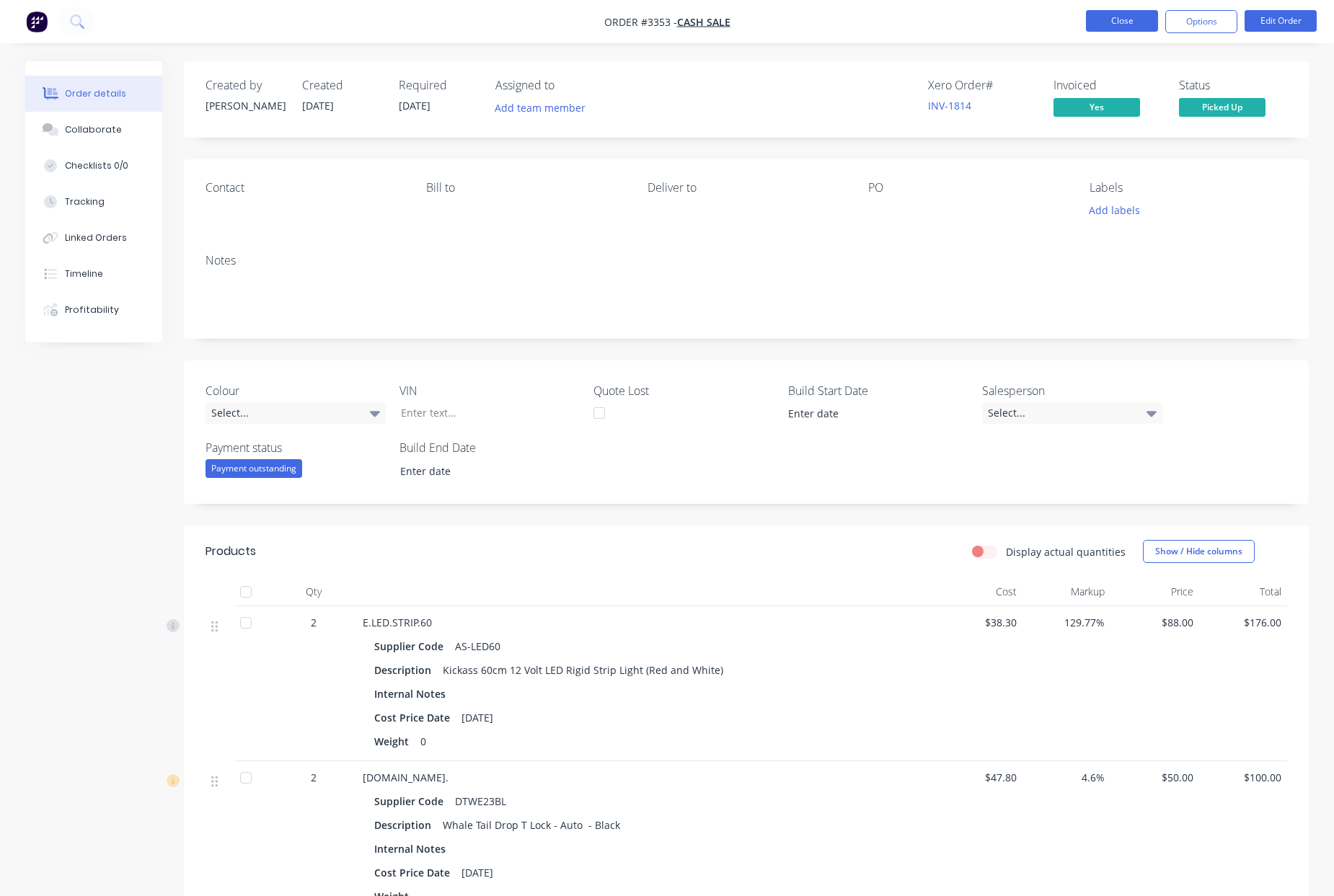
click at [1125, 16] on button "Close" at bounding box center [1122, 21] width 72 height 21
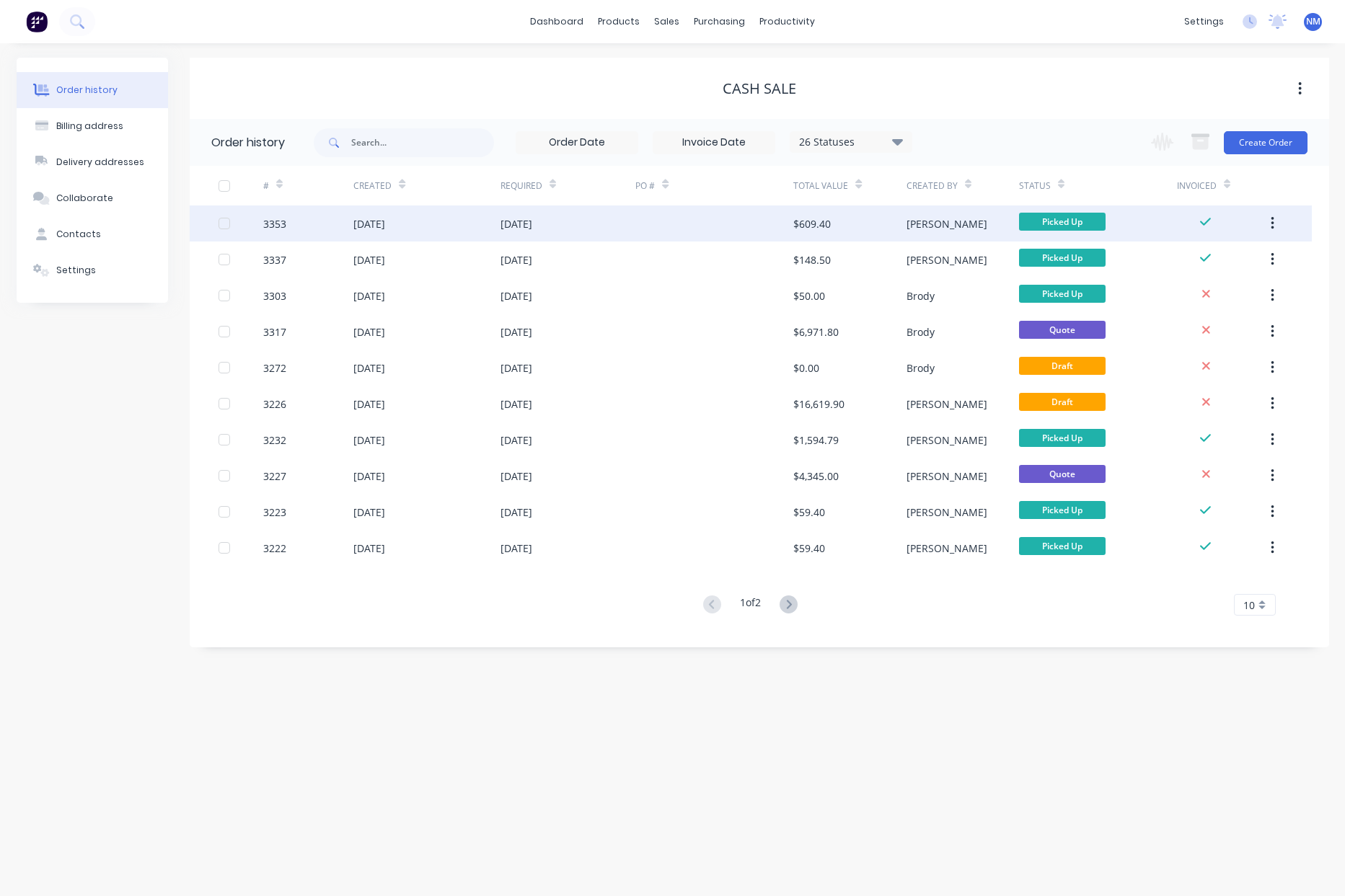
click at [581, 223] on div "[DATE]" at bounding box center [568, 223] width 135 height 36
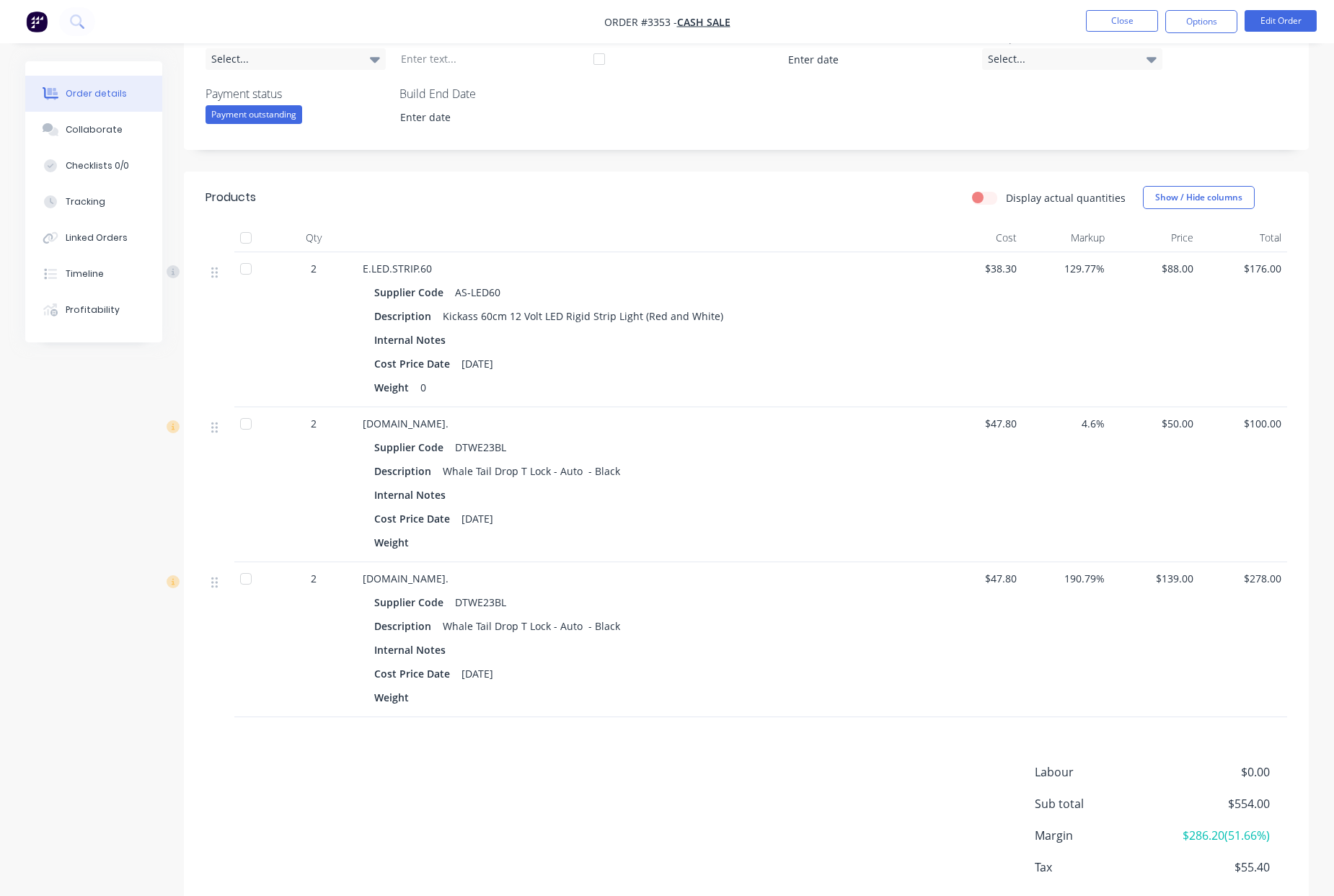
scroll to position [345, 0]
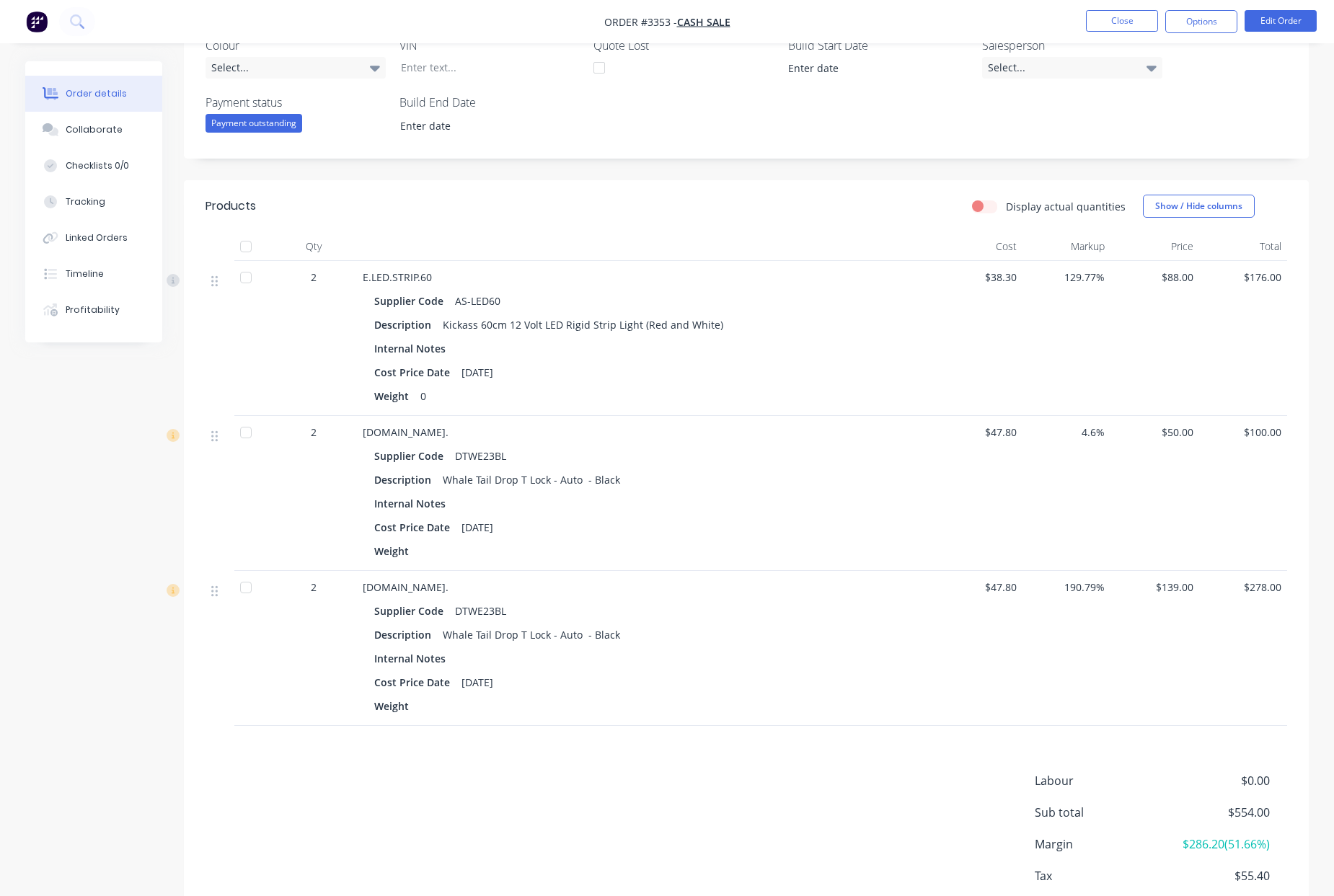
click at [1177, 432] on span "$50.00" at bounding box center [1155, 432] width 78 height 15
click at [1272, 27] on button "Edit Order" at bounding box center [1281, 21] width 72 height 21
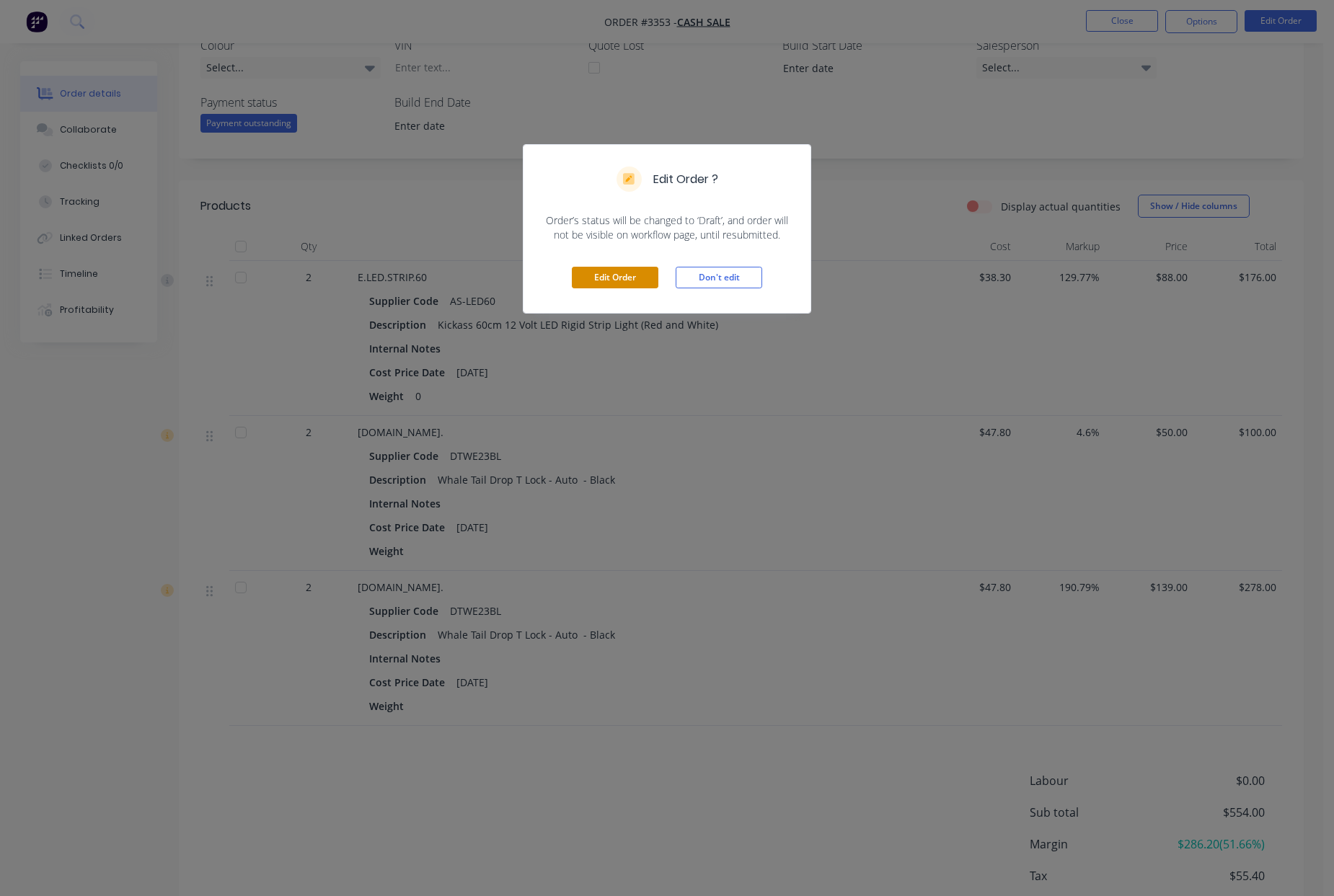
click at [633, 276] on button "Edit Order" at bounding box center [615, 277] width 87 height 21
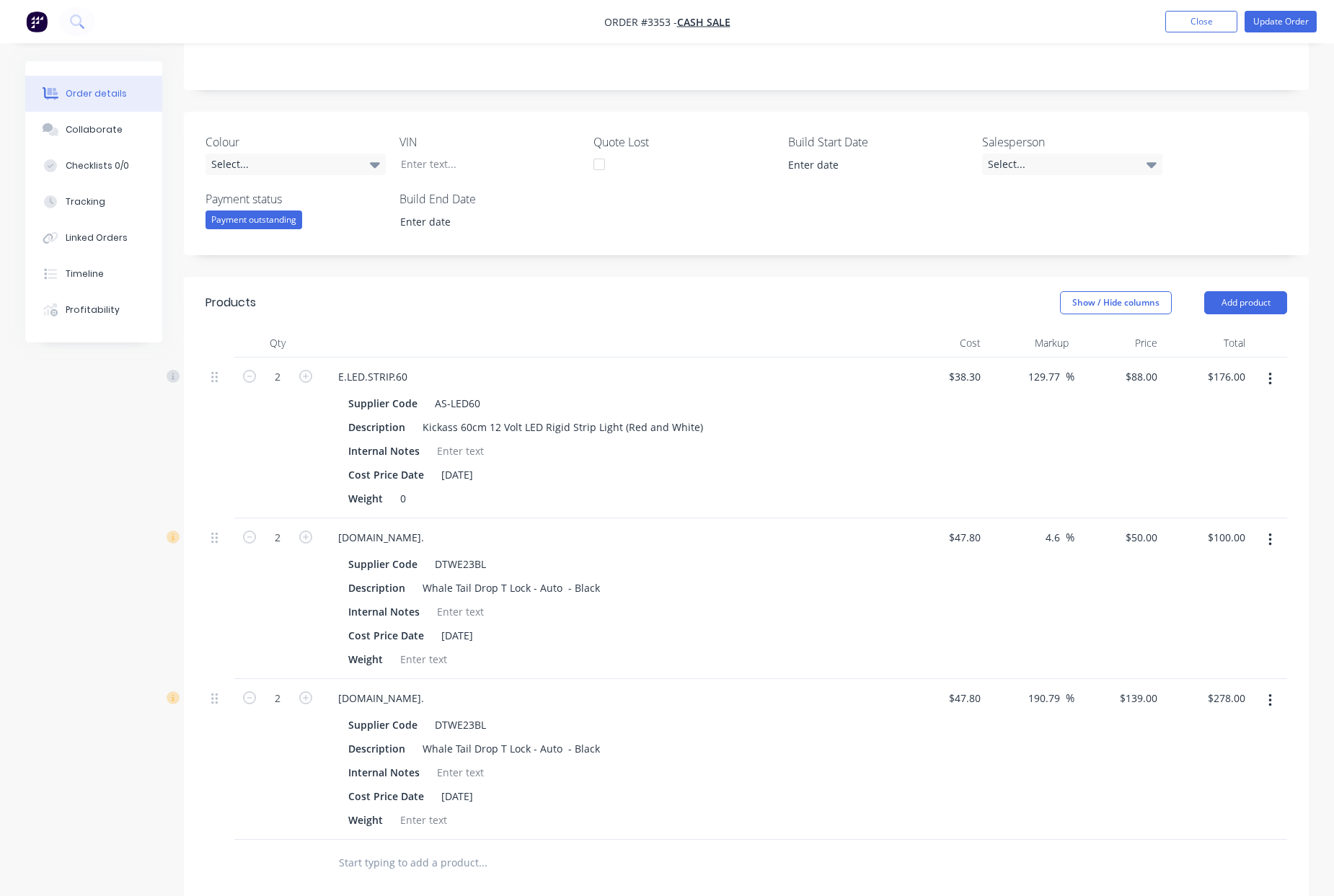
scroll to position [280, 0]
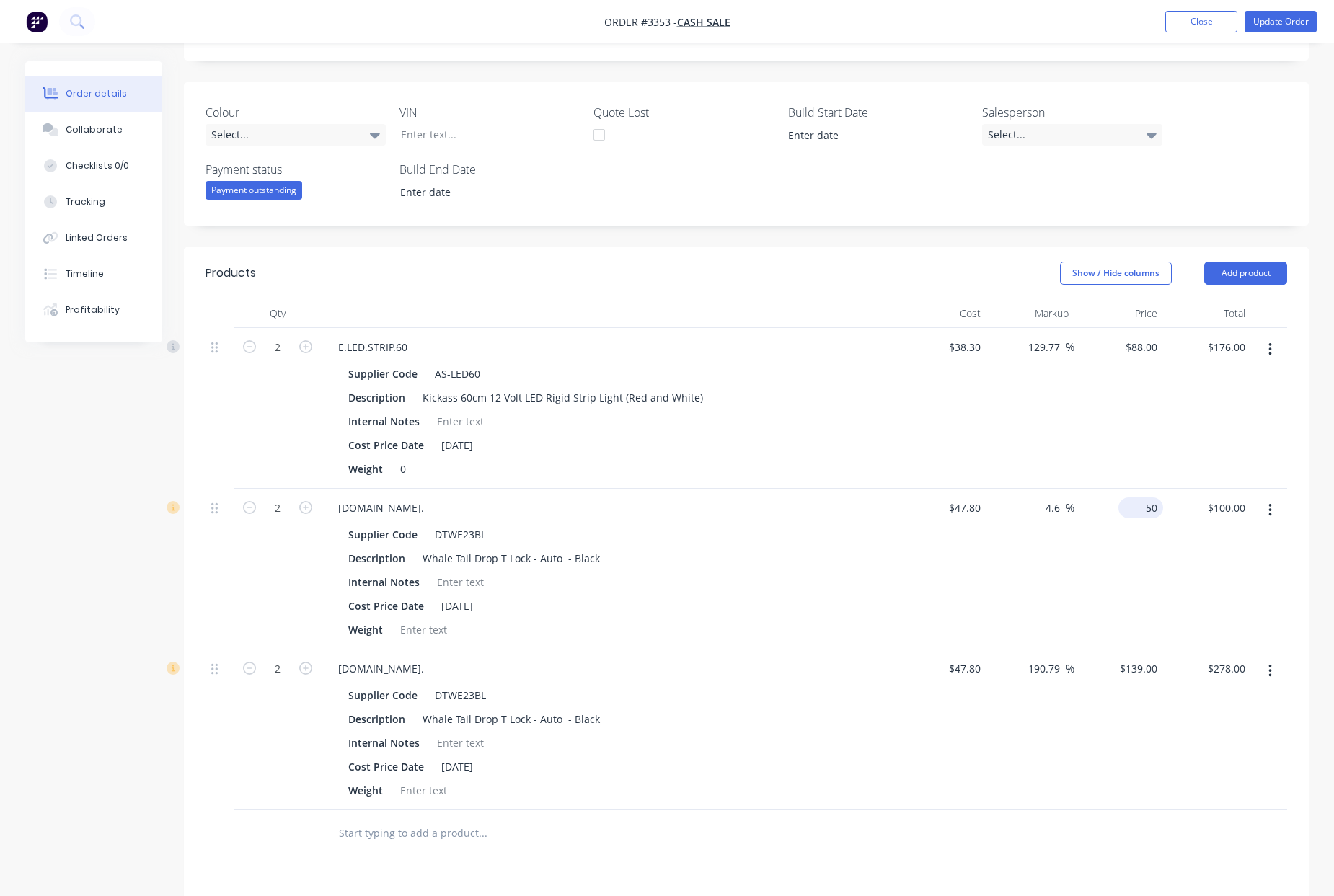
click at [1137, 511] on div "50 $50.00" at bounding box center [1119, 569] width 89 height 161
type input "45"
type input "-5.86"
type input "$45.00"
type input "$90.00"
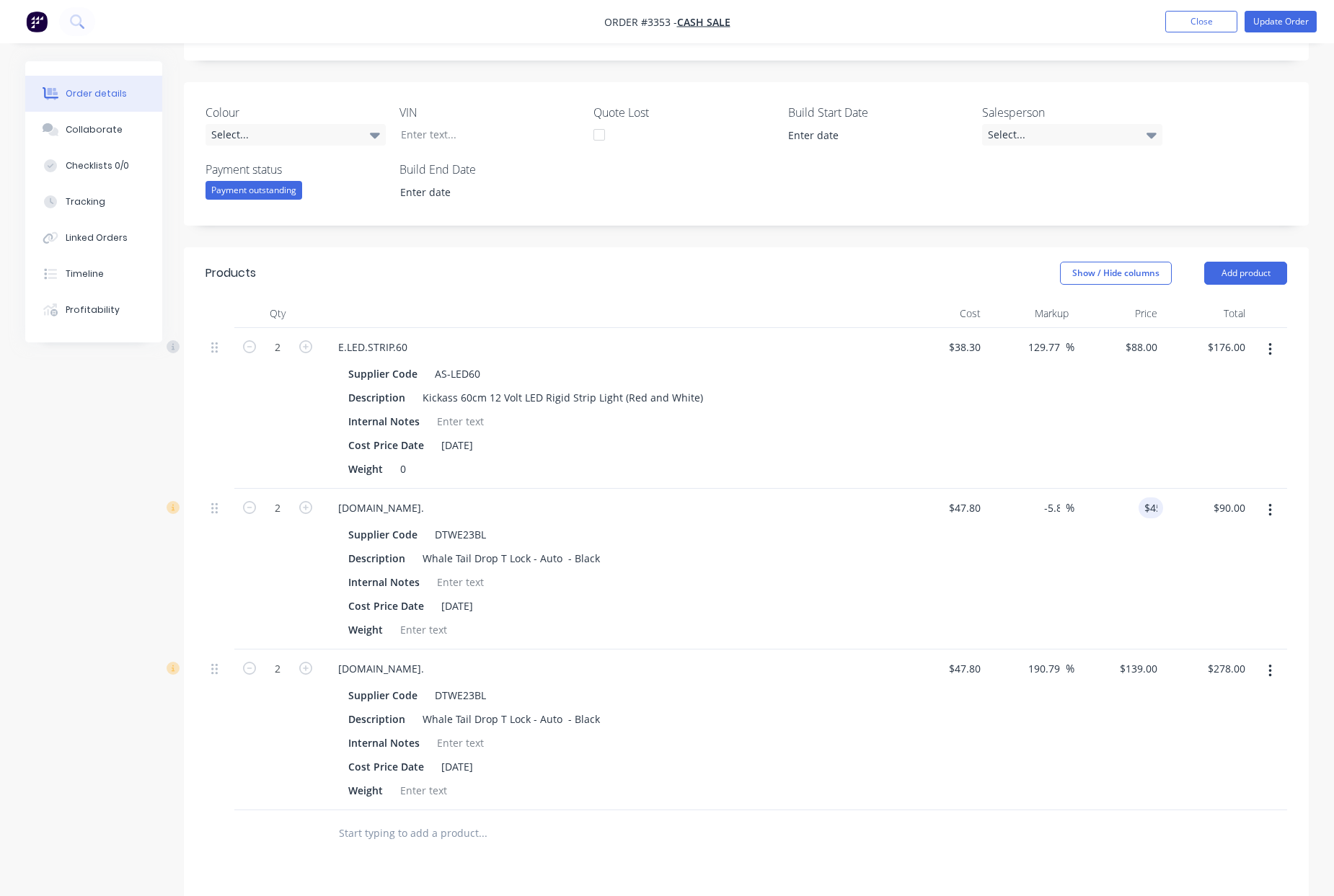
click at [1051, 794] on div "190.79 190.79 %" at bounding box center [1031, 730] width 89 height 161
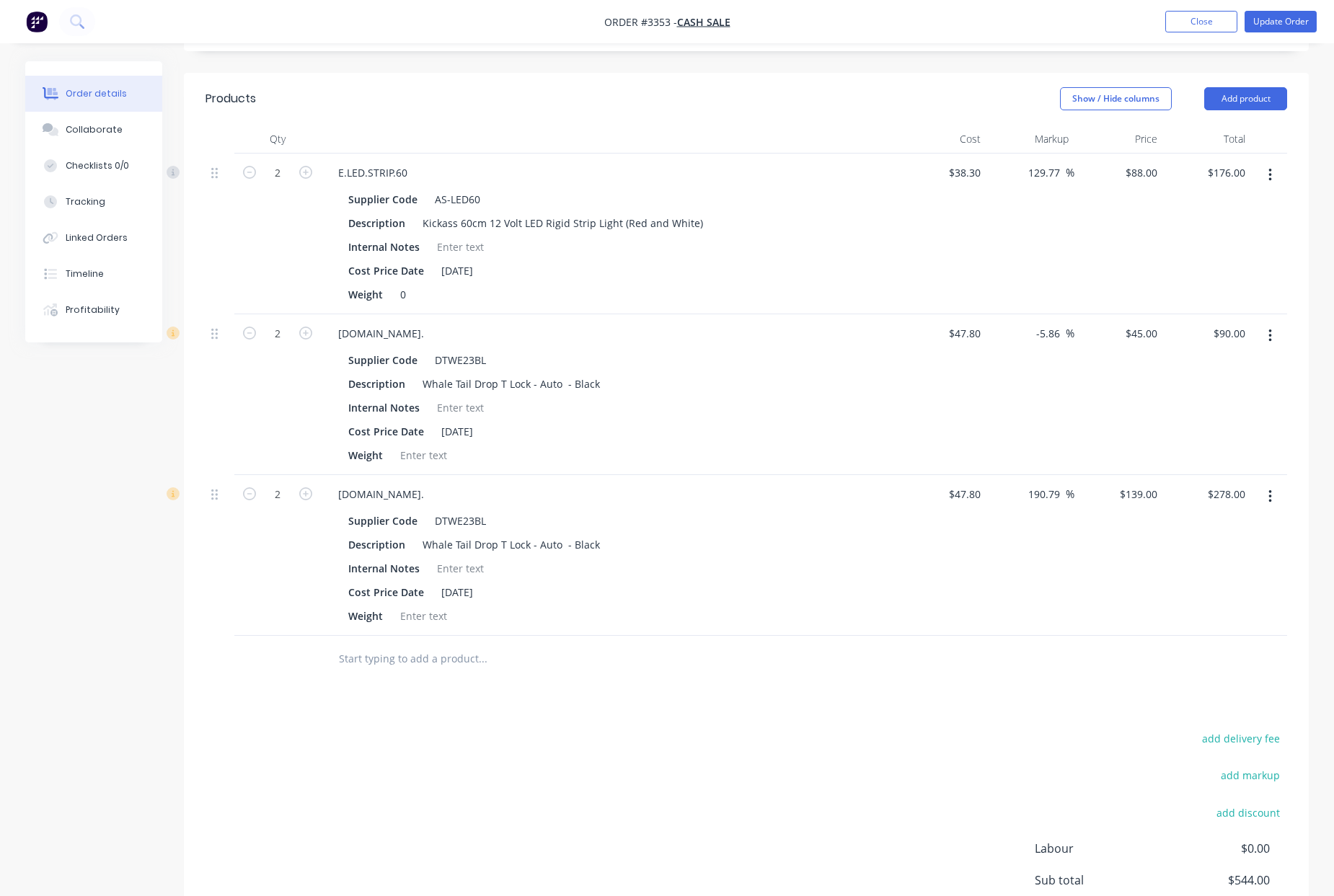
scroll to position [609, 0]
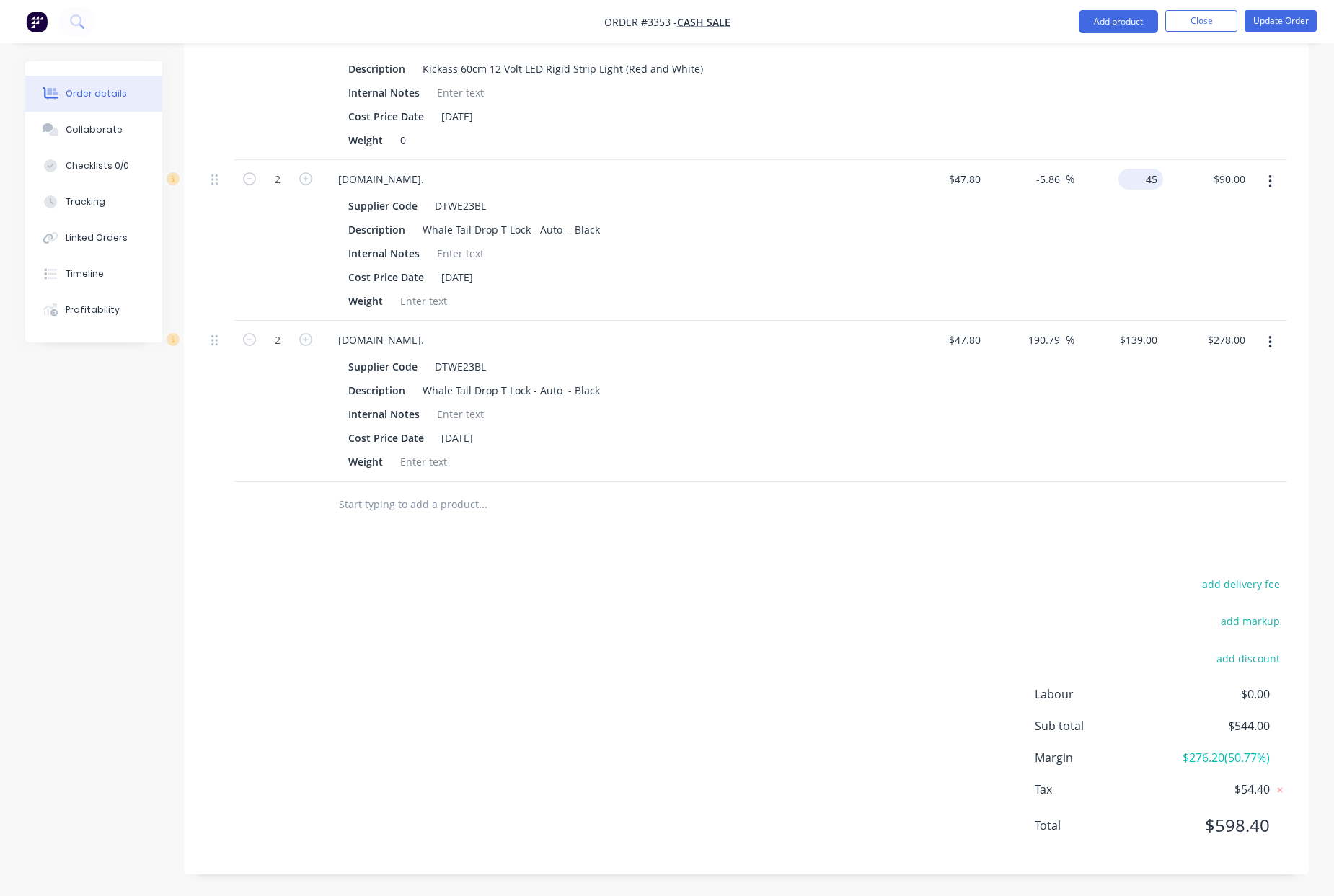
click at [1139, 185] on div "45 $45.00" at bounding box center [1119, 241] width 89 height 161
type input "40"
type input "-16.32"
type input "$40.00"
type input "$80.00"
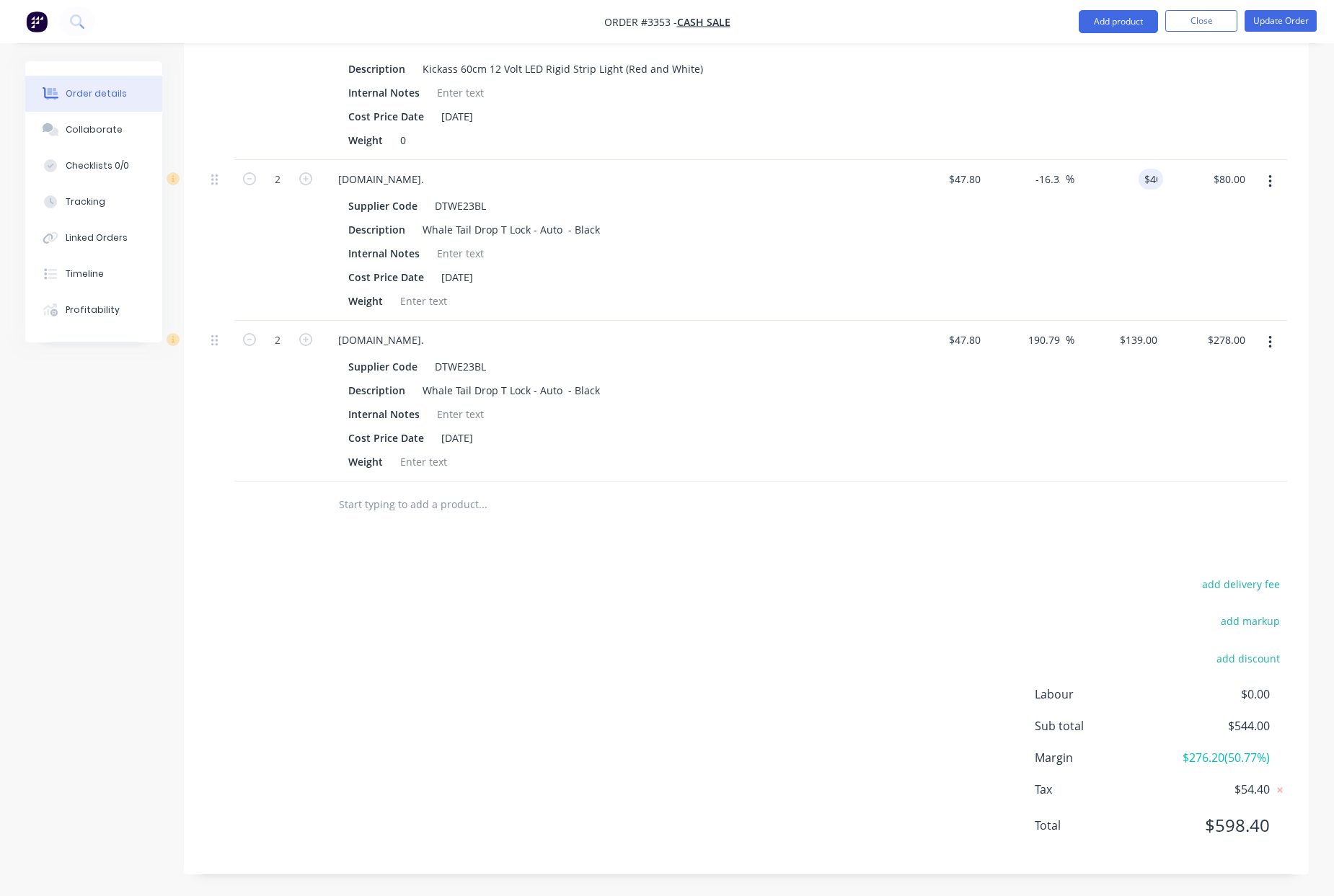
click at [980, 504] on div at bounding box center [746, 505] width 1082 height 47
click at [1139, 179] on div "40 $40.00" at bounding box center [1140, 179] width 45 height 21
type input "30"
type input "-37.24"
type input "$30.00"
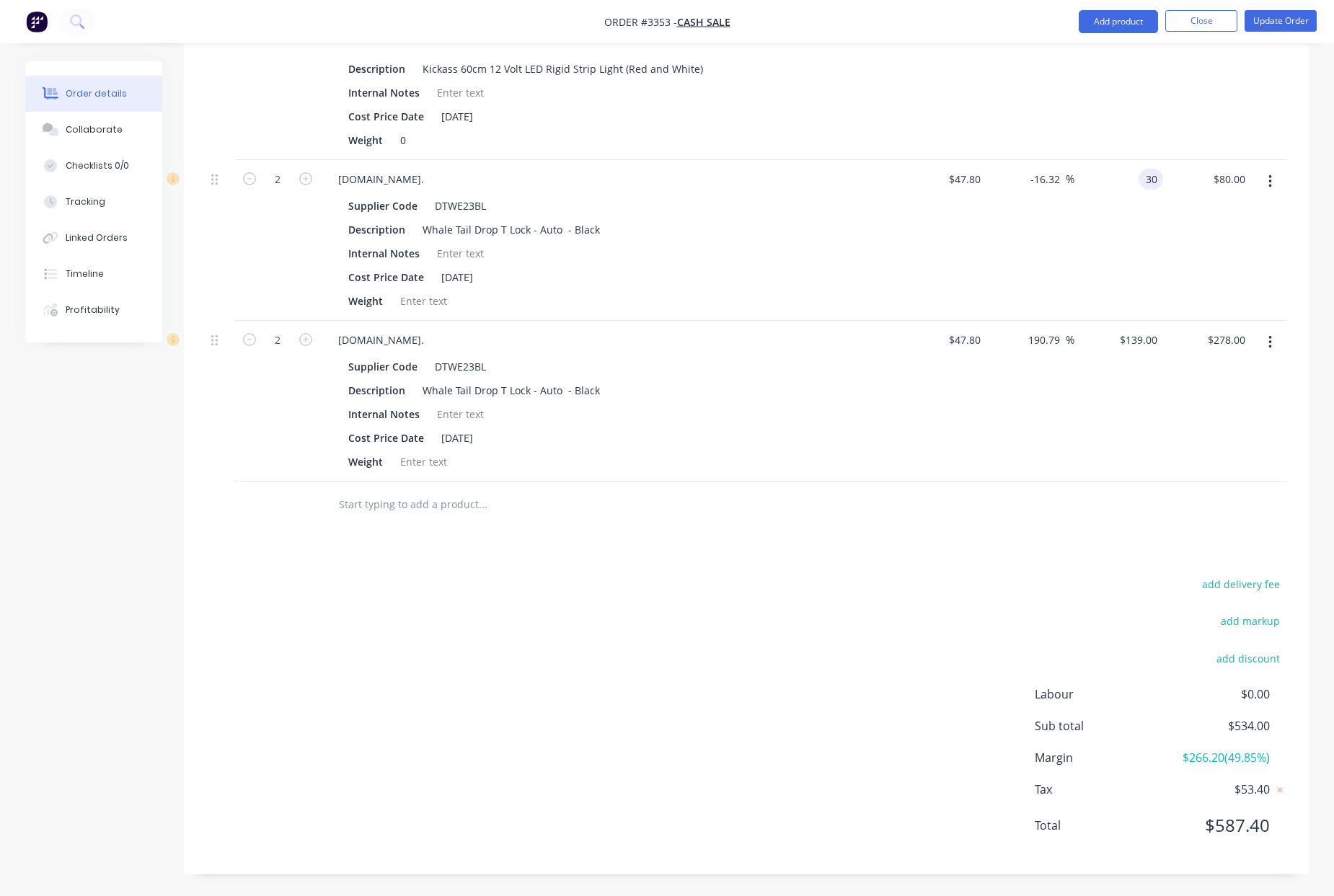
type input "$60.00"
click at [1035, 407] on div "190.79 190.79 %" at bounding box center [1031, 401] width 89 height 161
click at [1144, 179] on input "30" at bounding box center [1143, 179] width 39 height 21
type input "30.50"
type input "-36.19"
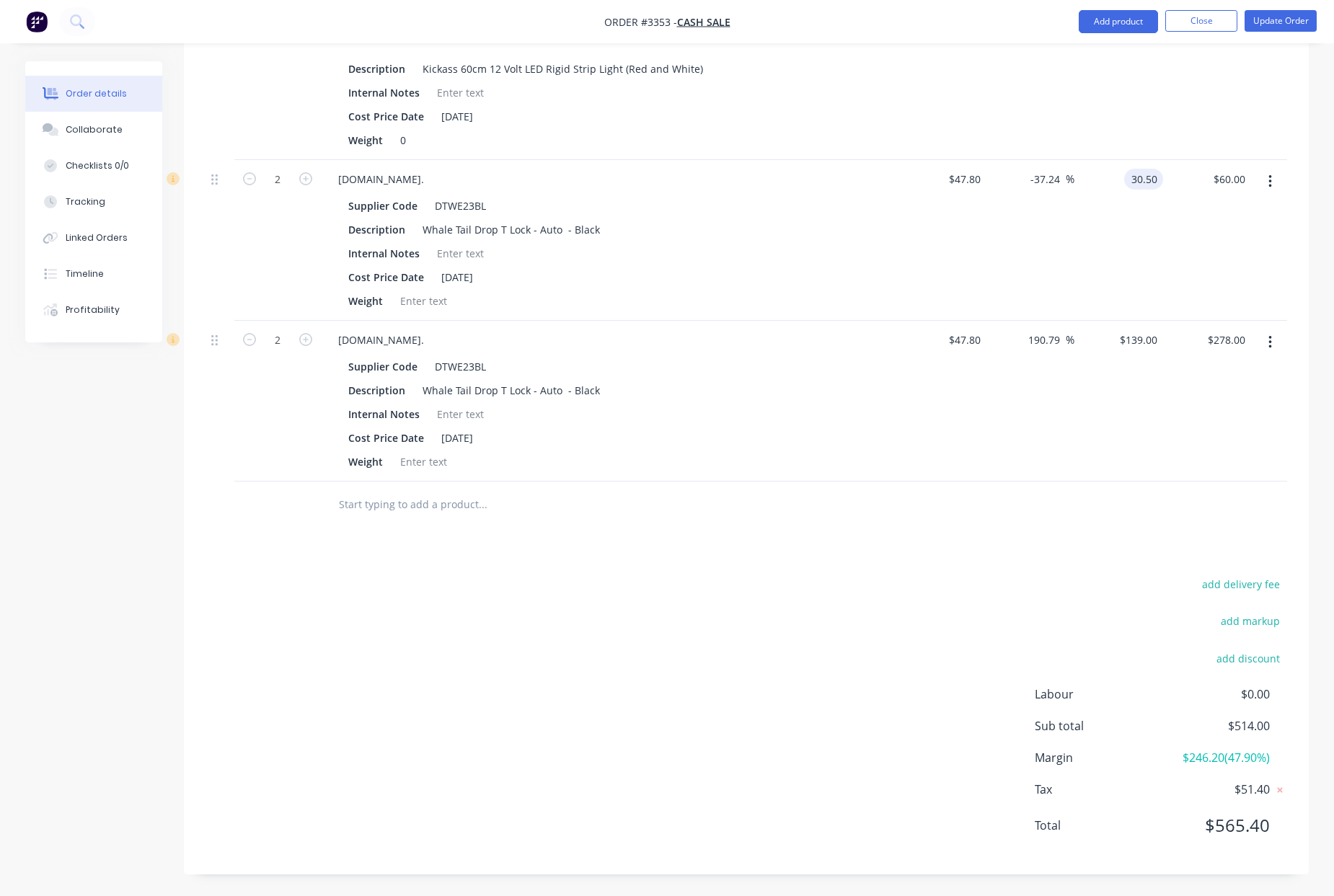
type input "$30.50"
type input "$61.00"
click at [1079, 468] on div "$139.00 $139.00" at bounding box center [1119, 401] width 89 height 161
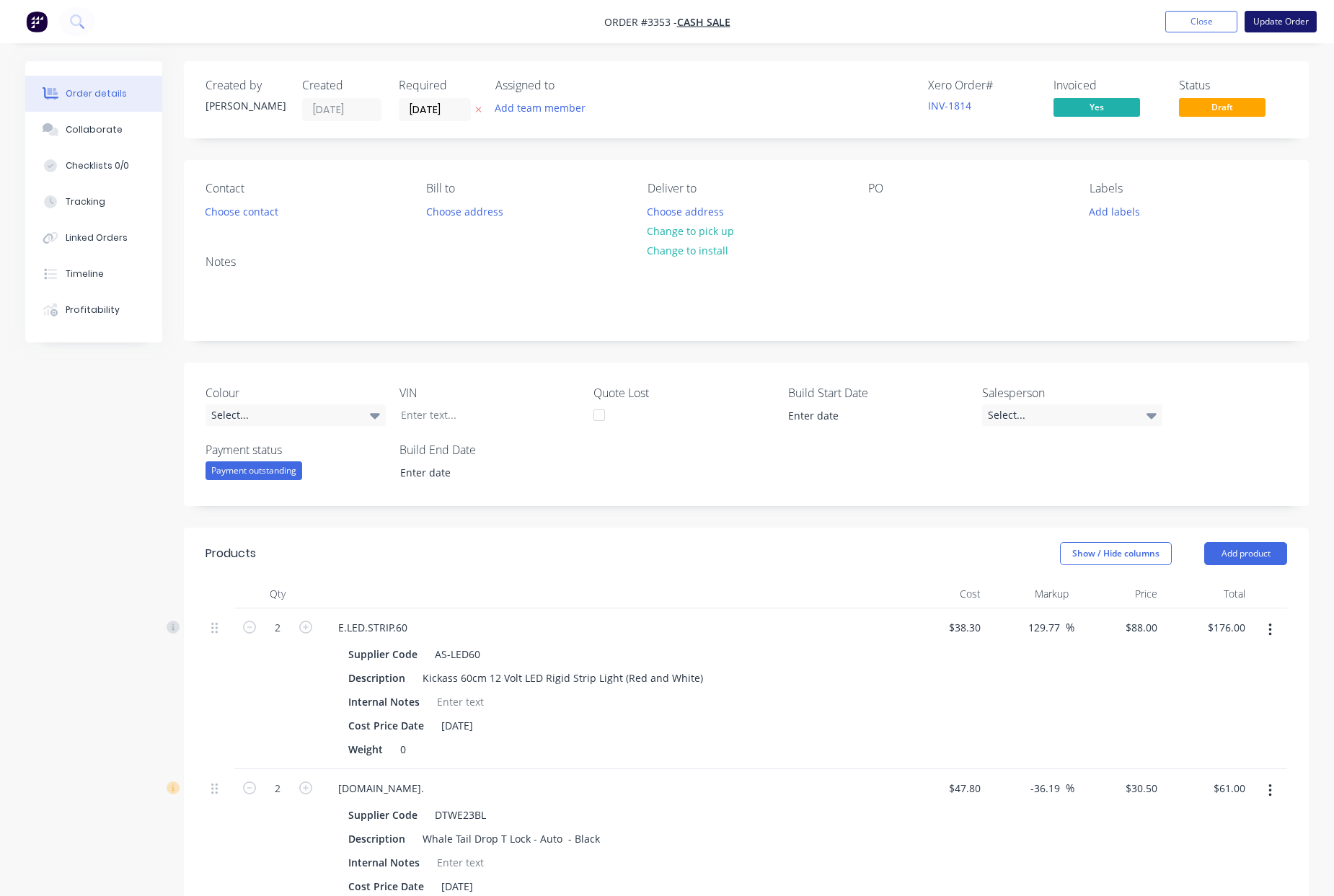
click at [1297, 23] on button "Update Order" at bounding box center [1281, 21] width 72 height 21
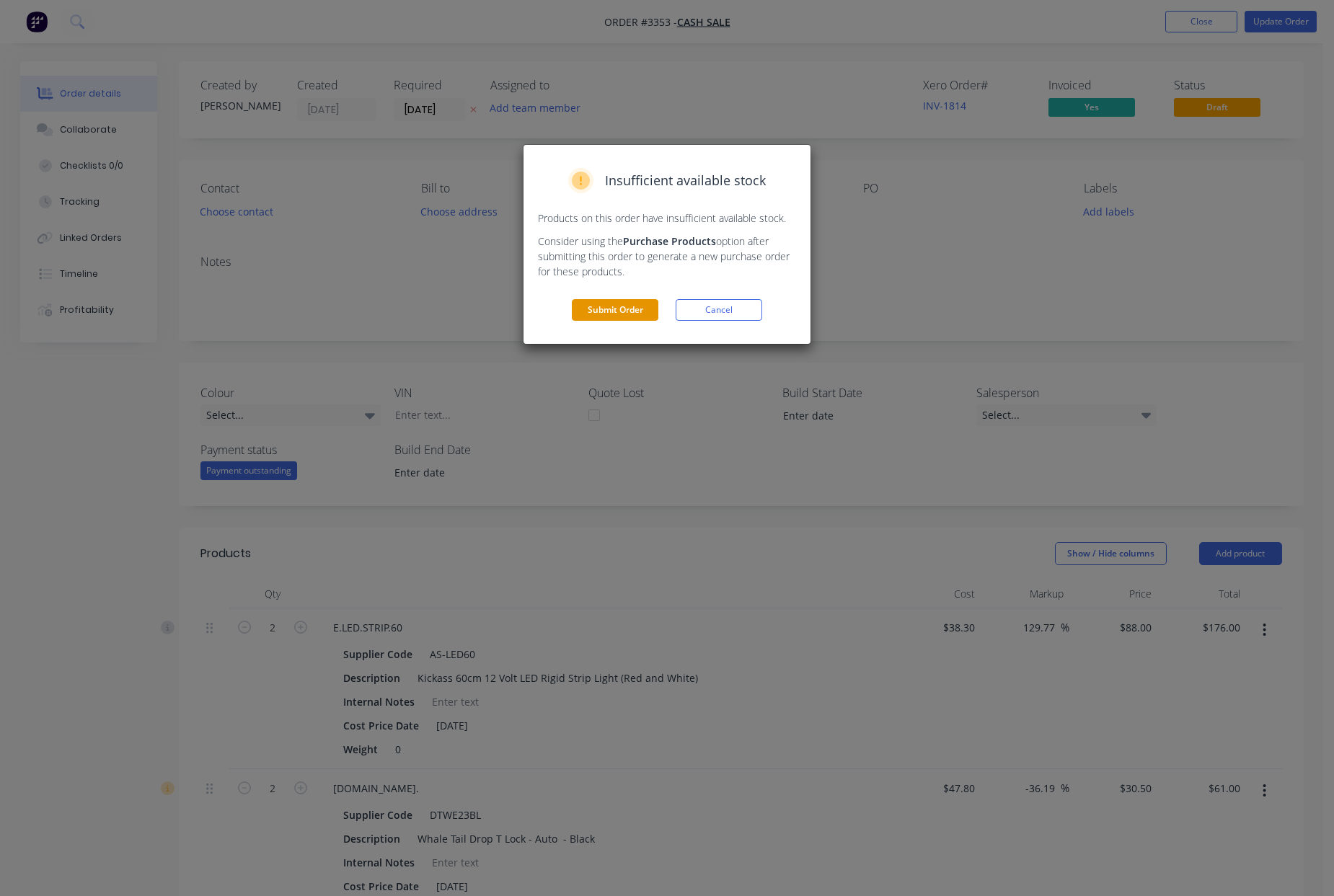
click at [617, 313] on button "Submit Order" at bounding box center [615, 310] width 87 height 21
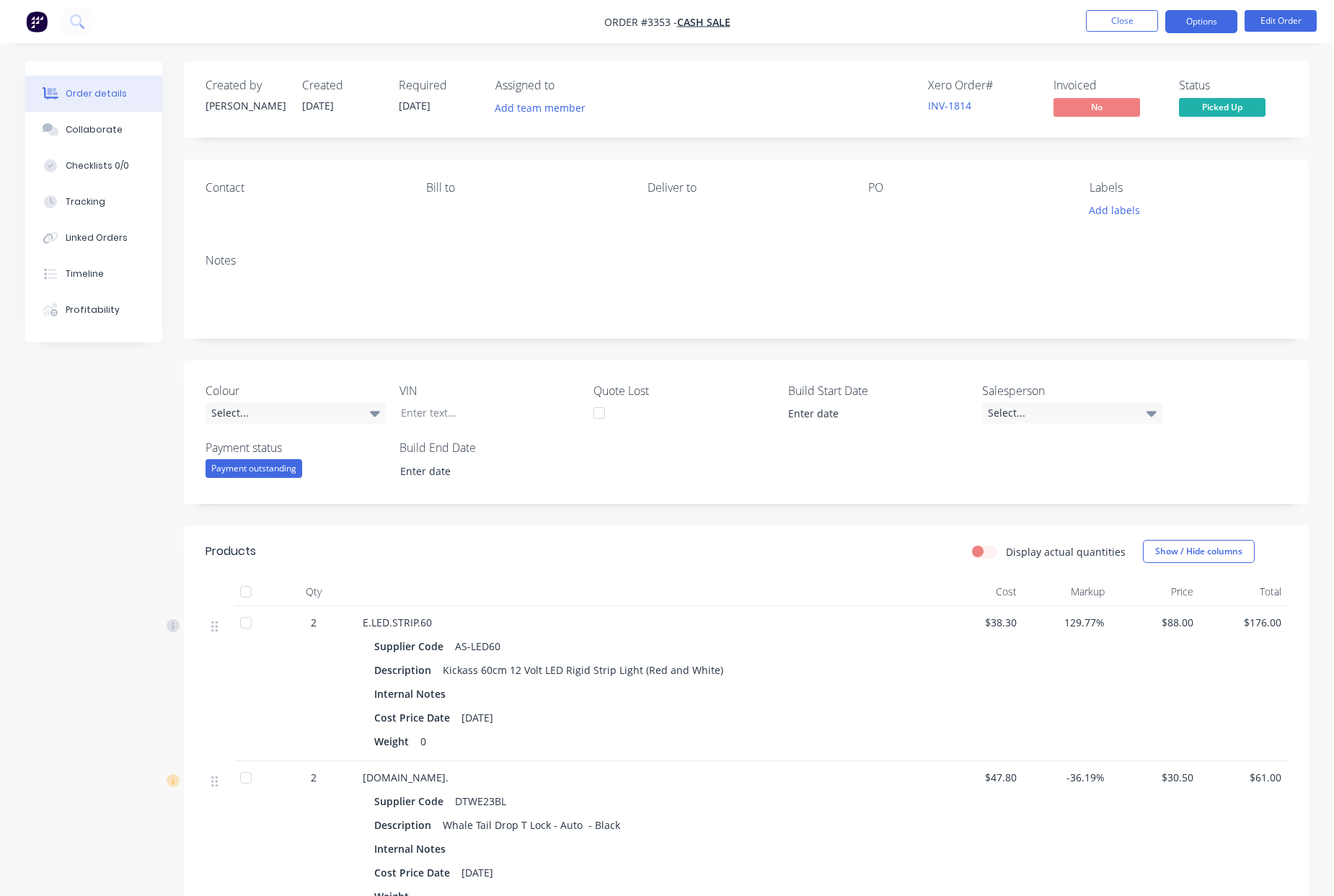
click at [1196, 26] on button "Options" at bounding box center [1201, 21] width 72 height 23
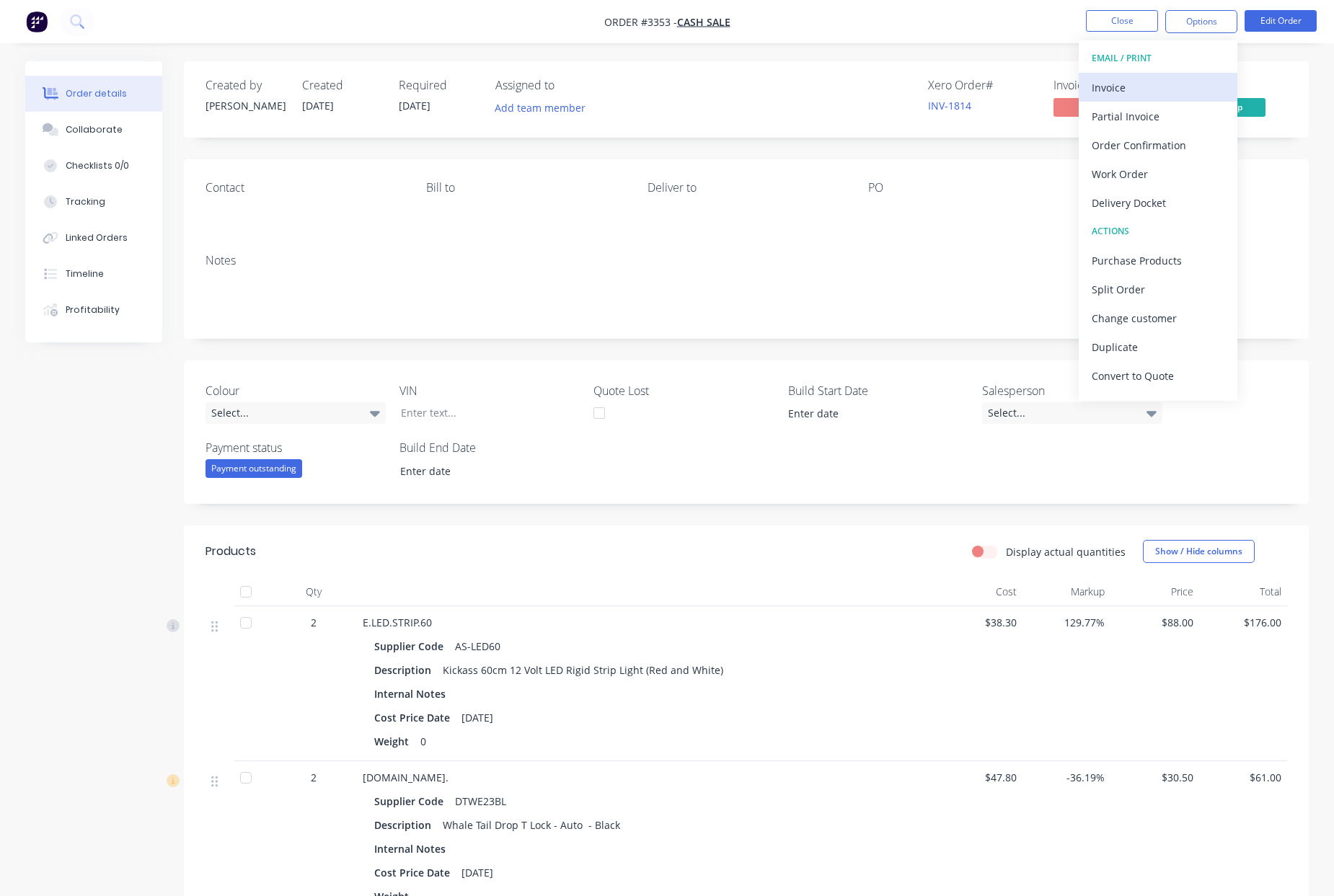
click at [1133, 78] on div "Invoice" at bounding box center [1158, 88] width 133 height 21
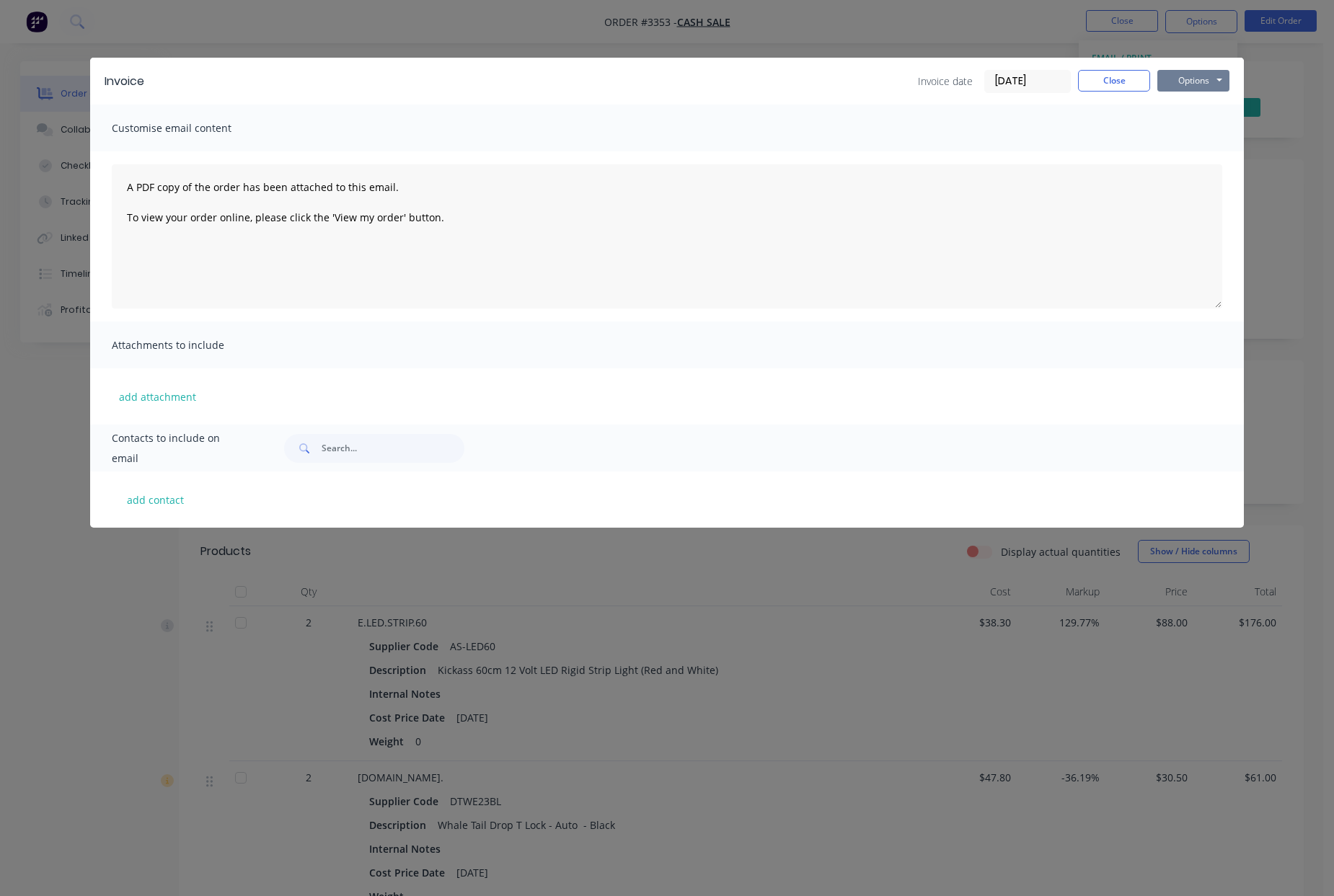
click at [1198, 70] on button "Options" at bounding box center [1193, 81] width 72 height 21
click at [1219, 128] on button "Print" at bounding box center [1203, 130] width 92 height 24
click at [1133, 73] on button "Close" at bounding box center [1114, 81] width 72 height 21
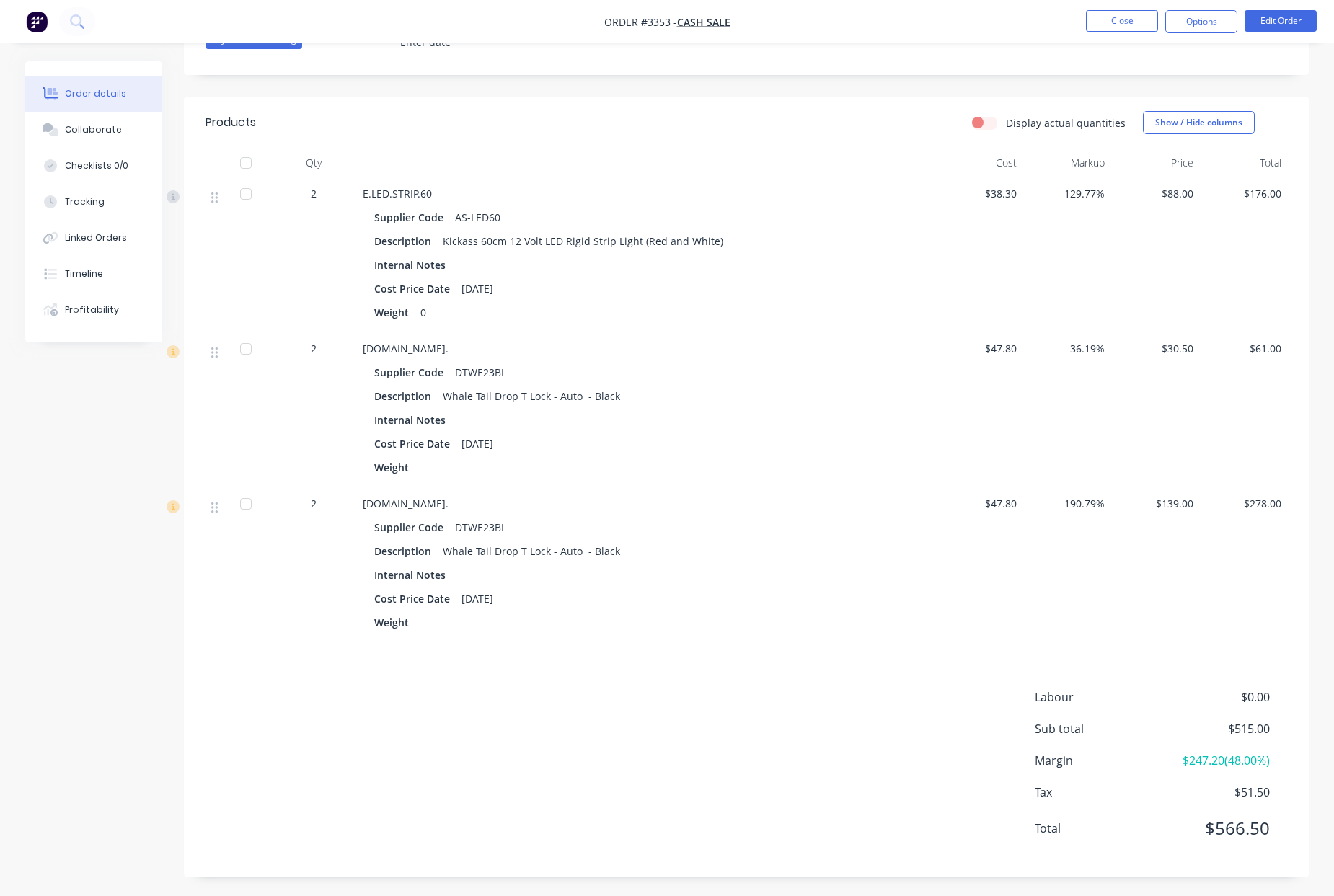
scroll to position [432, 0]
click at [1133, 20] on button "Close" at bounding box center [1122, 21] width 72 height 21
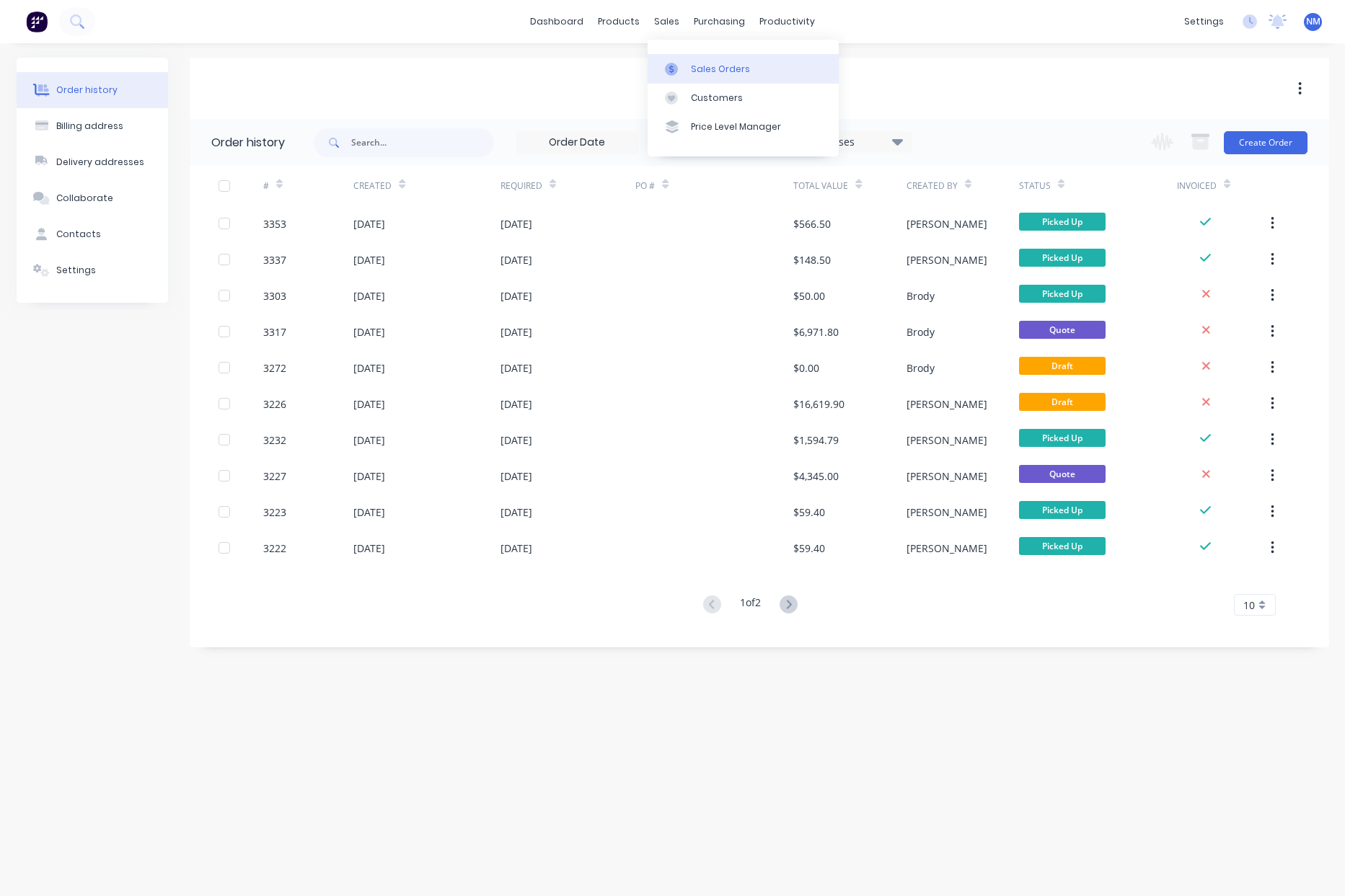
click at [696, 71] on div "Sales Orders" at bounding box center [721, 69] width 59 height 13
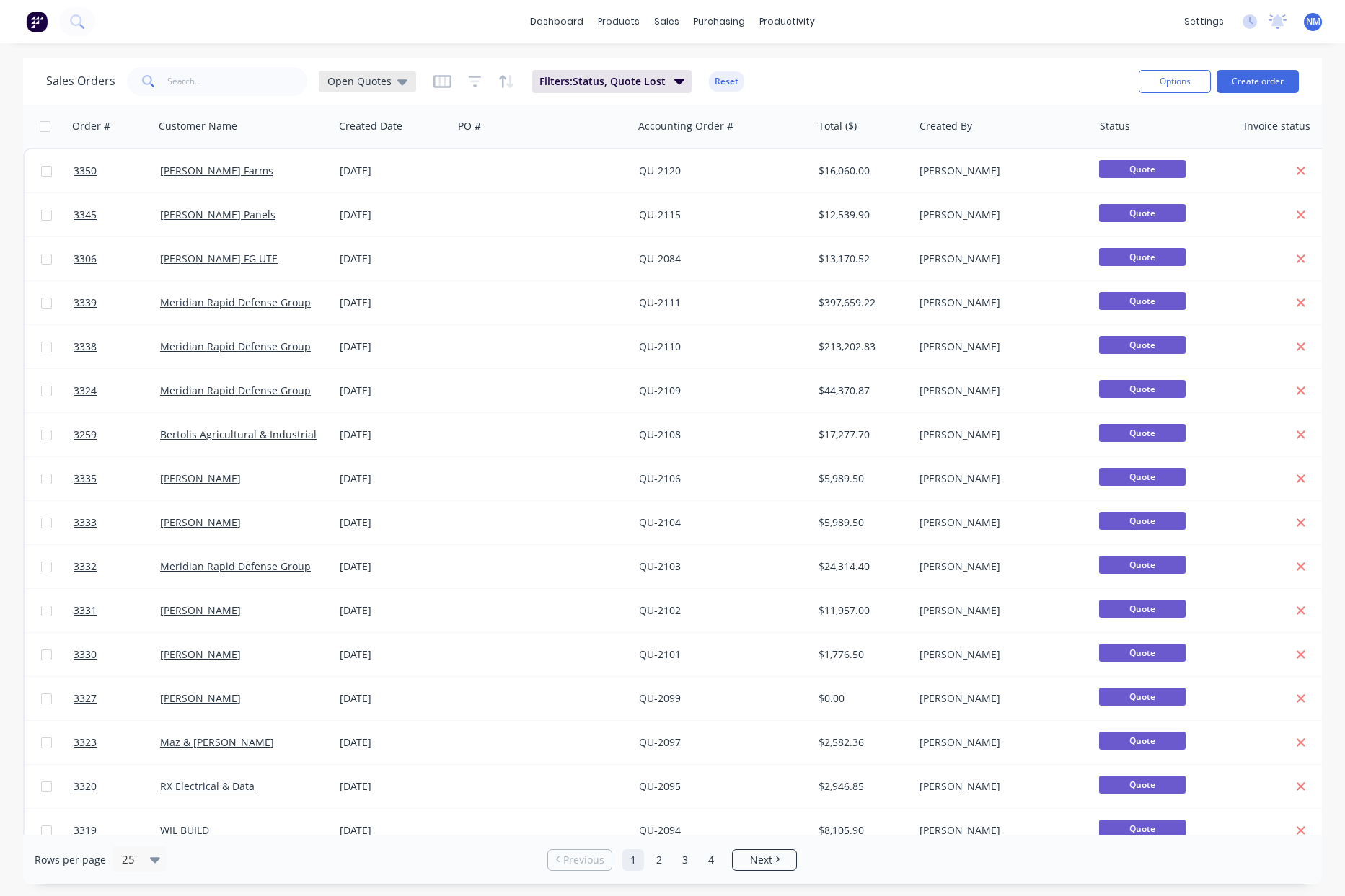
click at [401, 87] on icon at bounding box center [402, 81] width 10 height 16
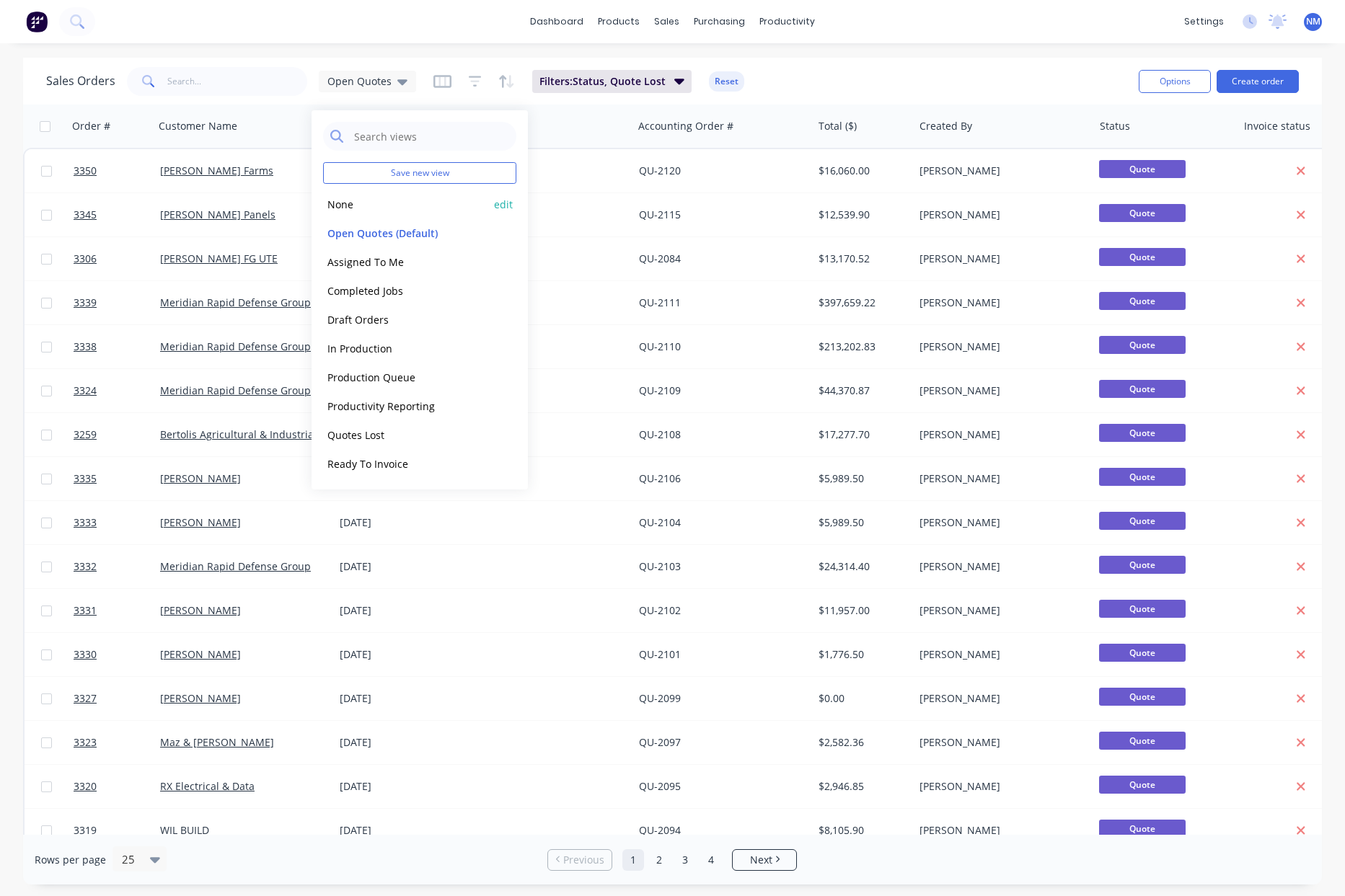
click at [386, 203] on button "None" at bounding box center [405, 204] width 164 height 17
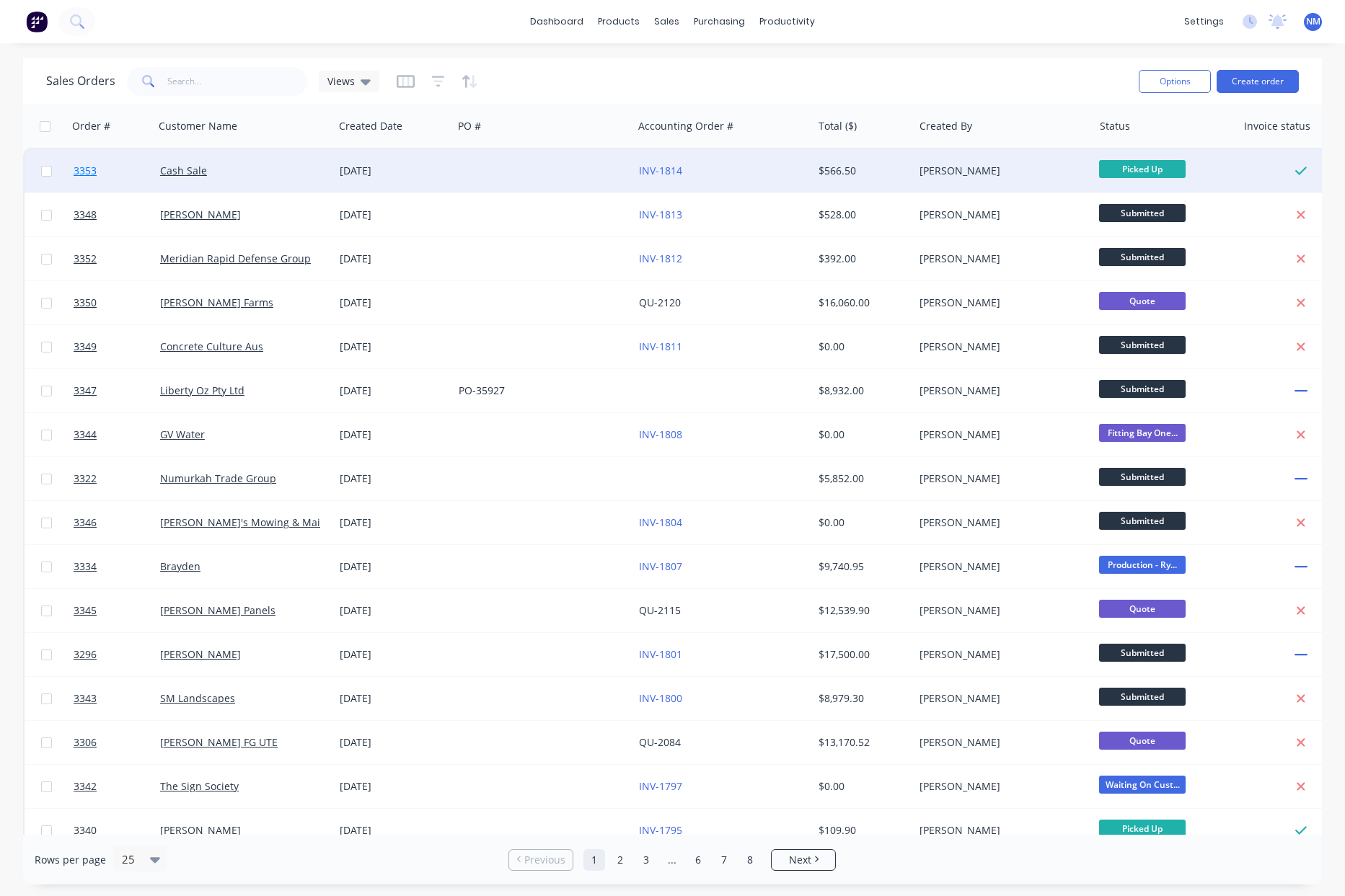
click at [81, 172] on span "3353" at bounding box center [85, 170] width 23 height 14
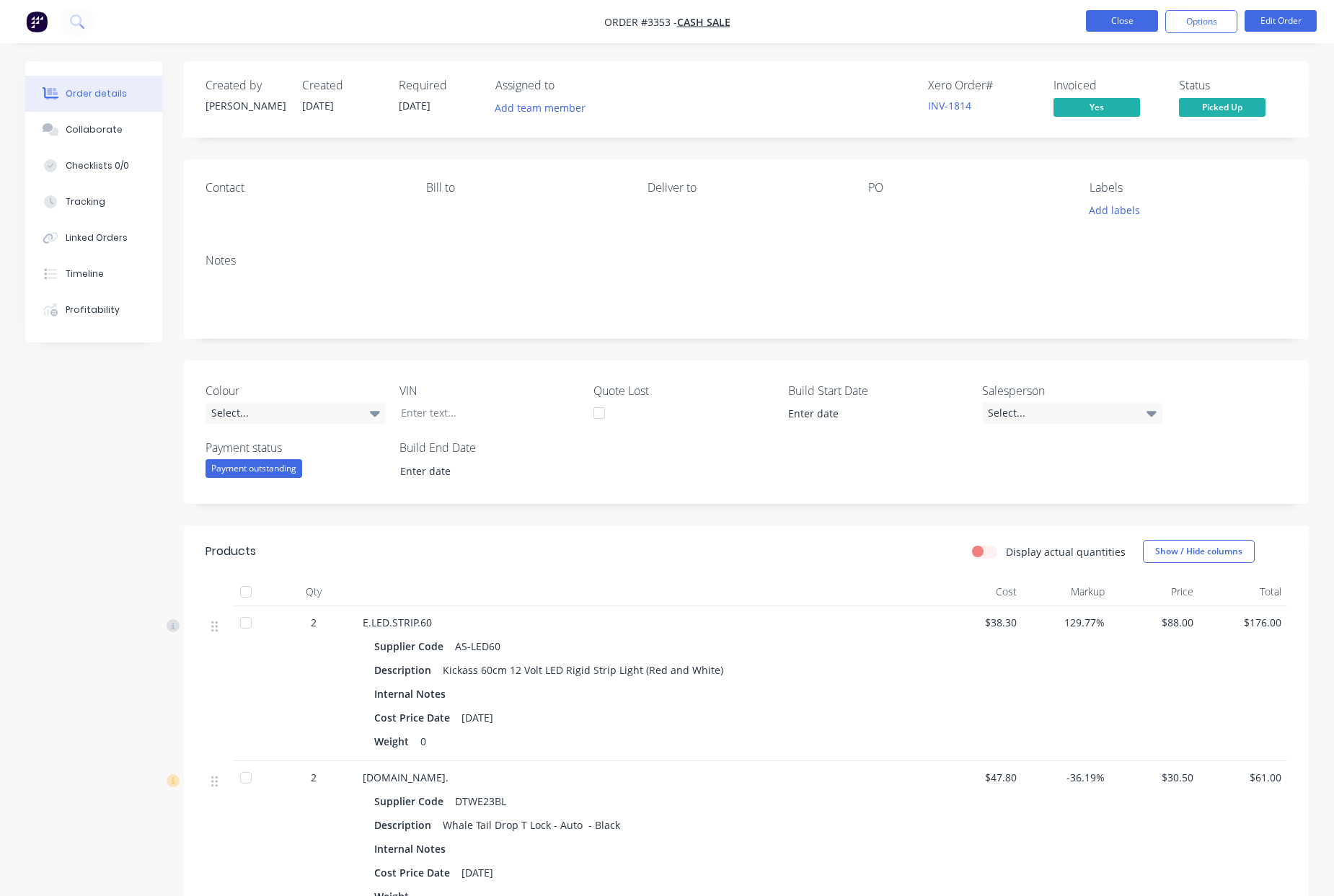
click at [1130, 28] on button "Close" at bounding box center [1122, 21] width 72 height 21
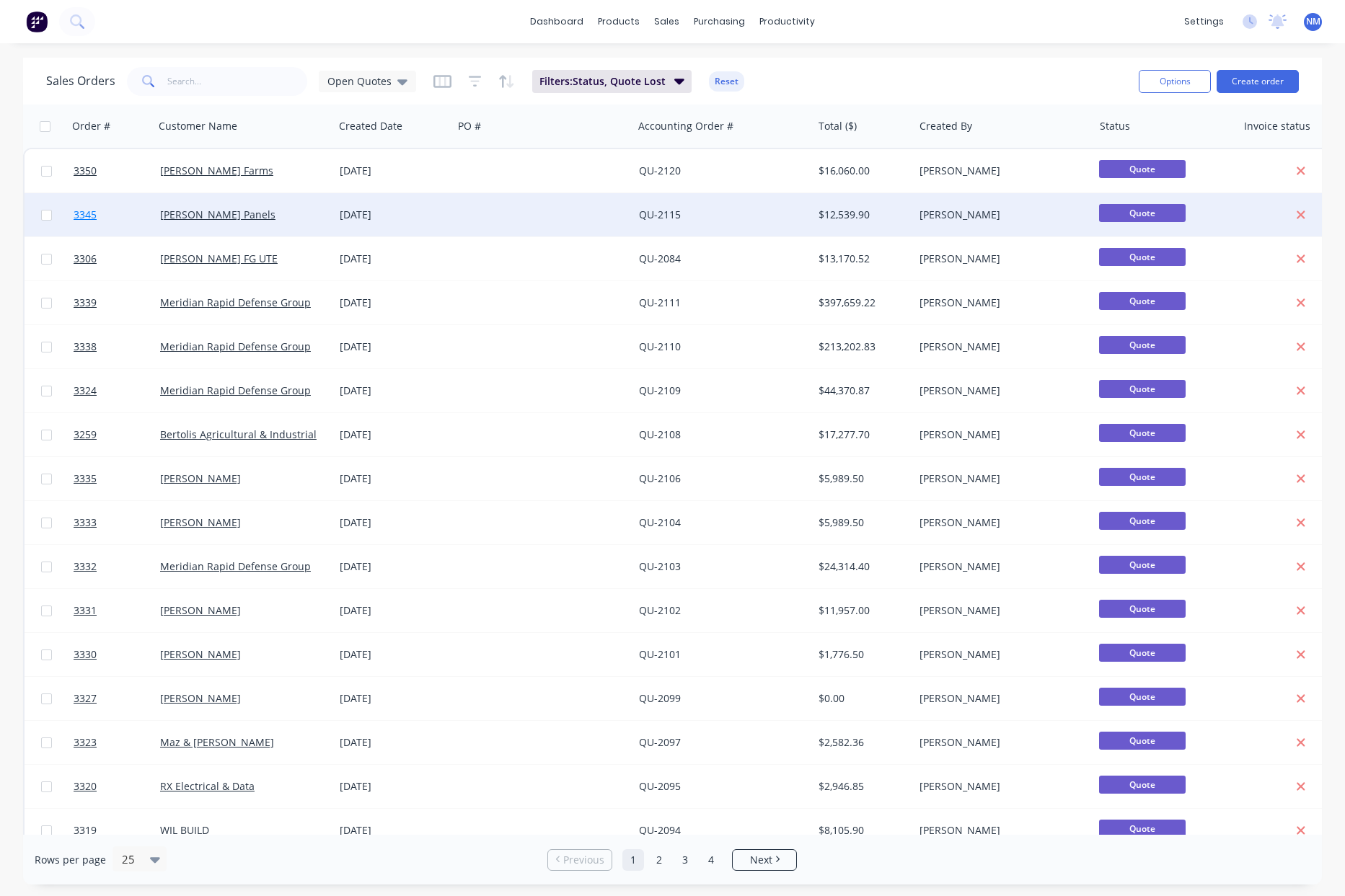
click at [87, 214] on span "3345" at bounding box center [85, 214] width 23 height 14
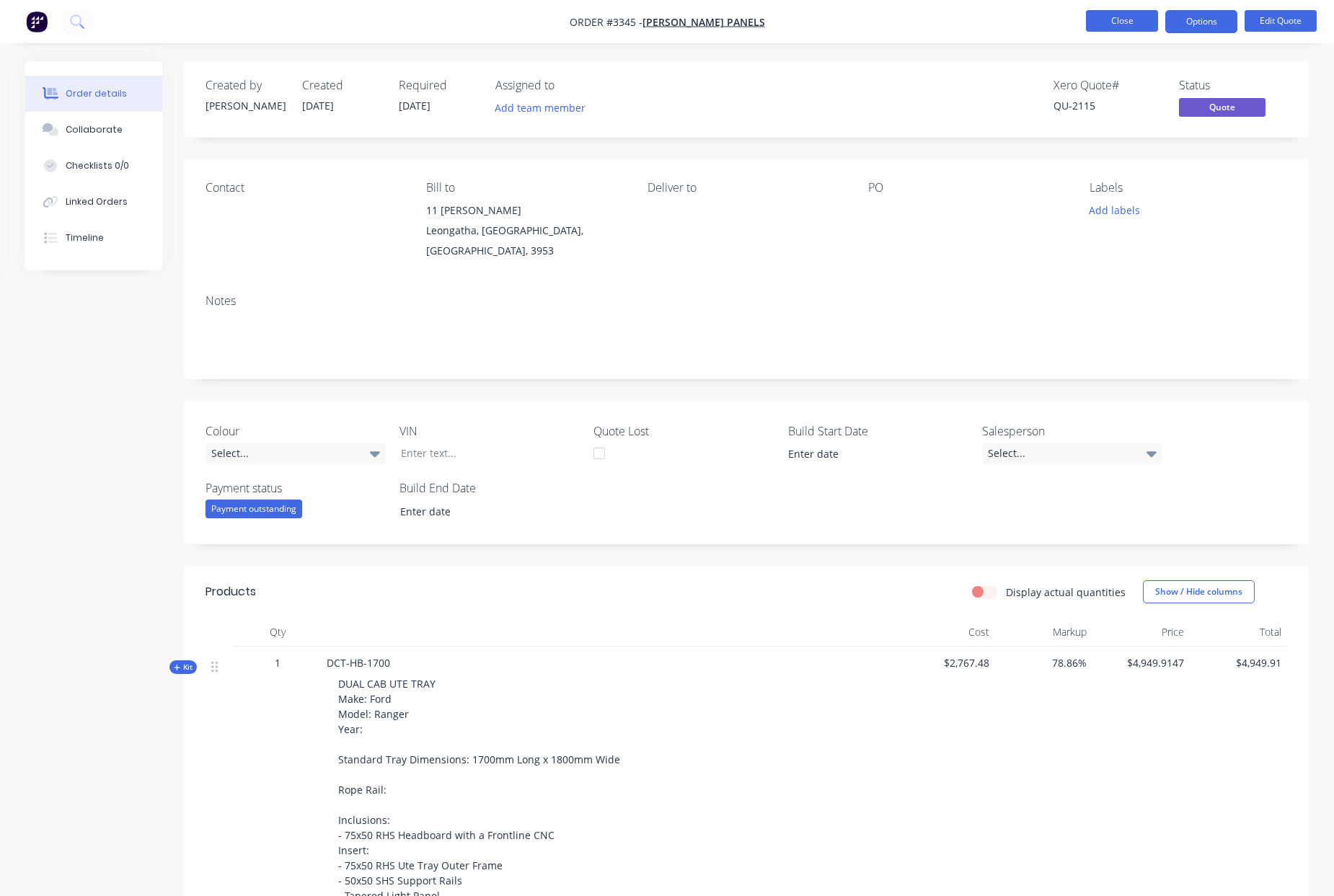
click at [1109, 23] on button "Close" at bounding box center [1122, 21] width 72 height 21
